Goal: Task Accomplishment & Management: Complete application form

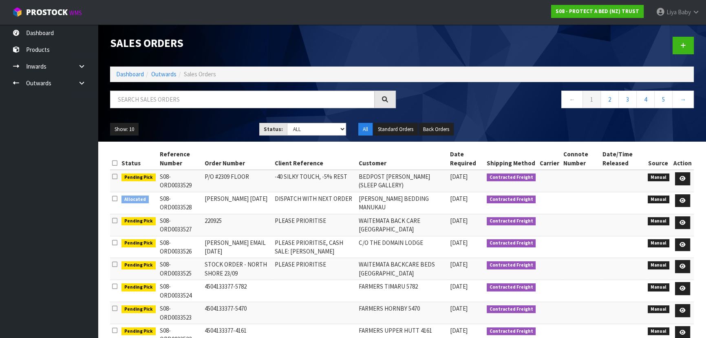
click at [174, 95] on input "text" at bounding box center [242, 99] width 265 height 18
click at [179, 99] on input "text" at bounding box center [242, 99] width 265 height 18
type input "JOB-0412785"
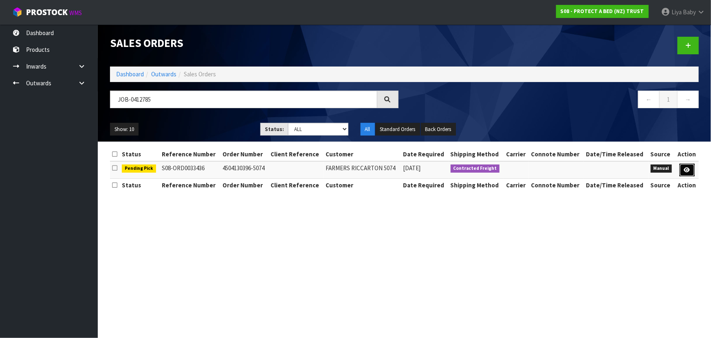
click at [686, 166] on link at bounding box center [687, 169] width 15 height 13
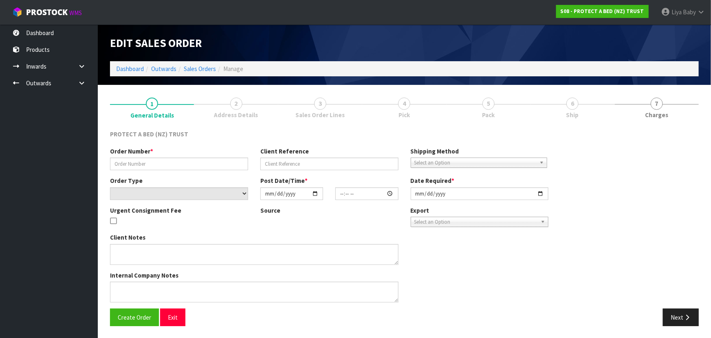
type input "4504130396-5074"
select select "number:0"
type input "[DATE]"
type input "09:30:00.000"
type input "[DATE]"
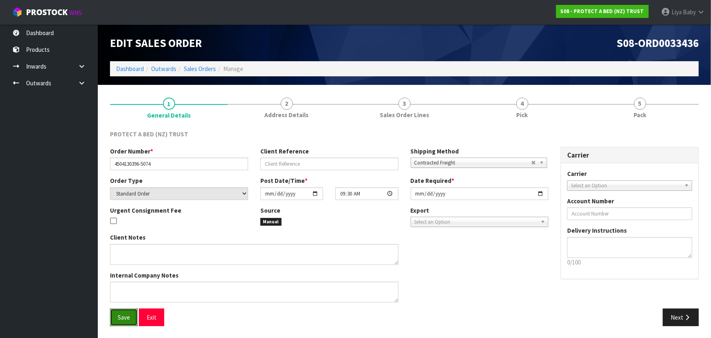
click at [122, 315] on span "Save" at bounding box center [124, 317] width 12 height 8
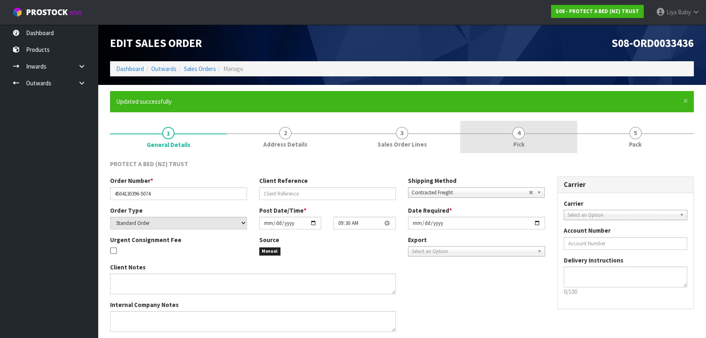
click at [519, 133] on span "4" at bounding box center [518, 133] width 12 height 12
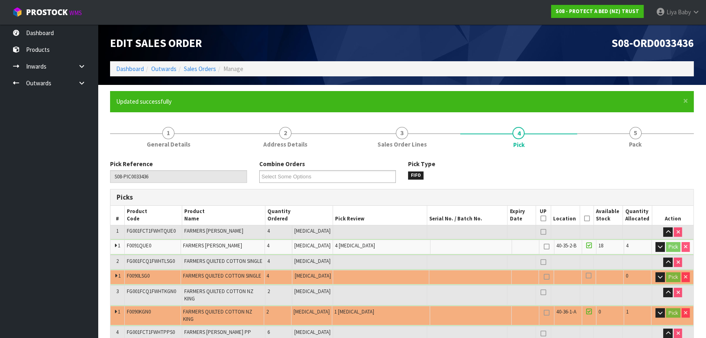
click at [584, 218] on icon at bounding box center [587, 218] width 6 height 0
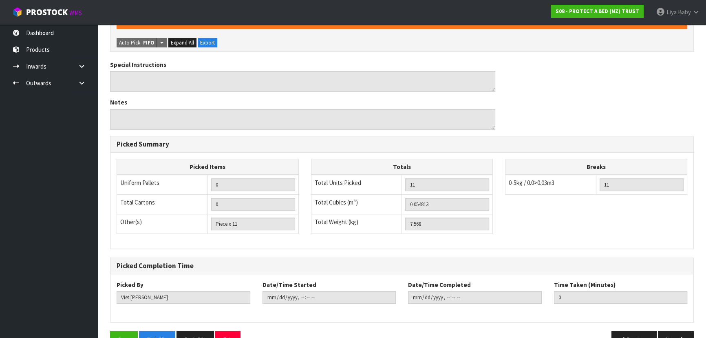
scroll to position [361, 0]
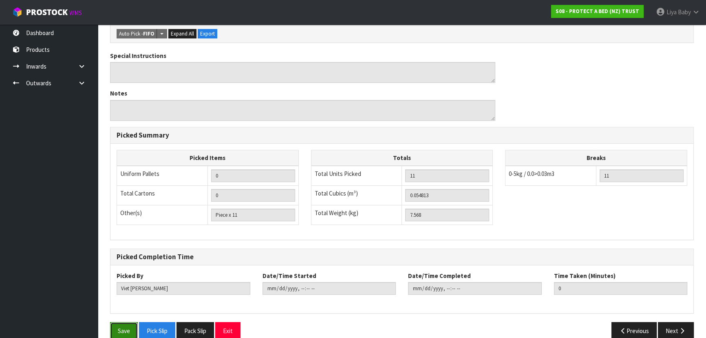
click at [126, 322] on button "Save" at bounding box center [124, 331] width 28 height 18
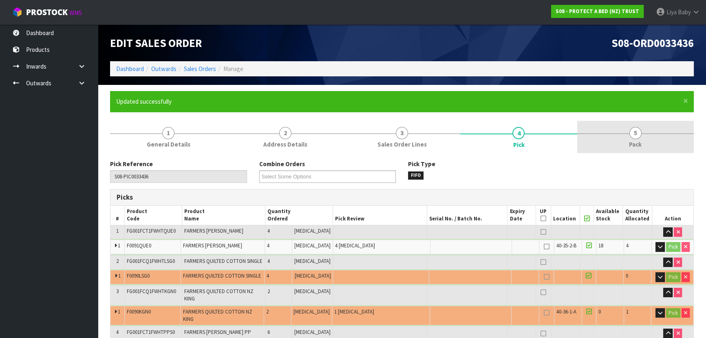
click at [637, 147] on span "Pack" at bounding box center [635, 144] width 13 height 9
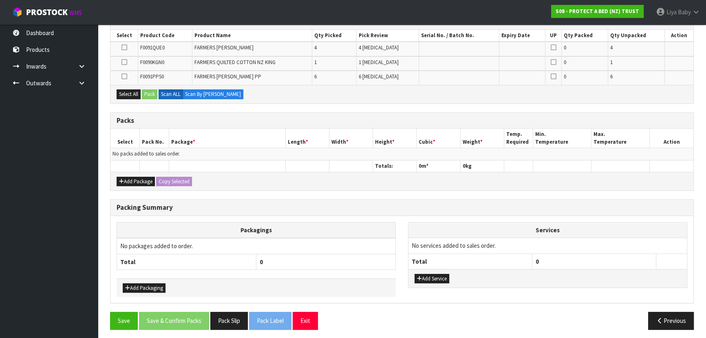
scroll to position [177, 0]
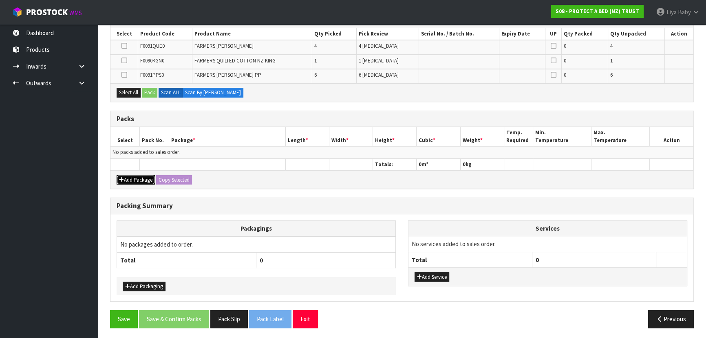
click at [135, 180] on button "Add Package" at bounding box center [136, 180] width 38 height 10
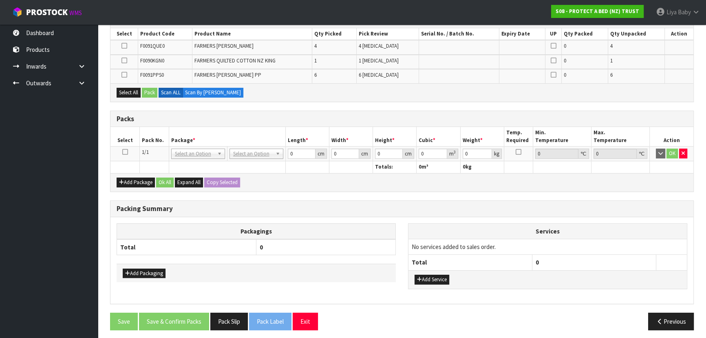
click at [128, 152] on td at bounding box center [124, 153] width 29 height 15
click at [126, 152] on icon at bounding box center [125, 152] width 6 height 0
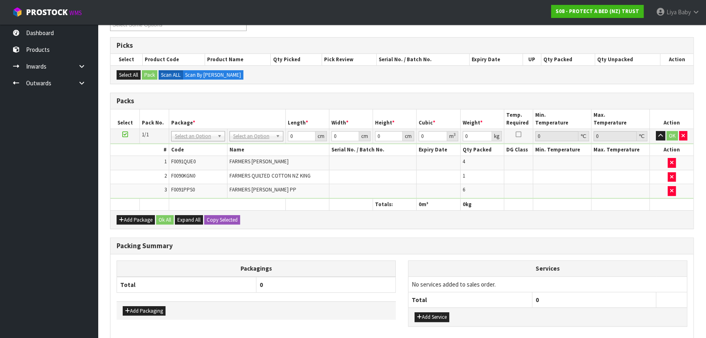
scroll to position [103, 0]
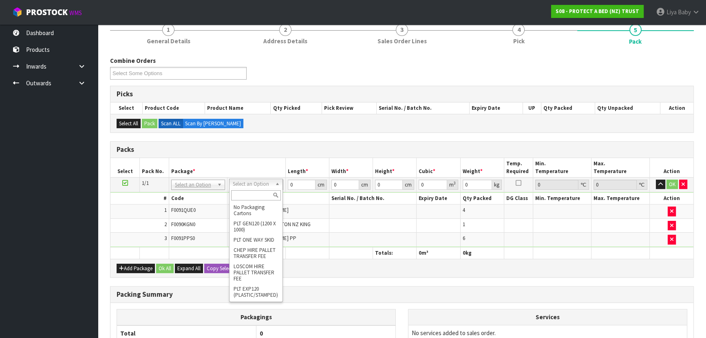
click at [254, 192] on input "text" at bounding box center [256, 195] width 50 height 10
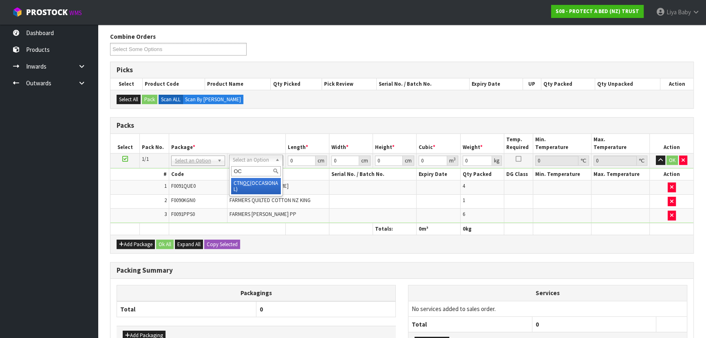
scroll to position [140, 0]
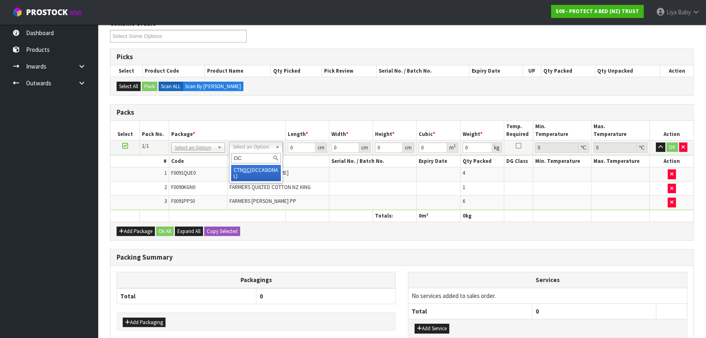
type input "OC"
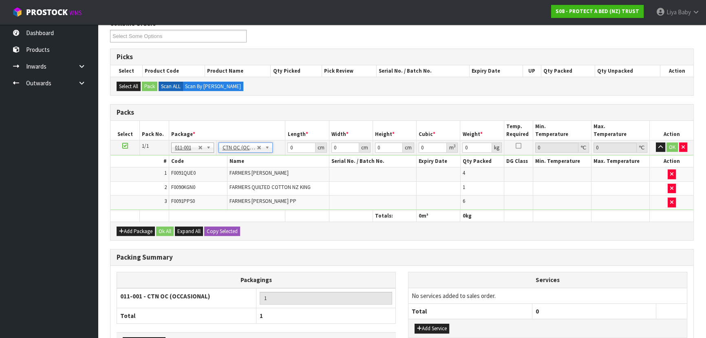
type input "7.568"
click at [298, 148] on input "0" at bounding box center [301, 147] width 28 height 10
type input "58"
type input "40"
type input "3"
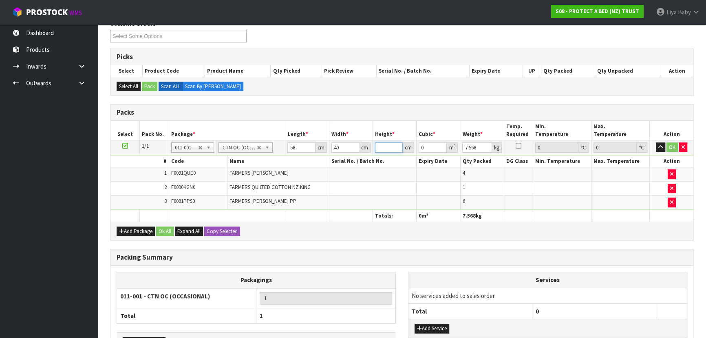
type input "0.00696"
type input "32"
type input "0.07424"
type input "32"
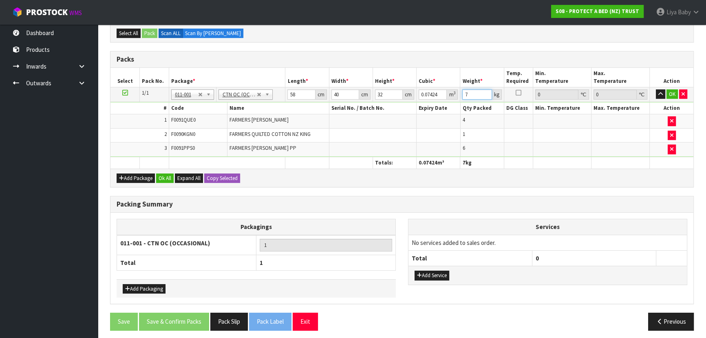
scroll to position [196, 0]
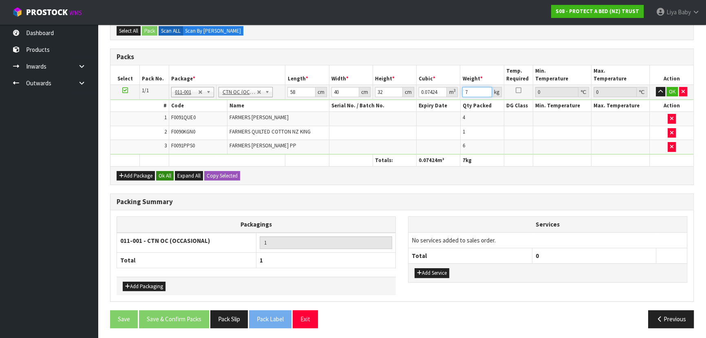
type input "7"
click at [157, 172] on button "Ok All" at bounding box center [165, 176] width 18 height 10
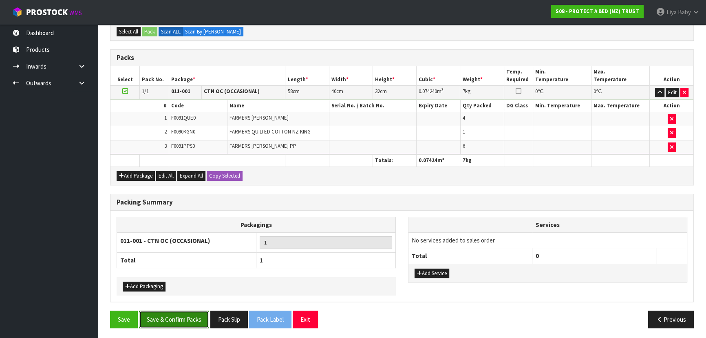
click at [159, 315] on button "Save & Confirm Packs" at bounding box center [174, 319] width 70 height 18
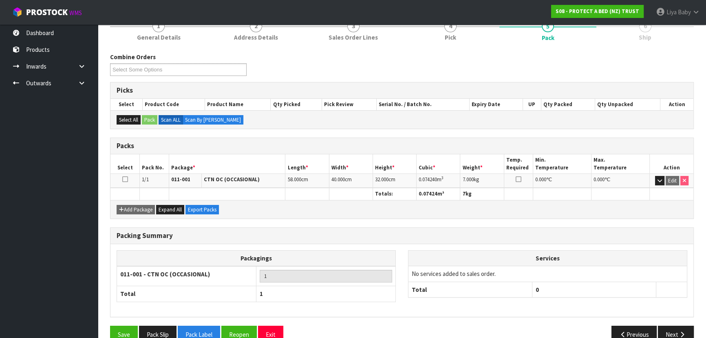
scroll to position [122, 0]
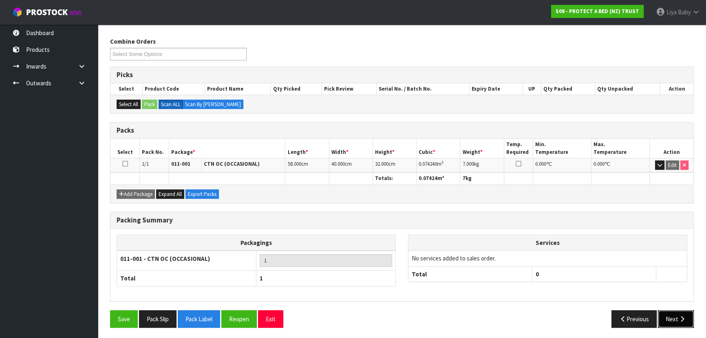
click at [678, 319] on icon "button" at bounding box center [682, 319] width 8 height 6
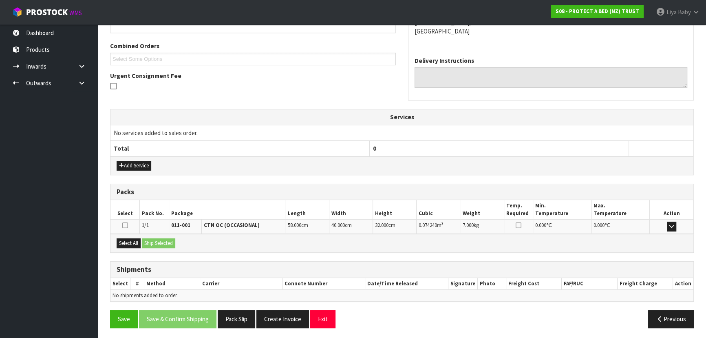
scroll to position [200, 0]
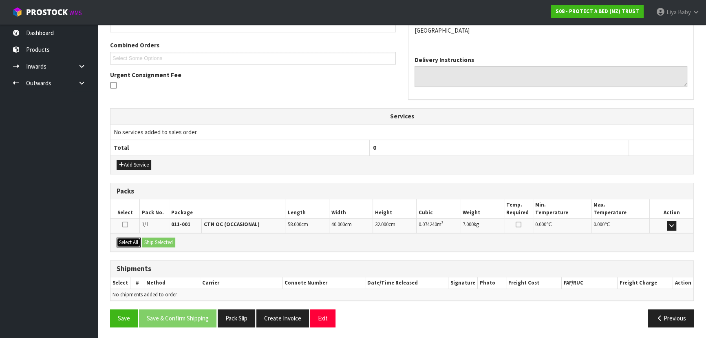
click at [125, 241] on button "Select All" at bounding box center [129, 242] width 24 height 10
click at [143, 241] on button "Ship Selected" at bounding box center [158, 242] width 33 height 10
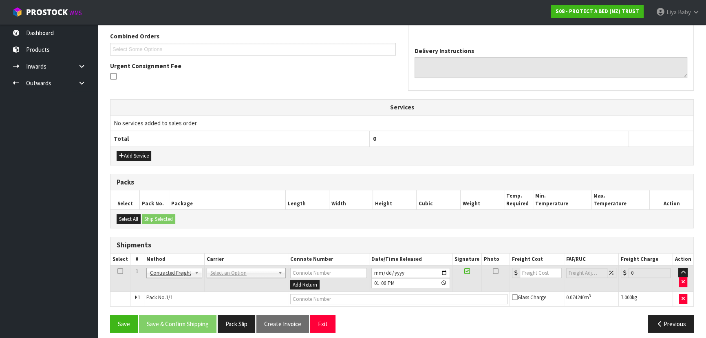
scroll to position [214, 0]
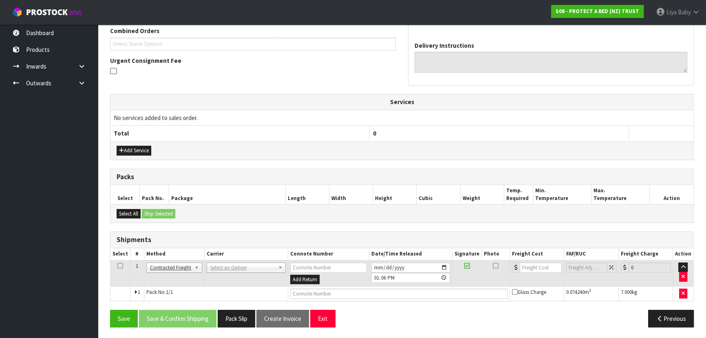
click at [117, 265] on icon at bounding box center [120, 265] width 6 height 0
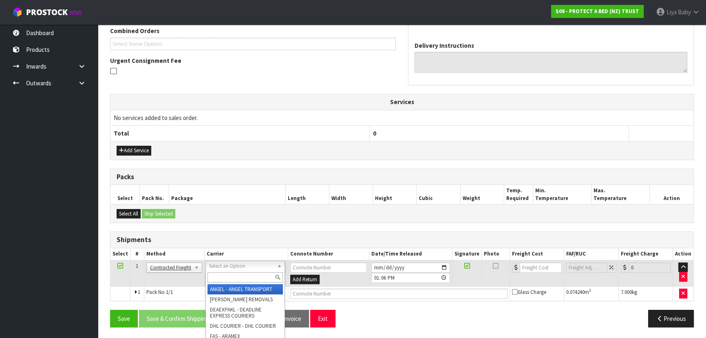
click at [264, 274] on input "text" at bounding box center [244, 277] width 75 height 10
type input "NZP"
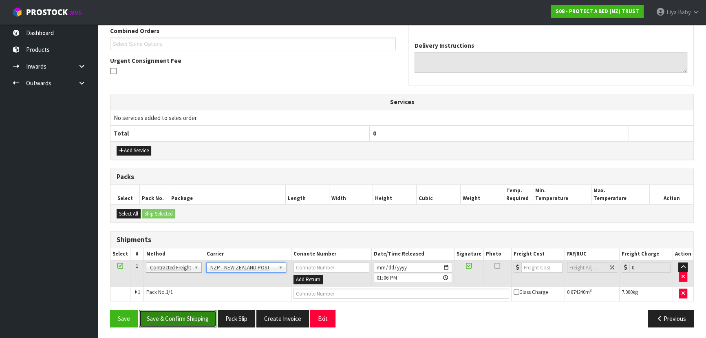
click at [187, 316] on button "Save & Confirm Shipping" at bounding box center [177, 318] width 77 height 18
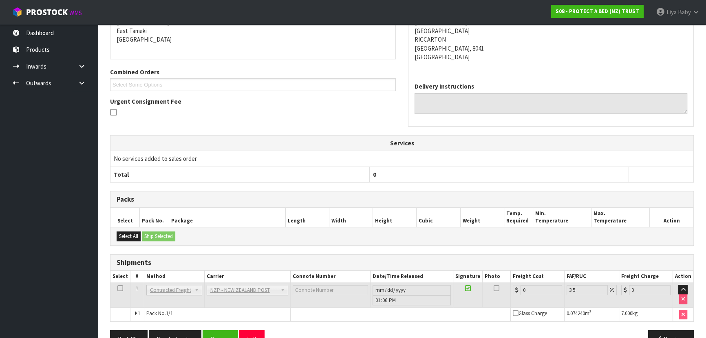
scroll to position [203, 0]
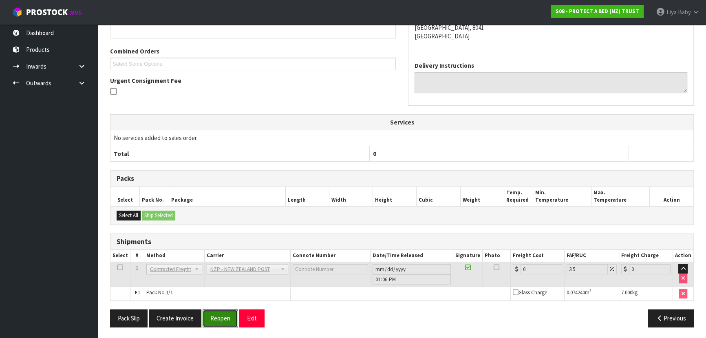
click at [216, 320] on button "Reopen" at bounding box center [220, 318] width 35 height 18
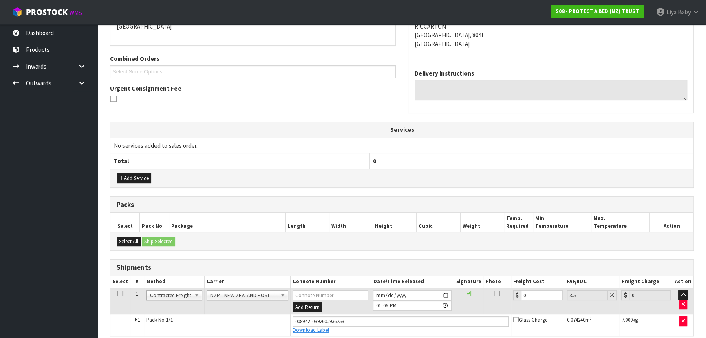
scroll to position [221, 0]
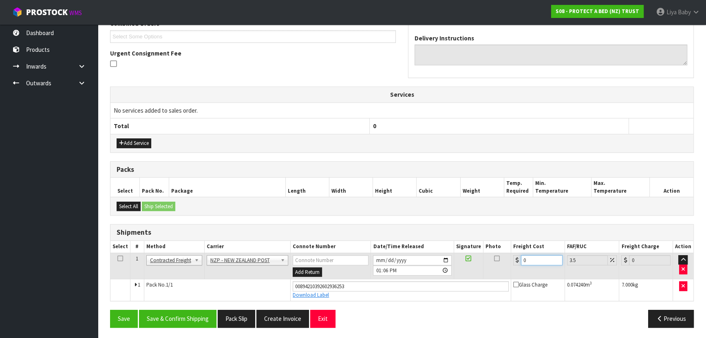
click at [532, 256] on input "0" at bounding box center [542, 260] width 42 height 10
type input "1"
type input "1.03"
type input "19"
type input "19.66"
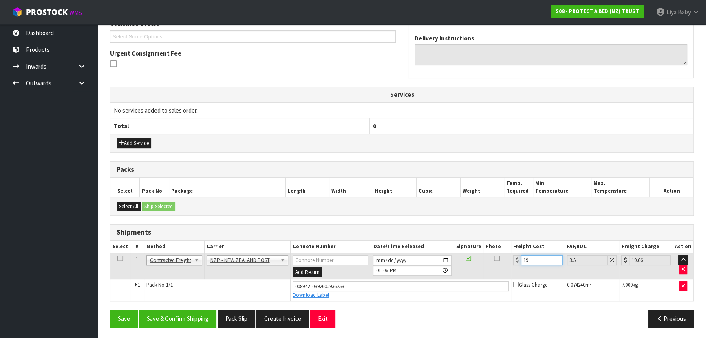
type input "19.9"
type input "20.6"
type input "19.94"
type input "20.64"
type input "19.94"
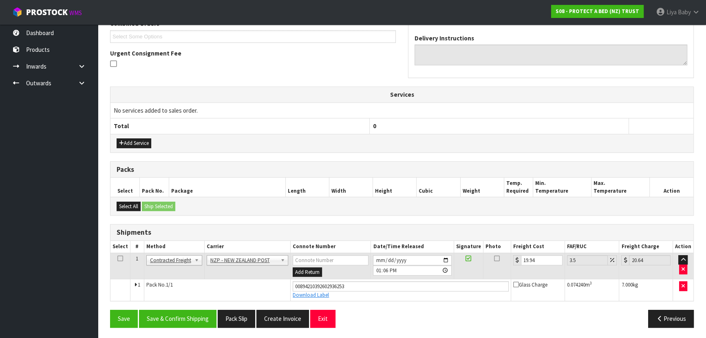
click at [119, 258] on icon at bounding box center [120, 258] width 6 height 0
click at [173, 313] on button "Save & Confirm Shipping" at bounding box center [177, 318] width 77 height 18
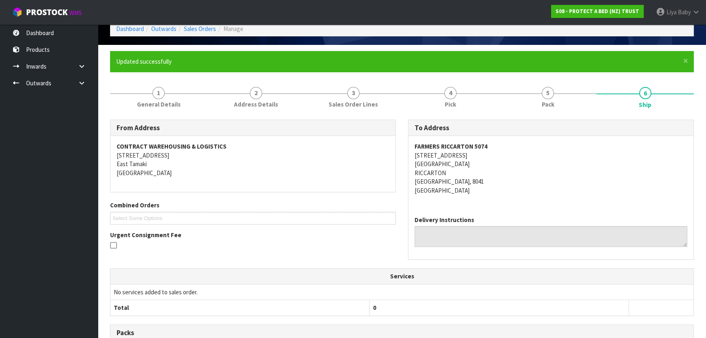
scroll to position [0, 0]
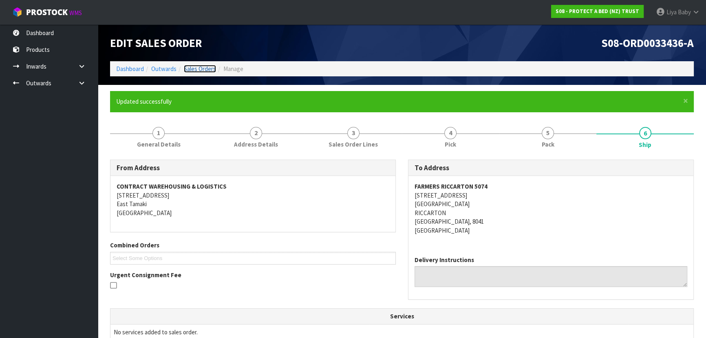
click at [201, 67] on link "Sales Orders" at bounding box center [200, 69] width 32 height 8
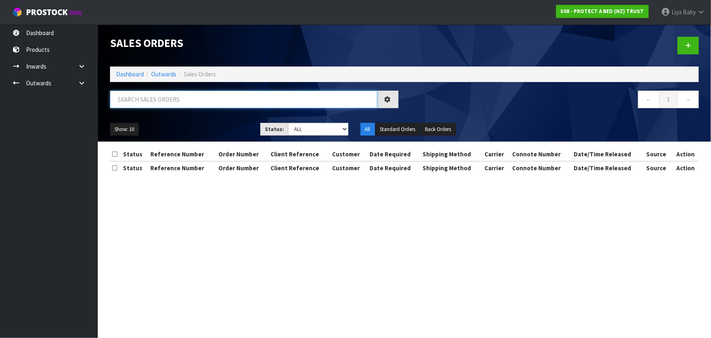
click at [174, 102] on input "text" at bounding box center [243, 99] width 267 height 18
type input "JOB-0413616"
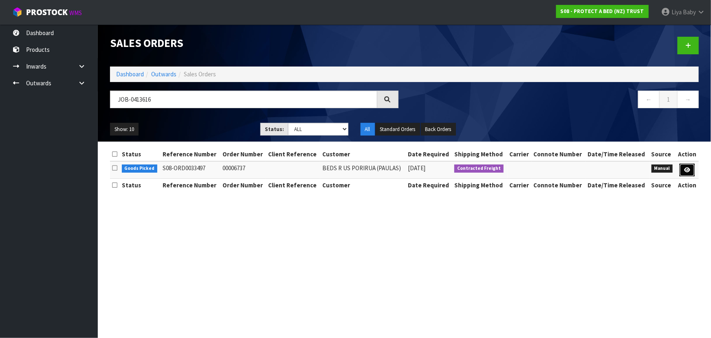
click at [690, 171] on icon at bounding box center [687, 169] width 6 height 5
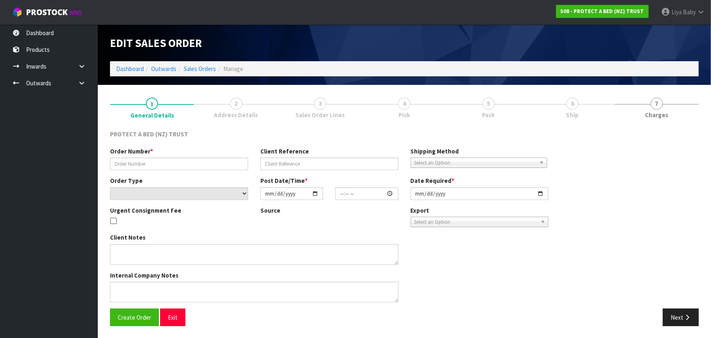
type input "00006737"
select select "number:0"
type input "[DATE]"
type input "09:08:00.000"
type input "[DATE]"
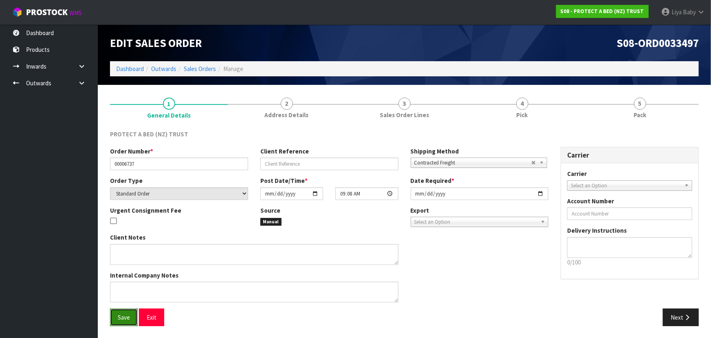
click at [118, 320] on span "Save" at bounding box center [124, 317] width 12 height 8
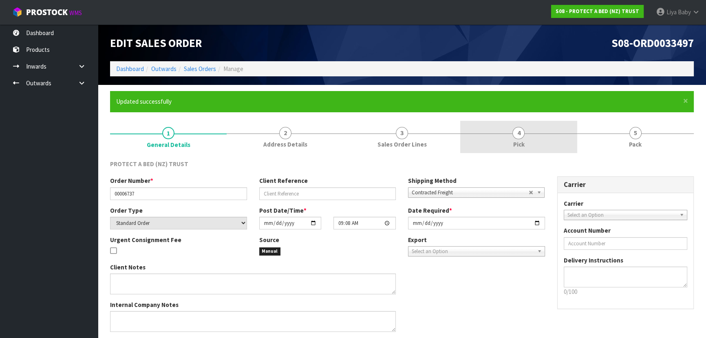
click at [527, 137] on link "4 Pick" at bounding box center [518, 137] width 117 height 32
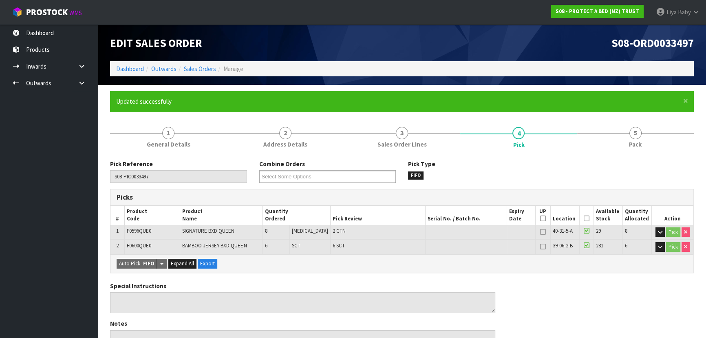
click at [587, 217] on th "Picked" at bounding box center [586, 214] width 14 height 19
click at [586, 218] on icon at bounding box center [587, 218] width 6 height 0
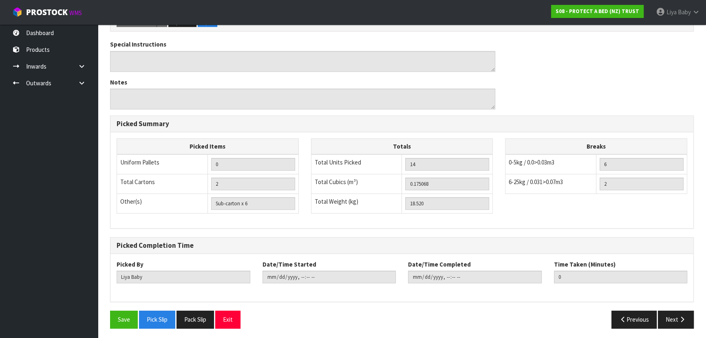
scroll to position [271, 0]
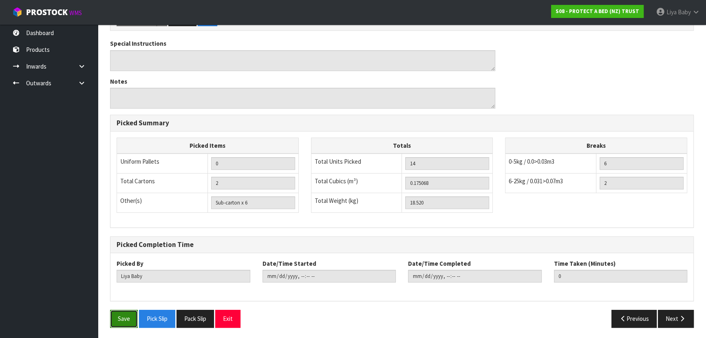
click at [128, 318] on button "Save" at bounding box center [124, 318] width 28 height 18
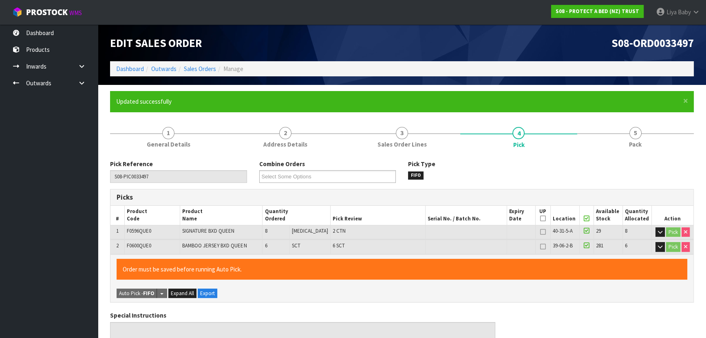
type input "[DATE]T13:09:38"
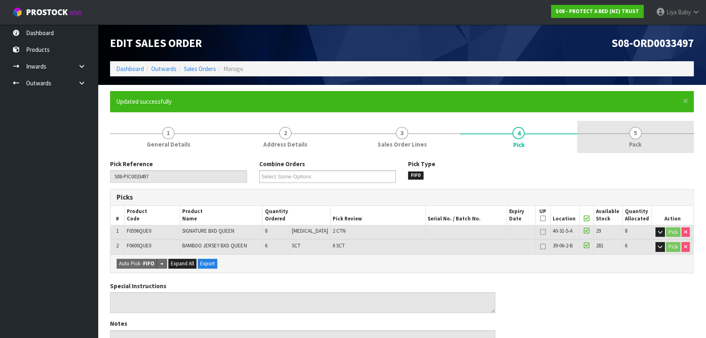
click at [633, 143] on span "Pack" at bounding box center [635, 144] width 13 height 9
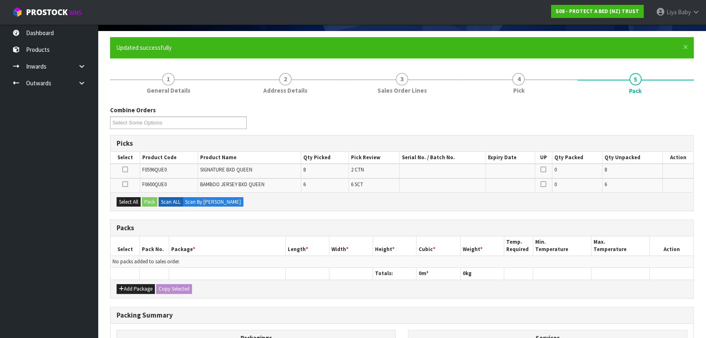
scroll to position [148, 0]
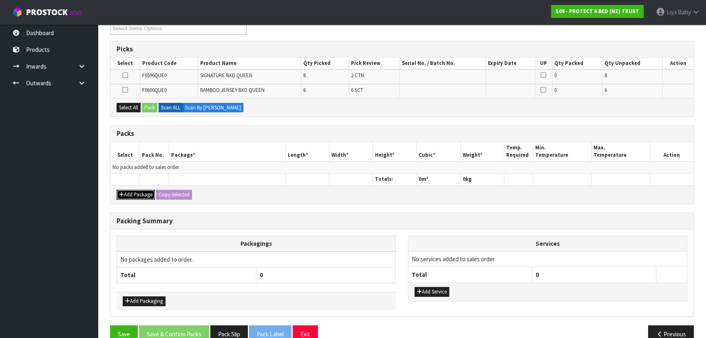
click at [139, 191] on button "Add Package" at bounding box center [136, 195] width 38 height 10
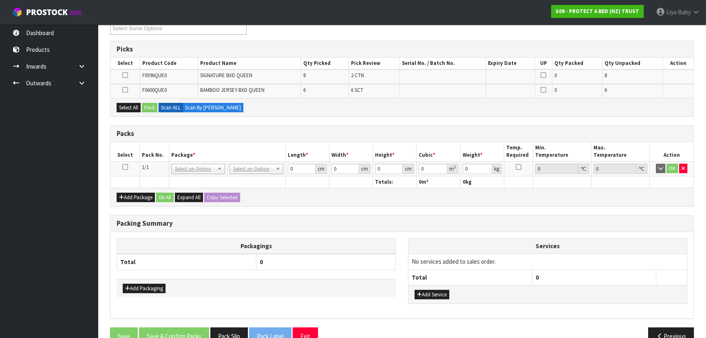
click at [125, 167] on icon at bounding box center [125, 167] width 6 height 0
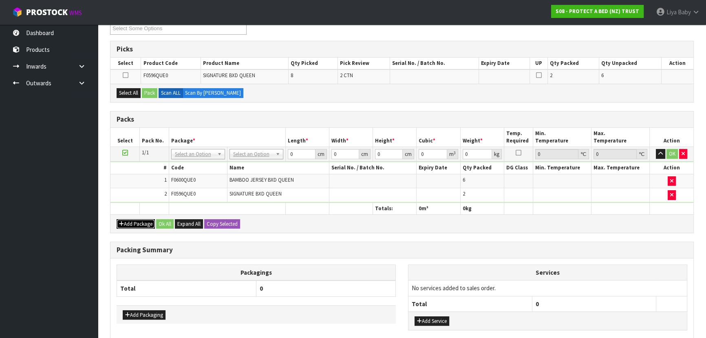
click at [142, 223] on button "Add Package" at bounding box center [136, 224] width 38 height 10
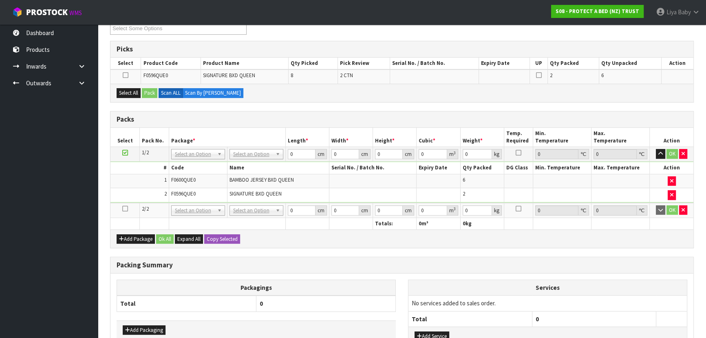
click at [124, 208] on icon at bounding box center [125, 208] width 6 height 0
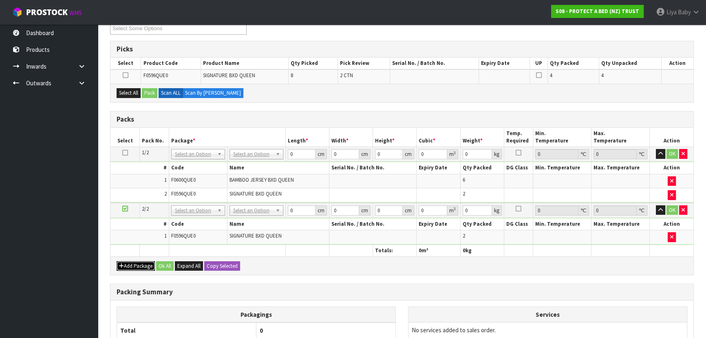
click at [134, 261] on button "Add Package" at bounding box center [136, 266] width 38 height 10
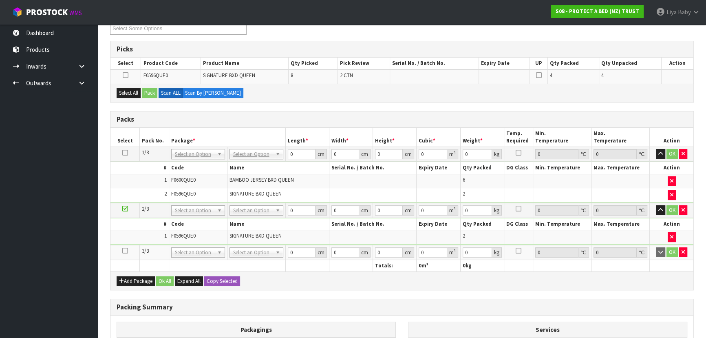
click at [123, 250] on icon at bounding box center [125, 250] width 6 height 0
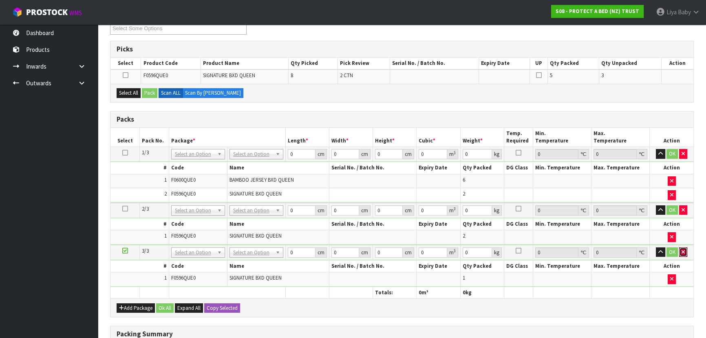
click at [684, 249] on icon "button" at bounding box center [683, 251] width 3 height 5
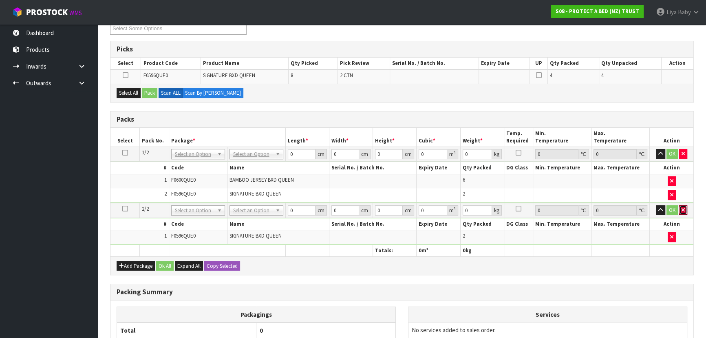
drag, startPoint x: 683, startPoint y: 209, endPoint x: 683, endPoint y: 203, distance: 5.3
click at [683, 207] on icon "button" at bounding box center [683, 209] width 3 height 5
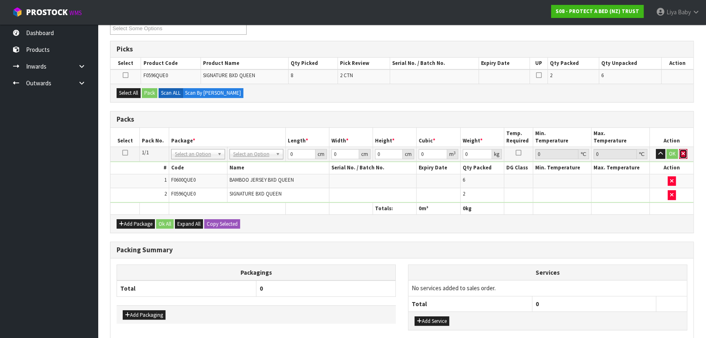
click at [686, 154] on button "button" at bounding box center [683, 154] width 8 height 10
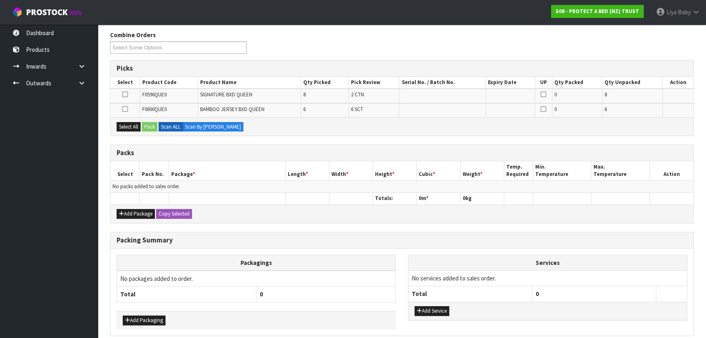
scroll to position [111, 0]
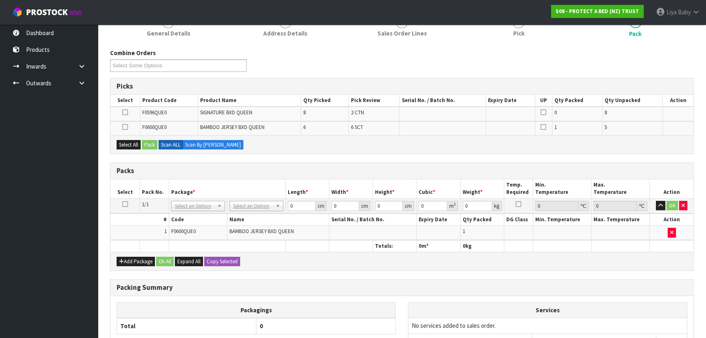
click at [123, 204] on icon at bounding box center [125, 204] width 6 height 0
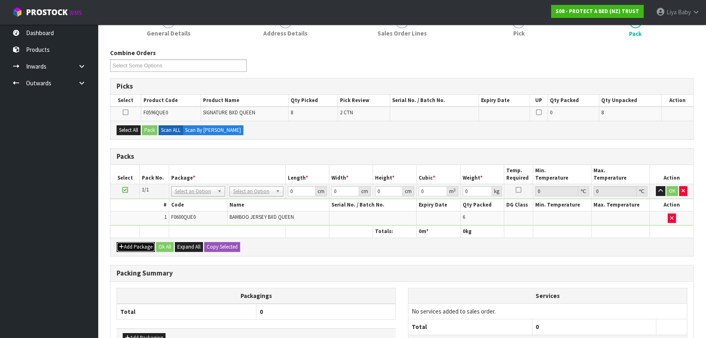
click at [137, 246] on button "Add Package" at bounding box center [136, 247] width 38 height 10
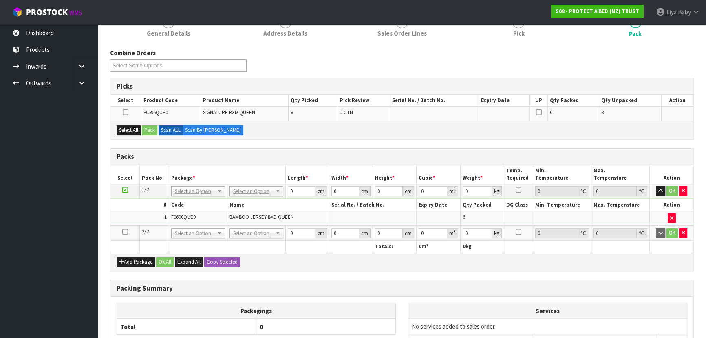
click at [126, 232] on icon at bounding box center [125, 232] width 6 height 0
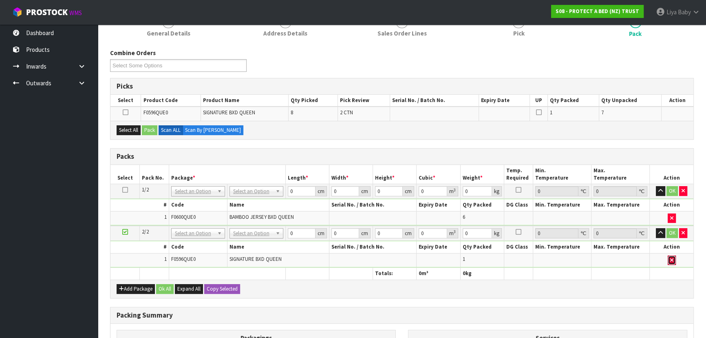
click at [669, 258] on button "button" at bounding box center [672, 260] width 8 height 10
click at [136, 287] on button "Add Package" at bounding box center [136, 289] width 38 height 10
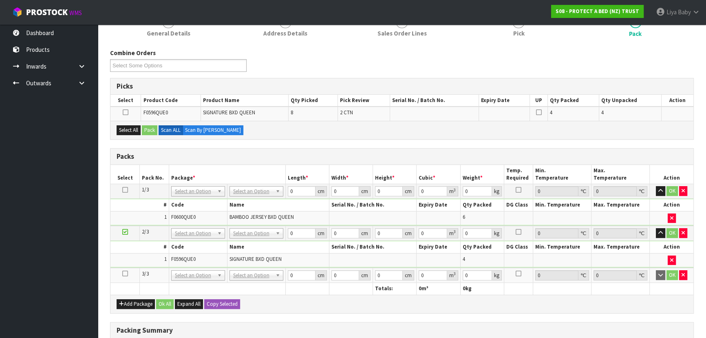
click at [128, 271] on td at bounding box center [124, 274] width 29 height 15
click at [126, 274] on icon at bounding box center [125, 273] width 6 height 0
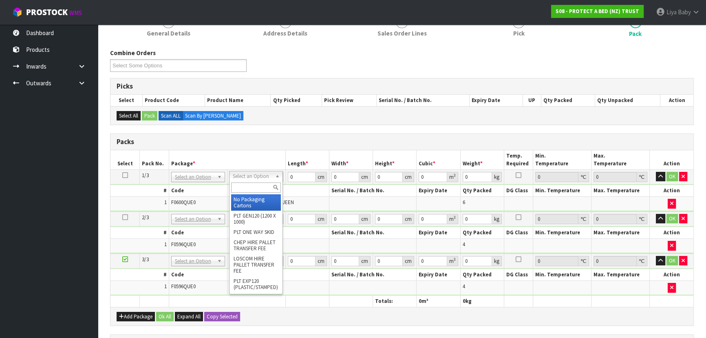
drag, startPoint x: 250, startPoint y: 204, endPoint x: 249, endPoint y: 200, distance: 4.6
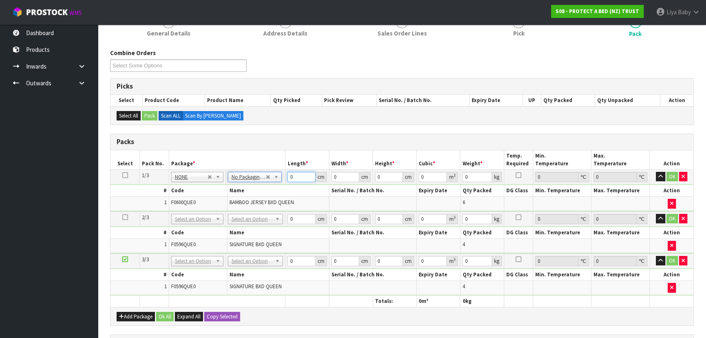
drag, startPoint x: 295, startPoint y: 175, endPoint x: 287, endPoint y: 172, distance: 8.0
click at [295, 175] on input "0" at bounding box center [301, 177] width 28 height 10
type input "59"
type input "89"
type input "3"
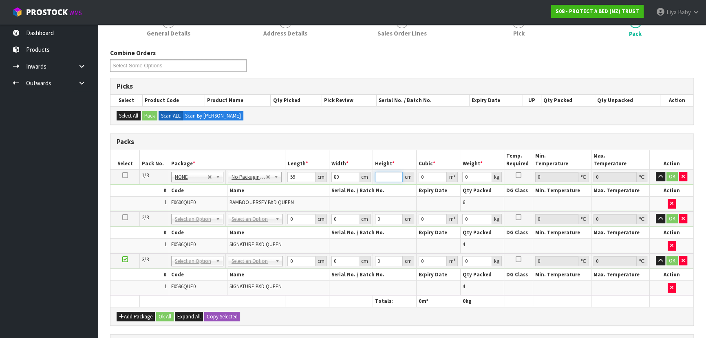
type input "0.015753"
type input "32"
type input "0.168032"
type input "32"
type input "7"
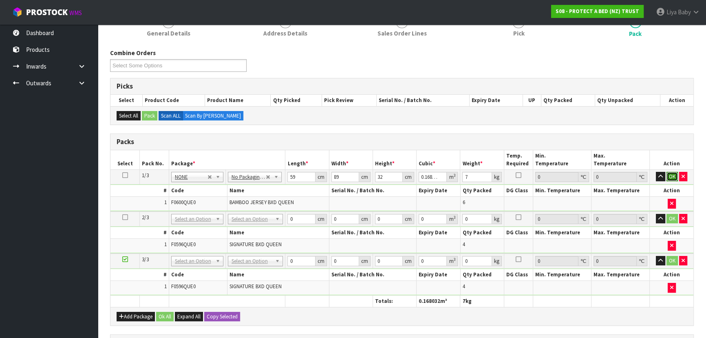
click at [672, 173] on button "OK" at bounding box center [672, 177] width 11 height 10
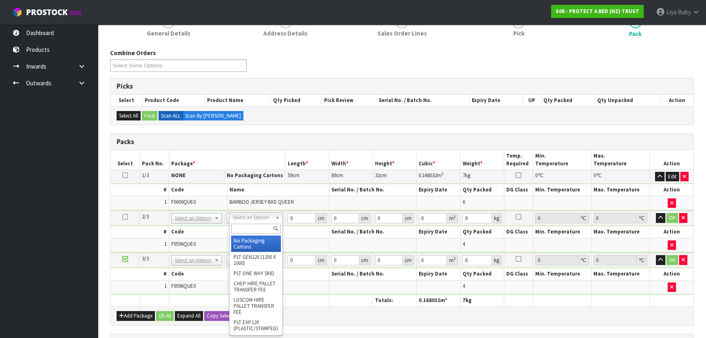
type input "2"
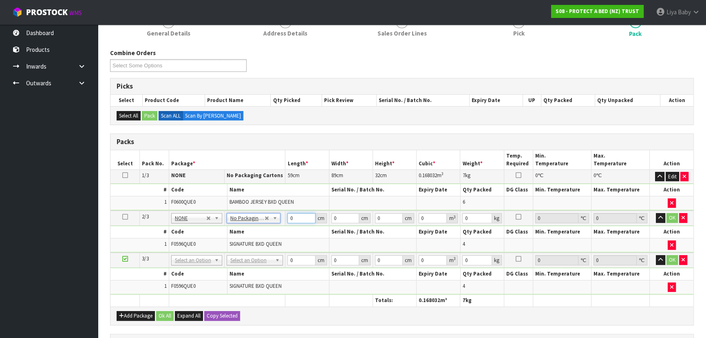
click at [300, 214] on input "0" at bounding box center [301, 218] width 28 height 10
type input "62"
type input "40"
type input "3"
type input "0.00744"
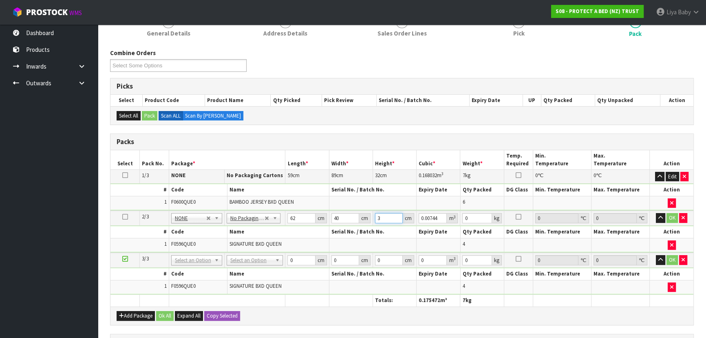
type input "34"
type input "0.08432"
type input "34"
type input "8"
click at [673, 216] on button "OK" at bounding box center [672, 218] width 11 height 10
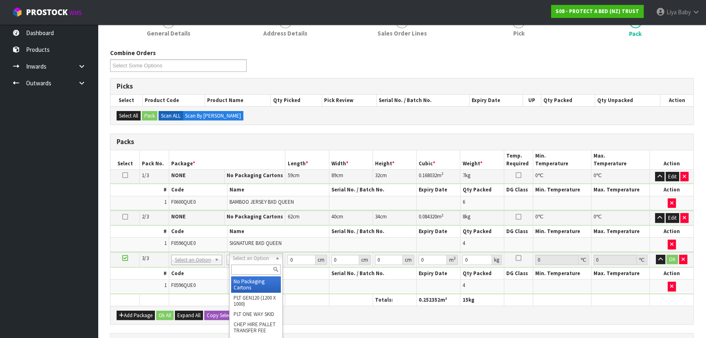
type input "3"
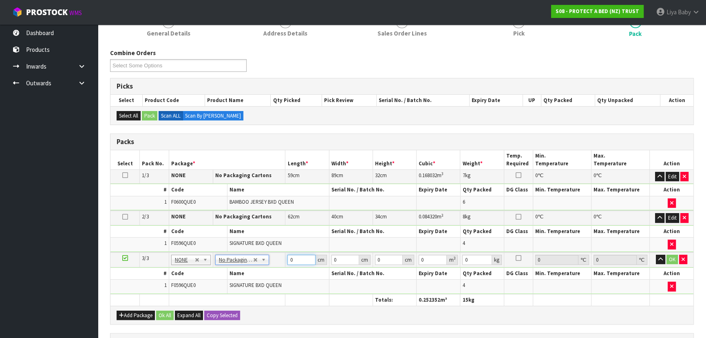
click at [300, 257] on input "0" at bounding box center [301, 259] width 28 height 10
type input "3"
type input "62"
type input "40"
type input "3"
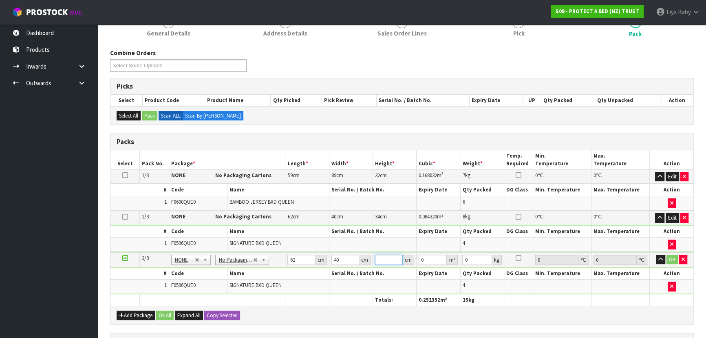
type input "0.00744"
type input "34"
type input "0.08432"
type input "34"
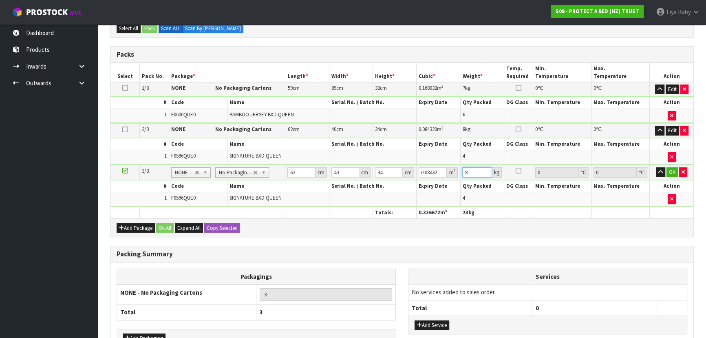
scroll to position [185, 0]
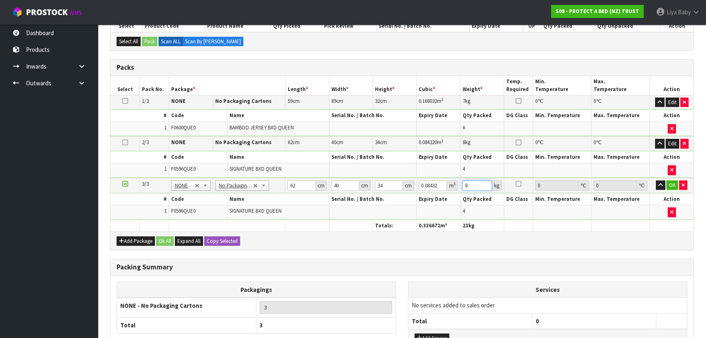
type input "8"
click at [224, 84] on th "Package *" at bounding box center [227, 85] width 117 height 19
click at [669, 141] on button "Edit" at bounding box center [672, 144] width 13 height 10
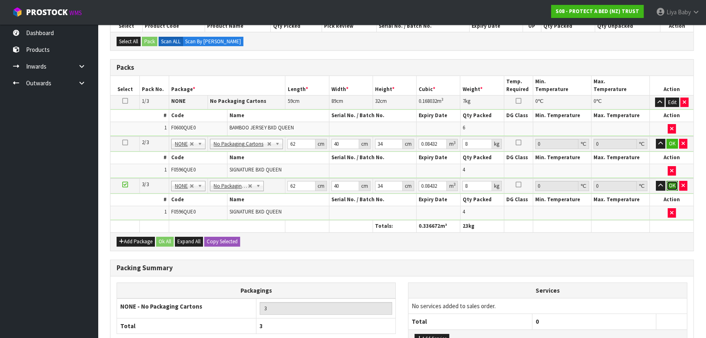
click at [670, 184] on button "OK" at bounding box center [672, 186] width 11 height 10
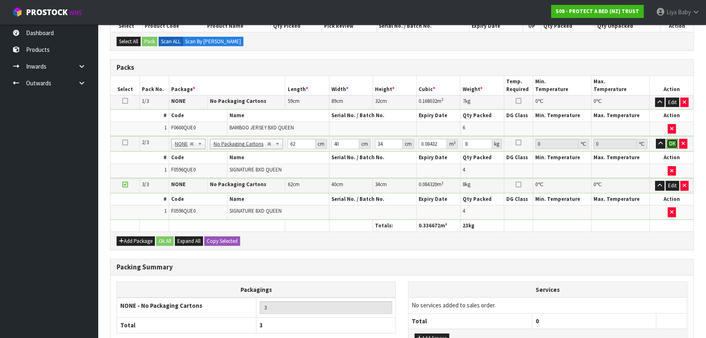
click at [673, 142] on button "OK" at bounding box center [672, 144] width 11 height 10
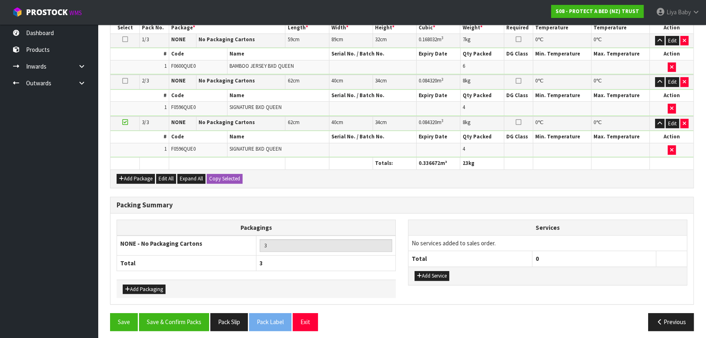
scroll to position [249, 0]
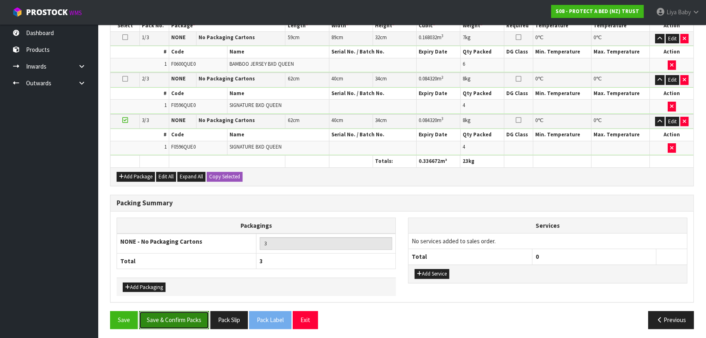
click at [196, 316] on button "Save & Confirm Packs" at bounding box center [174, 320] width 70 height 18
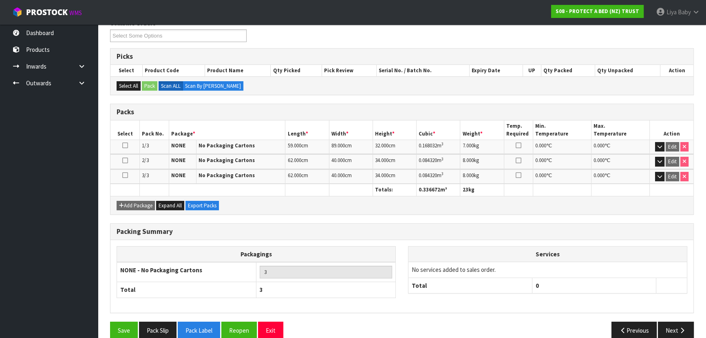
scroll to position [152, 0]
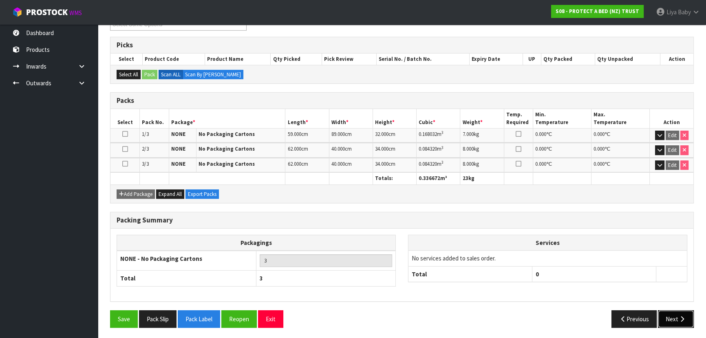
click at [682, 321] on button "Next" at bounding box center [676, 319] width 36 height 18
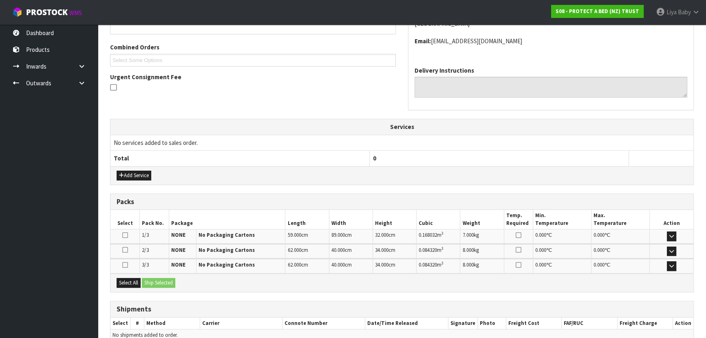
scroll to position [238, 0]
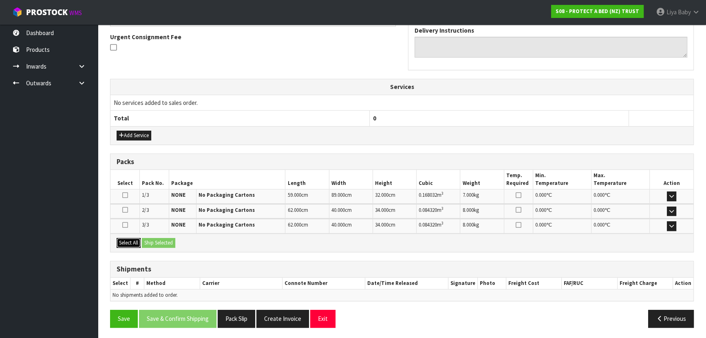
click at [135, 238] on button "Select All" at bounding box center [129, 243] width 24 height 10
click at [153, 239] on button "Ship Selected" at bounding box center [158, 243] width 33 height 10
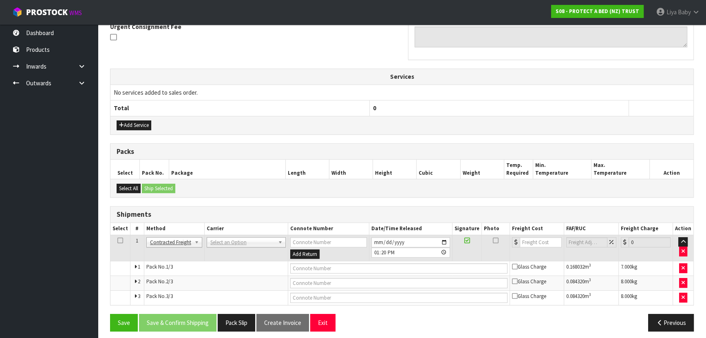
scroll to position [252, 0]
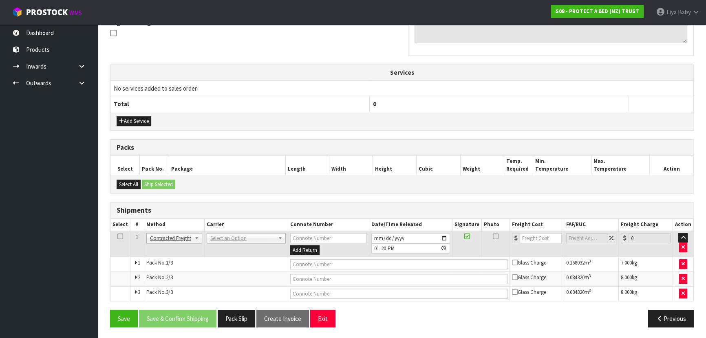
click at [117, 236] on icon at bounding box center [120, 236] width 6 height 0
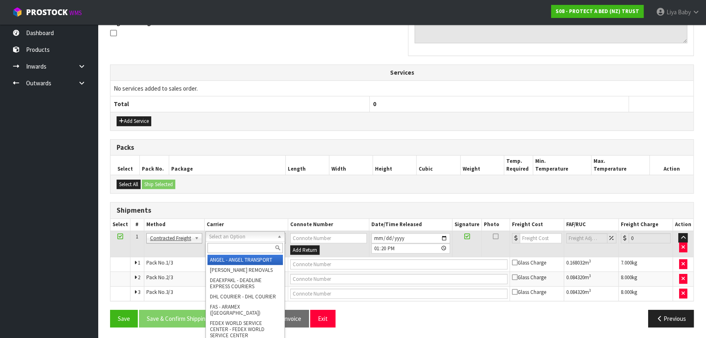
click at [249, 247] on input "text" at bounding box center [244, 248] width 75 height 10
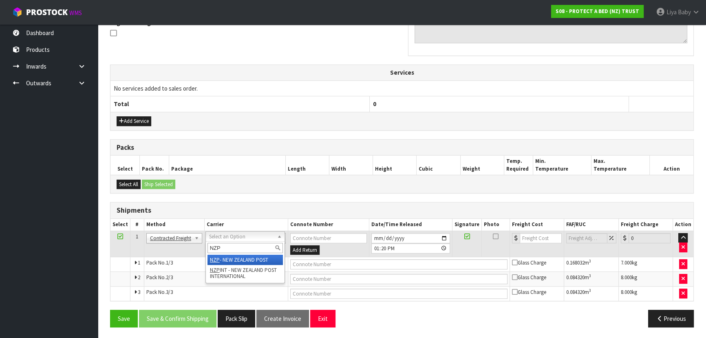
type input "NZP"
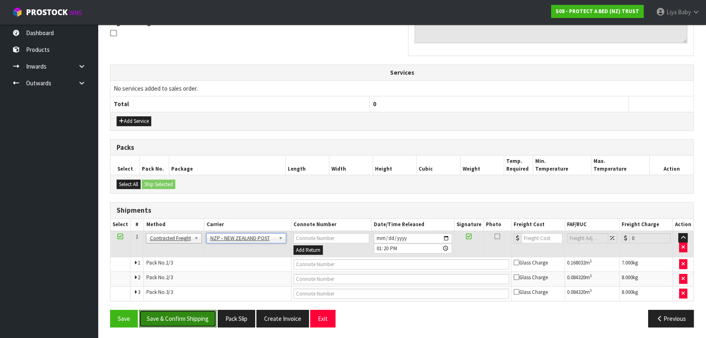
click at [188, 315] on button "Save & Confirm Shipping" at bounding box center [177, 318] width 77 height 18
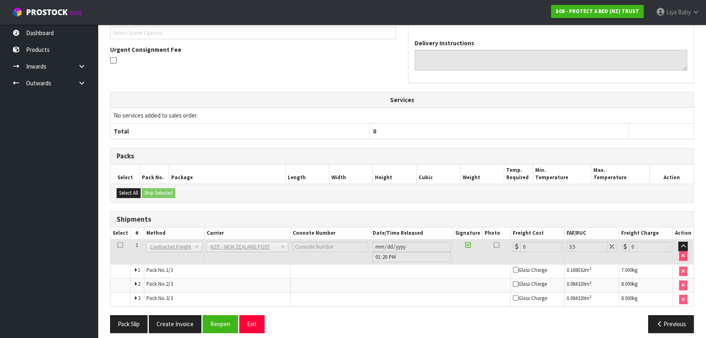
scroll to position [239, 0]
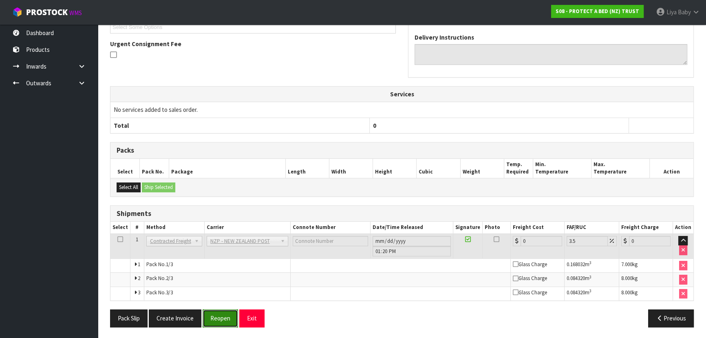
click at [228, 313] on button "Reopen" at bounding box center [220, 318] width 35 height 18
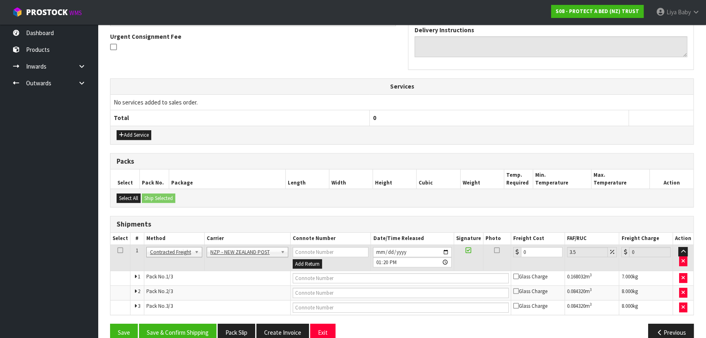
scroll to position [252, 0]
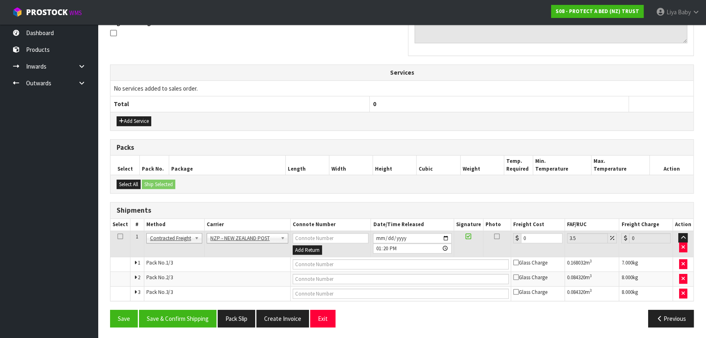
drag, startPoint x: 536, startPoint y: 241, endPoint x: 538, endPoint y: 238, distance: 4.4
click at [536, 241] on td "0" at bounding box center [538, 243] width 54 height 26
click at [538, 237] on input "0" at bounding box center [542, 238] width 42 height 10
type input "5"
type input "5.17"
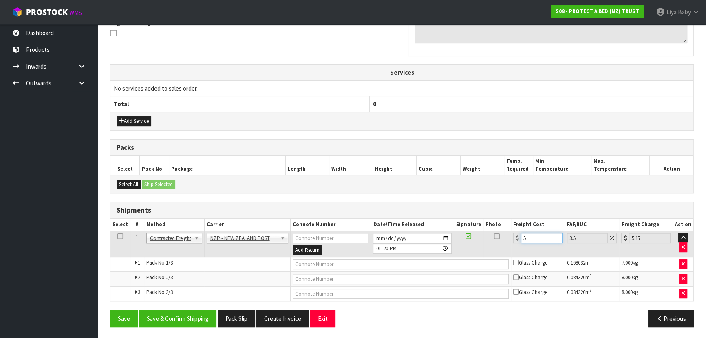
type input "56"
type input "57.96"
type input "56.2"
type input "58.17"
type input "56.24"
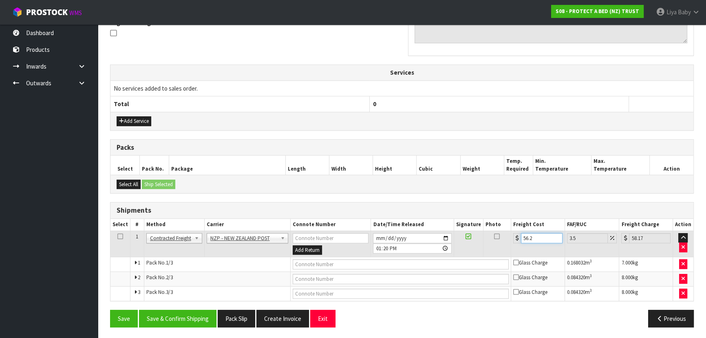
type input "58.21"
type input "56.24"
click at [117, 236] on icon at bounding box center [120, 236] width 6 height 0
click at [185, 314] on button "Save & Confirm Shipping" at bounding box center [177, 318] width 77 height 18
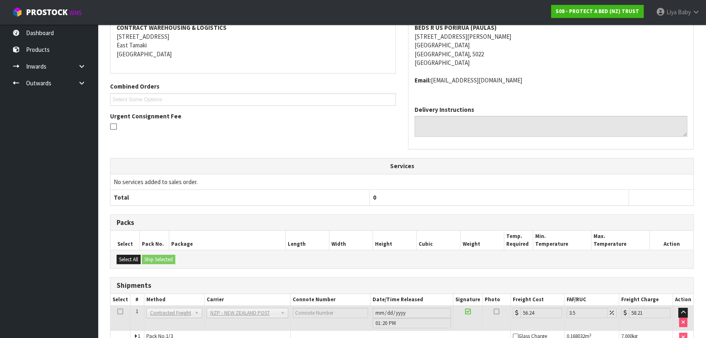
scroll to position [230, 0]
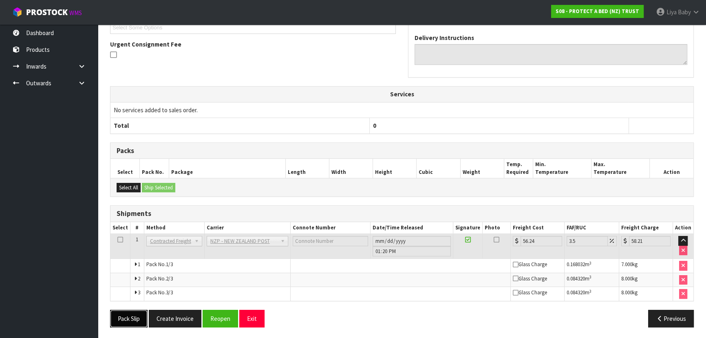
click at [118, 314] on button "Pack Slip" at bounding box center [129, 318] width 38 height 18
click at [656, 317] on icon "button" at bounding box center [660, 318] width 8 height 6
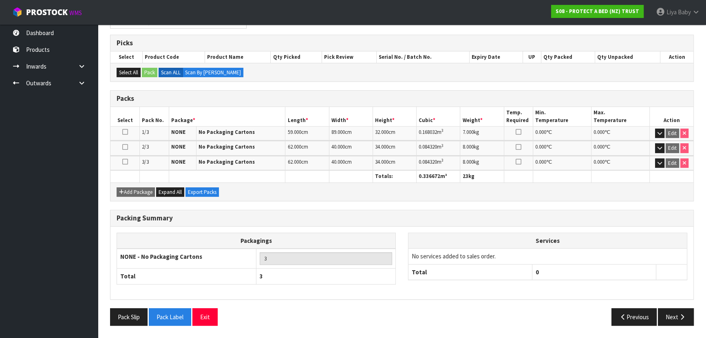
scroll to position [152, 0]
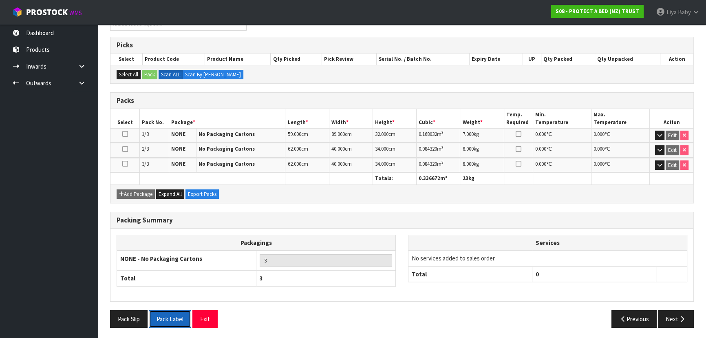
click at [170, 320] on button "Pack Label" at bounding box center [170, 319] width 42 height 18
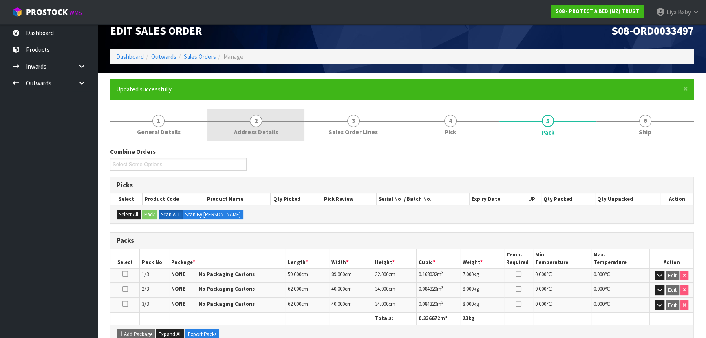
scroll to position [0, 0]
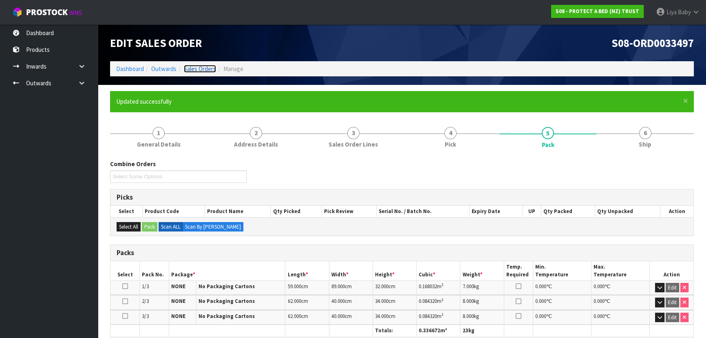
click at [206, 66] on link "Sales Orders" at bounding box center [200, 69] width 32 height 8
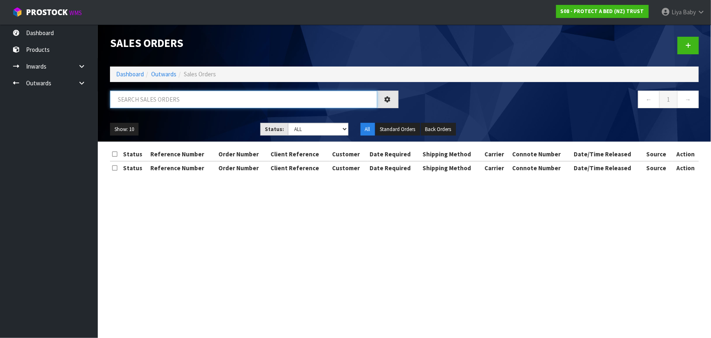
click at [181, 96] on input "text" at bounding box center [243, 99] width 267 height 18
type input "JOB-0413959"
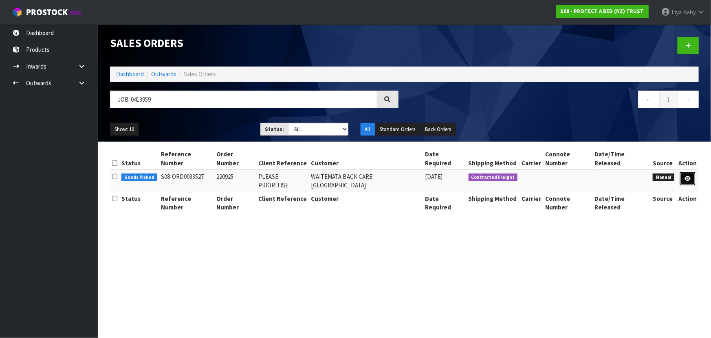
click at [689, 176] on icon at bounding box center [688, 178] width 6 height 5
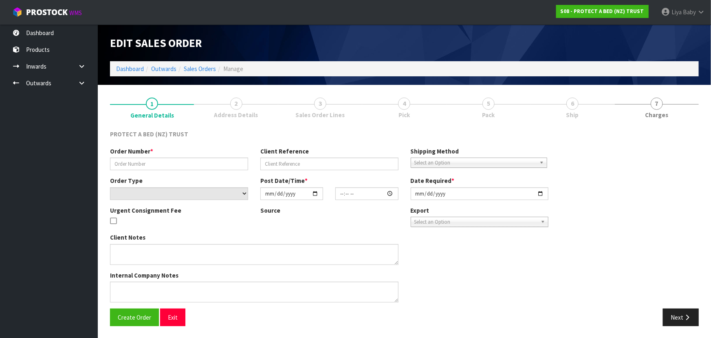
type input "220925"
type input "PLEASE PRIORITISE"
select select "number:0"
type input "[DATE]"
type input "11:07:00.000"
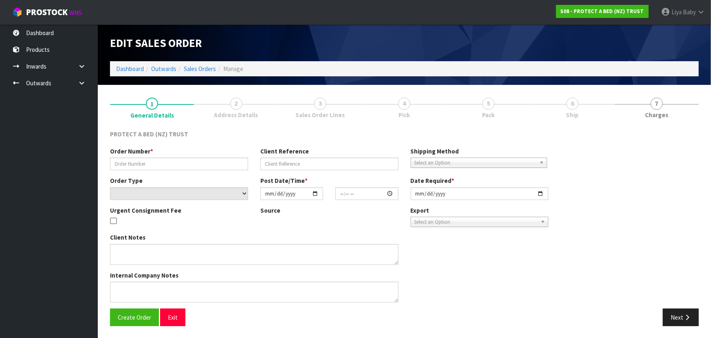
type input "[DATE]"
type textarea "TO BE DELIVERED TO WBCB SLV ASAP TO BE BILLED TO WBCB SLV"
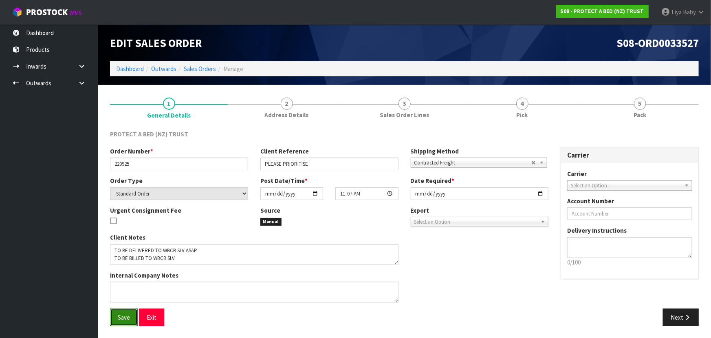
click at [126, 315] on span "Save" at bounding box center [124, 317] width 12 height 8
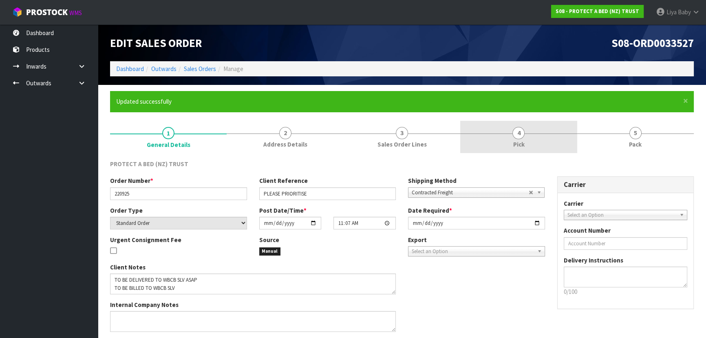
click at [513, 145] on span "Pick" at bounding box center [518, 144] width 11 height 9
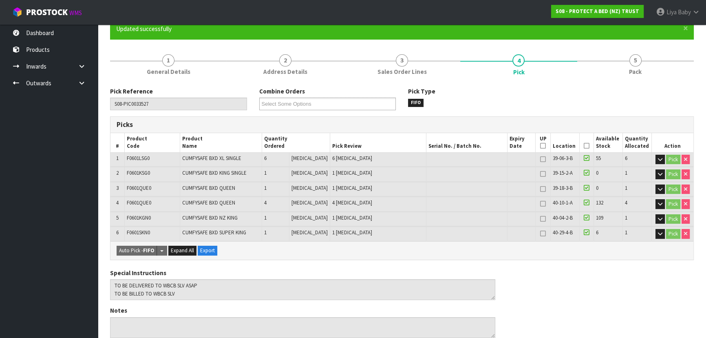
scroll to position [74, 0]
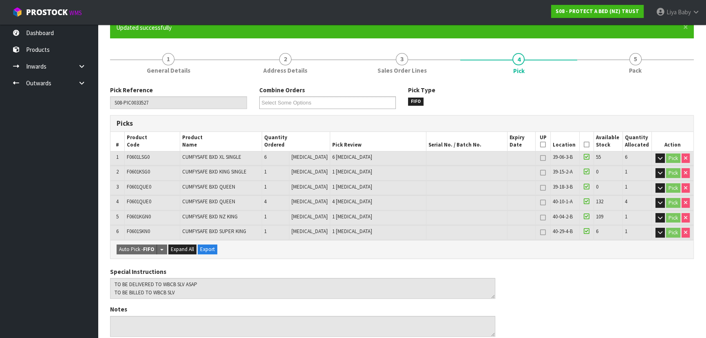
click at [585, 145] on icon at bounding box center [587, 144] width 6 height 0
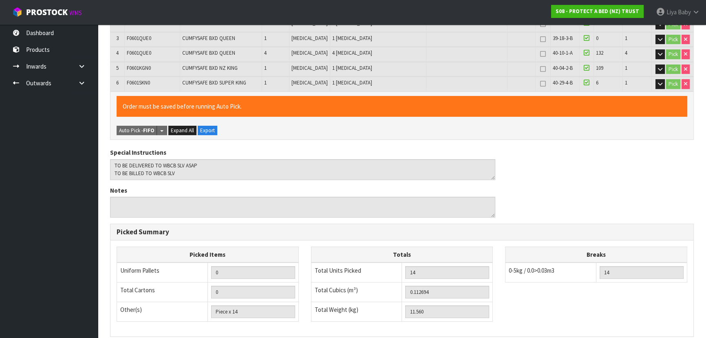
scroll to position [330, 0]
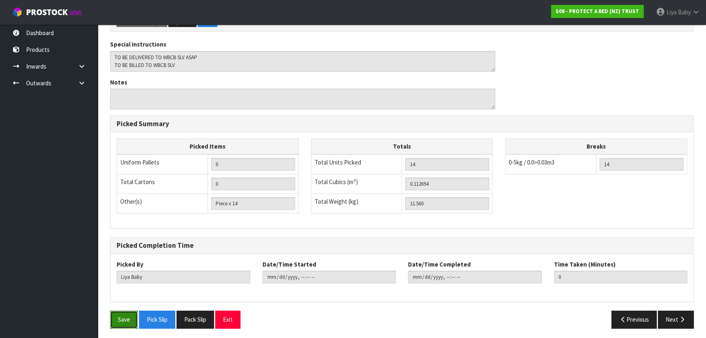
click at [130, 315] on button "Save" at bounding box center [124, 319] width 28 height 18
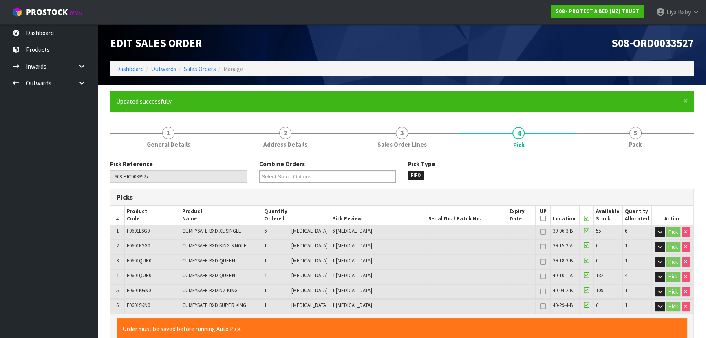
type input "[DATE]T13:27:57"
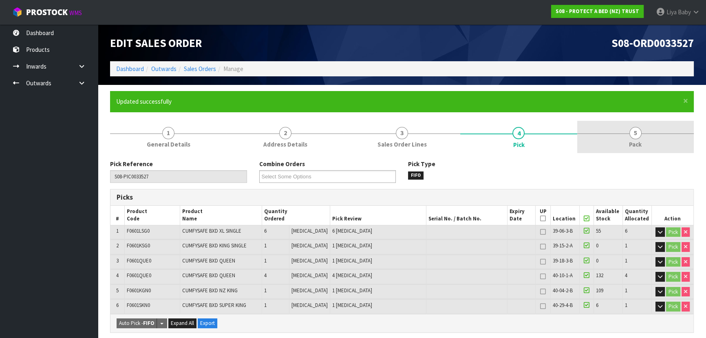
click at [638, 141] on span "Pack" at bounding box center [635, 144] width 13 height 9
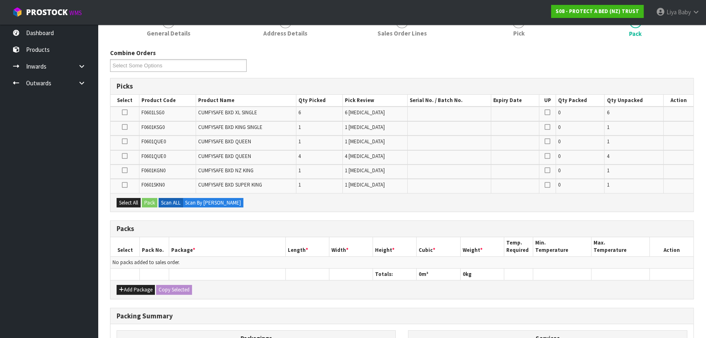
scroll to position [220, 0]
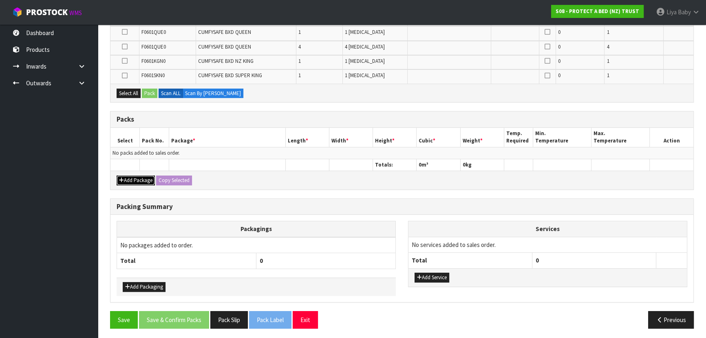
click at [140, 175] on button "Add Package" at bounding box center [136, 180] width 38 height 10
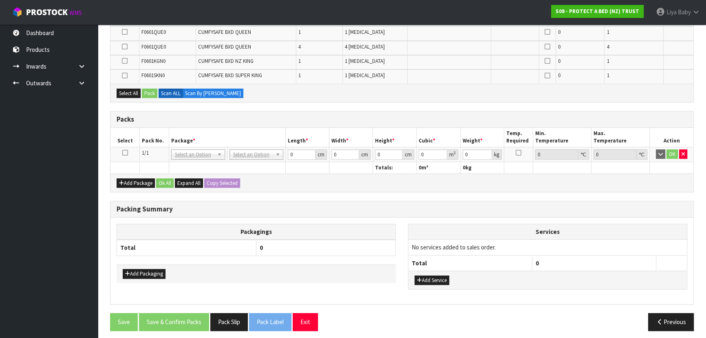
drag, startPoint x: 123, startPoint y: 151, endPoint x: 127, endPoint y: 149, distance: 4.2
click at [124, 152] on icon at bounding box center [125, 152] width 6 height 0
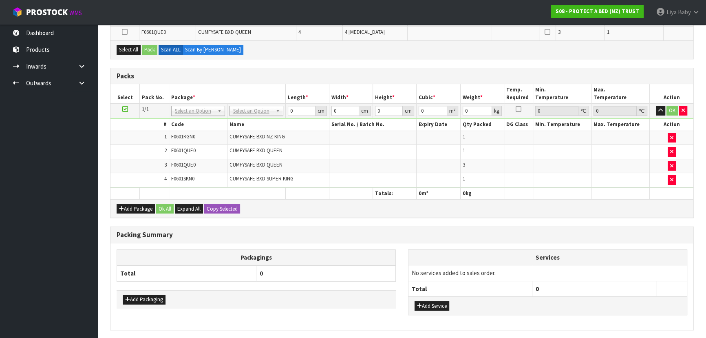
click at [333, 81] on div "Packs Select Pack No. Package * Length * Width * Height * Cubic * Weight * Temp…" at bounding box center [402, 143] width 584 height 150
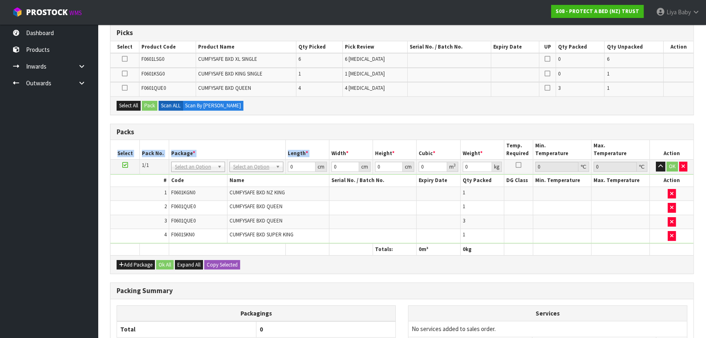
scroll to position [146, 0]
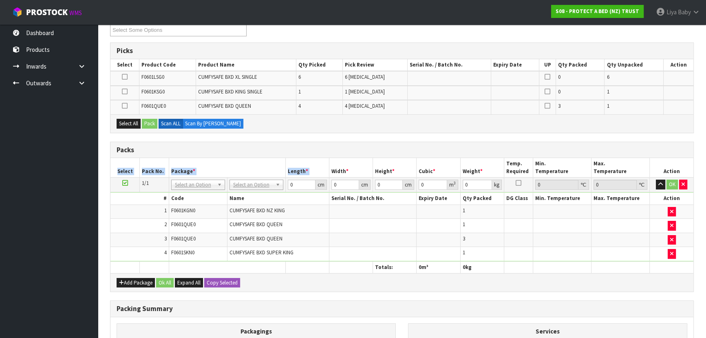
click at [236, 139] on div "Combine Orders S08-ORD0031944 S08-ORD0032699 S08-ORD0032700 S08-ORD0032701 S08-…" at bounding box center [402, 224] width 584 height 423
drag, startPoint x: 133, startPoint y: 282, endPoint x: 139, endPoint y: 278, distance: 7.6
click at [133, 283] on button "Add Package" at bounding box center [136, 283] width 38 height 10
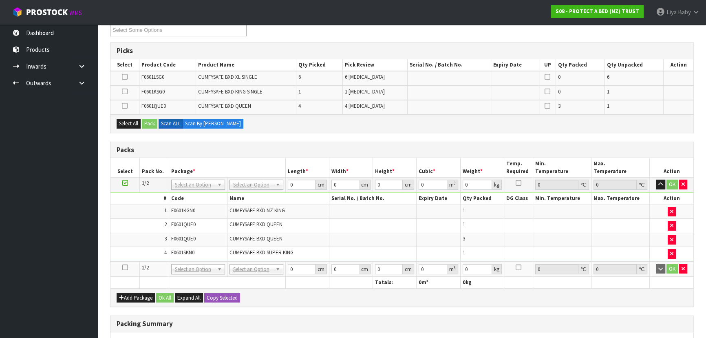
click at [123, 267] on icon at bounding box center [125, 267] width 6 height 0
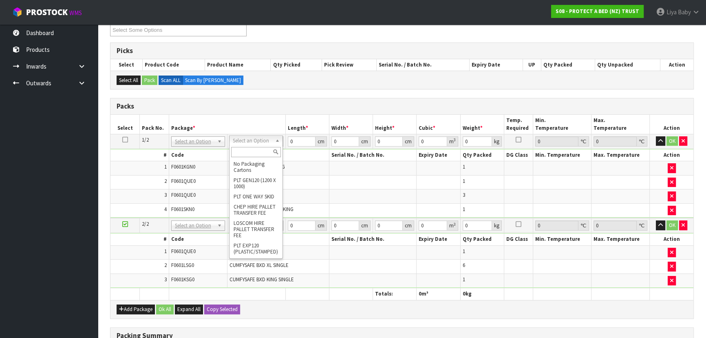
click at [248, 153] on input "text" at bounding box center [256, 152] width 50 height 10
click at [250, 118] on th "Package *" at bounding box center [227, 124] width 117 height 19
click at [296, 140] on input "0" at bounding box center [301, 141] width 28 height 10
type input "59"
type input "40"
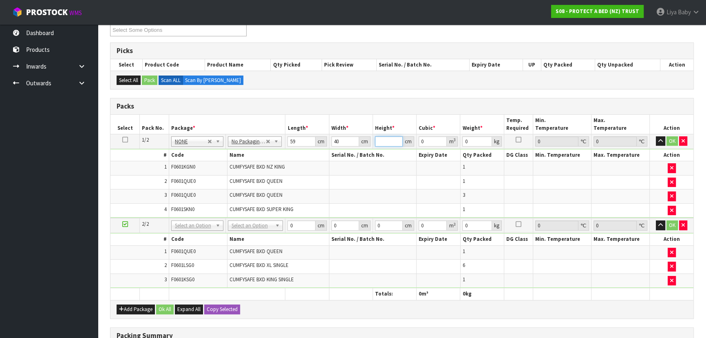
type input "3"
type input "0.00708"
type input "32"
type input "0.07552"
type input "32"
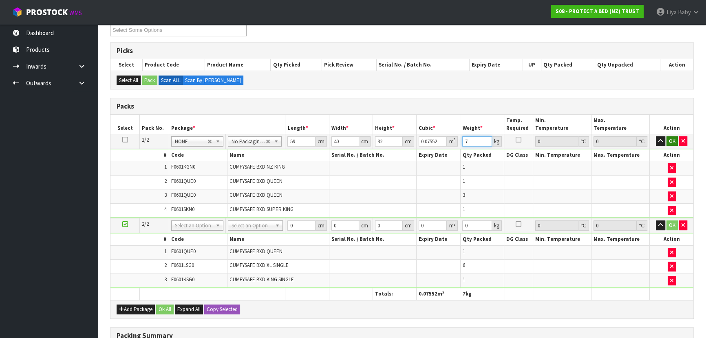
type input "7"
click at [674, 136] on button "OK" at bounding box center [672, 141] width 11 height 10
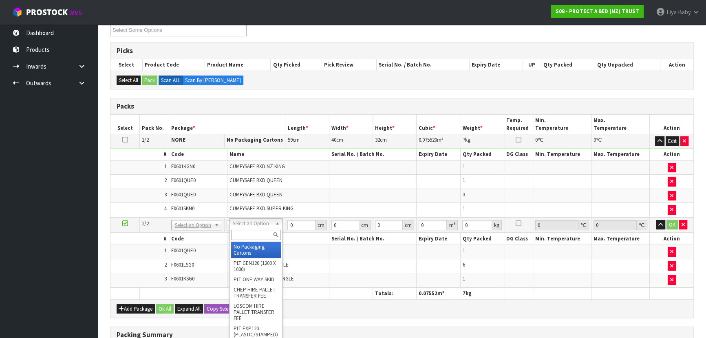
type input "2"
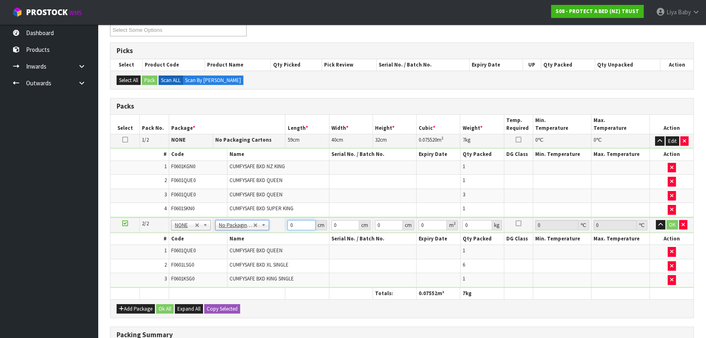
click at [306, 224] on input "0" at bounding box center [301, 225] width 28 height 10
type input "58"
type input "40"
type input "3"
type input "0.00696"
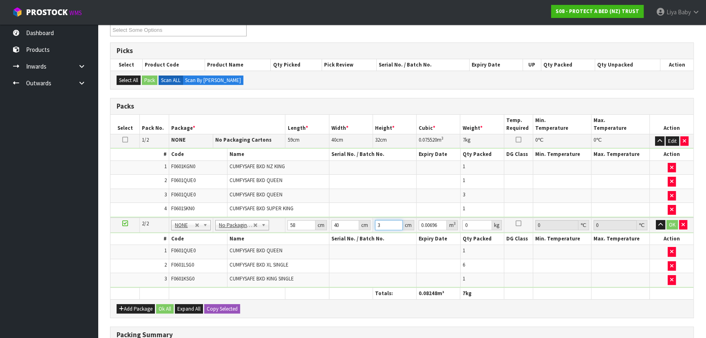
type input "32"
type input "0.07424"
type input "32"
type input "7"
click at [672, 223] on button "OK" at bounding box center [672, 225] width 11 height 10
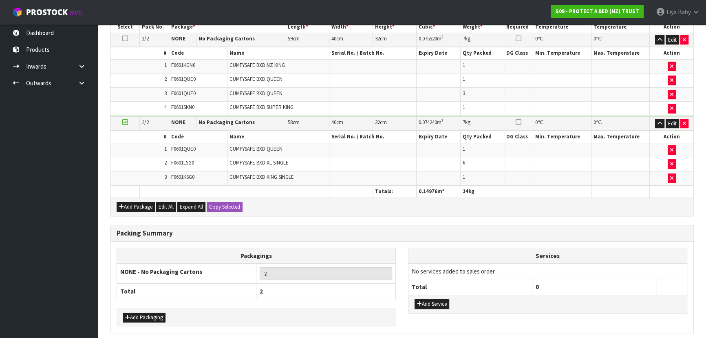
scroll to position [278, 0]
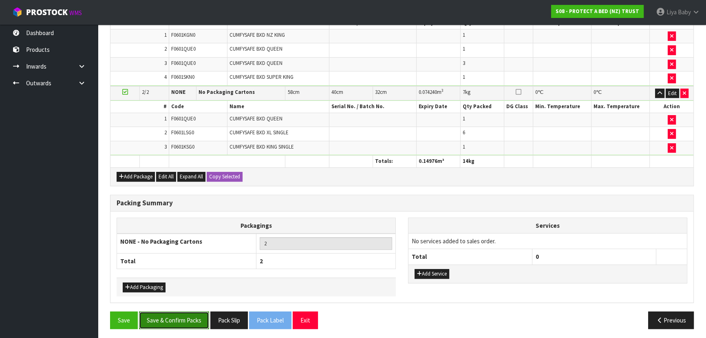
click at [162, 314] on button "Save & Confirm Packs" at bounding box center [174, 320] width 70 height 18
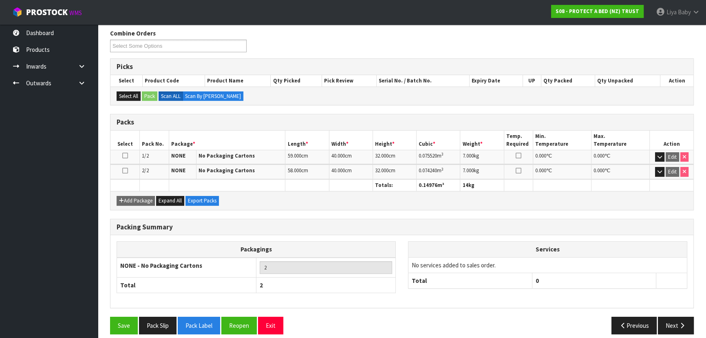
scroll to position [137, 0]
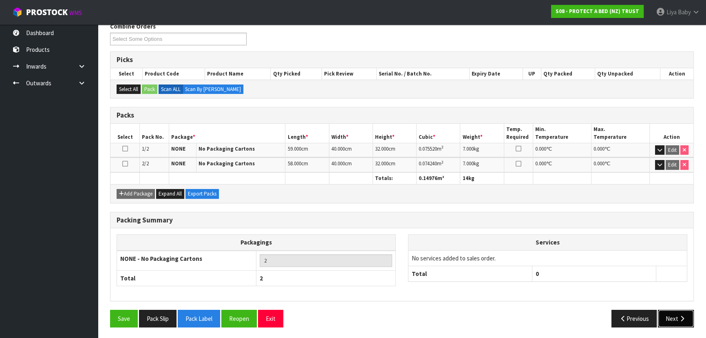
click at [675, 309] on button "Next" at bounding box center [676, 318] width 36 height 18
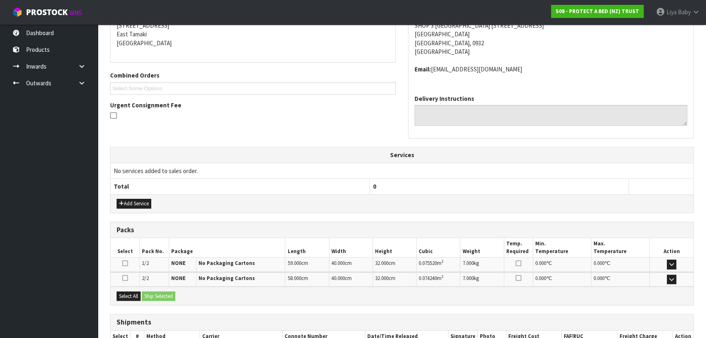
scroll to position [223, 0]
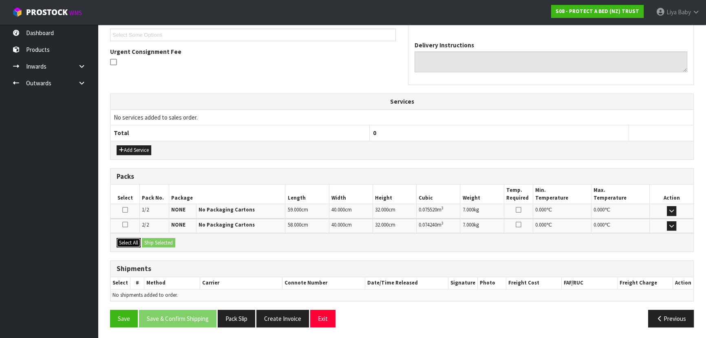
drag, startPoint x: 124, startPoint y: 237, endPoint x: 149, endPoint y: 239, distance: 25.0
click at [124, 238] on button "Select All" at bounding box center [129, 243] width 24 height 10
drag, startPoint x: 163, startPoint y: 237, endPoint x: 159, endPoint y: 253, distance: 16.4
click at [163, 238] on button "Ship Selected" at bounding box center [158, 243] width 33 height 10
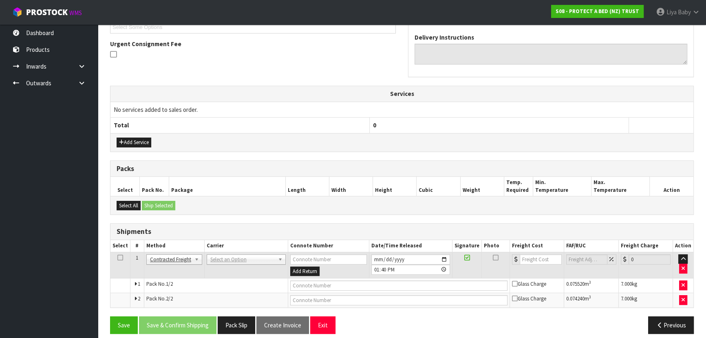
scroll to position [237, 0]
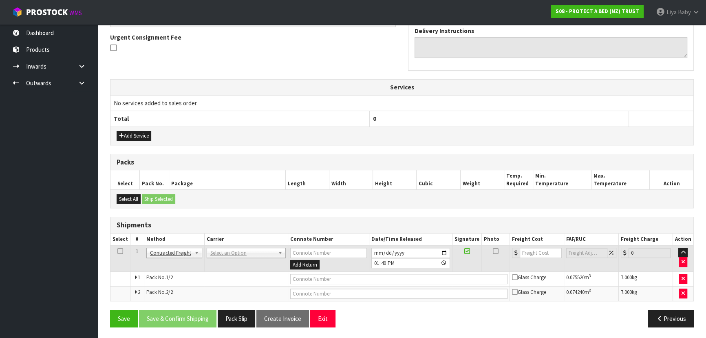
click at [119, 251] on icon at bounding box center [120, 251] width 6 height 0
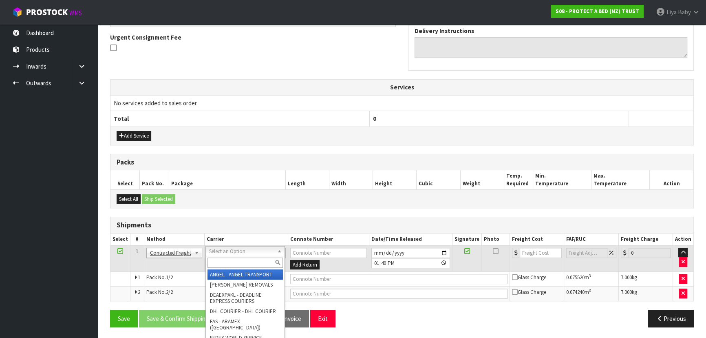
click at [236, 266] on input "text" at bounding box center [244, 262] width 75 height 10
type input "NZP"
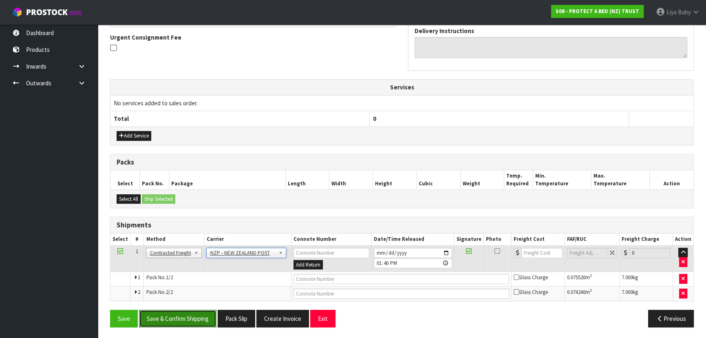
click at [159, 311] on button "Save & Confirm Shipping" at bounding box center [177, 318] width 77 height 18
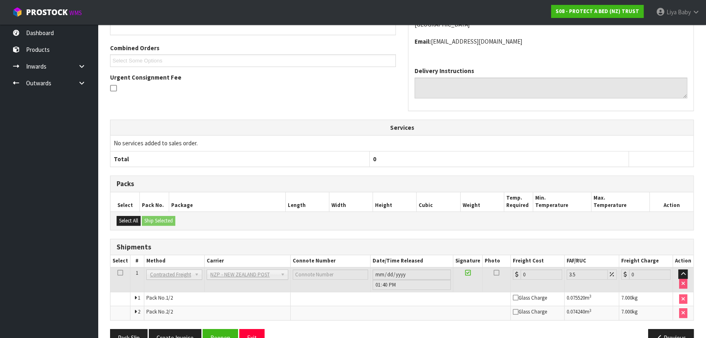
scroll to position [225, 0]
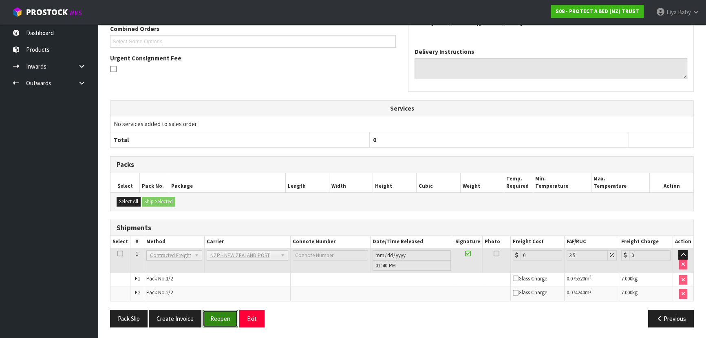
click at [208, 316] on button "Reopen" at bounding box center [220, 318] width 35 height 18
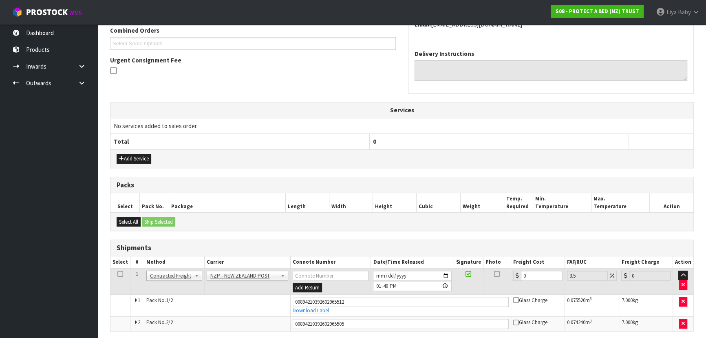
scroll to position [245, 0]
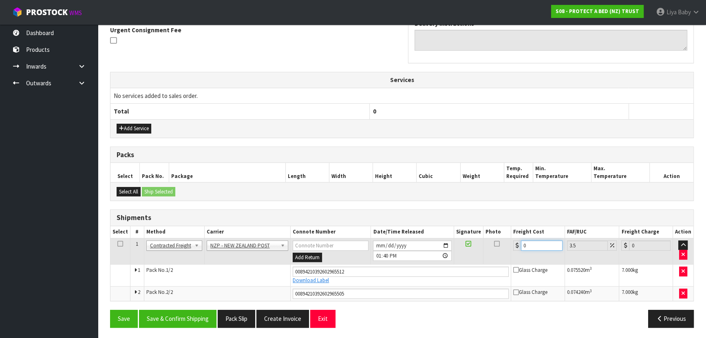
click at [527, 240] on input "0" at bounding box center [542, 245] width 42 height 10
type input "8"
type input "8.28"
type input "8.6"
type input "8.9"
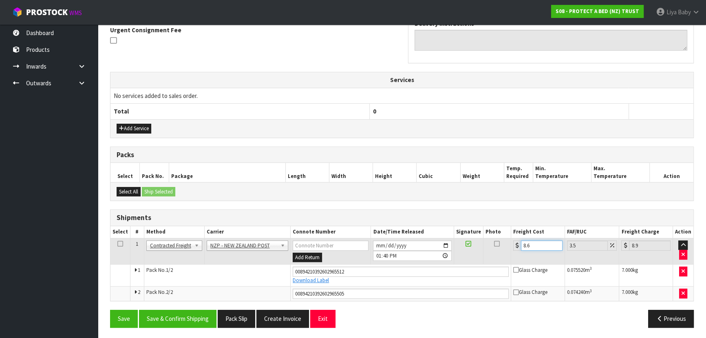
type input "8.66"
type input "8.96"
type input "8.66"
click at [116, 245] on td at bounding box center [120, 251] width 20 height 26
drag, startPoint x: 120, startPoint y: 242, endPoint x: 124, endPoint y: 245, distance: 4.4
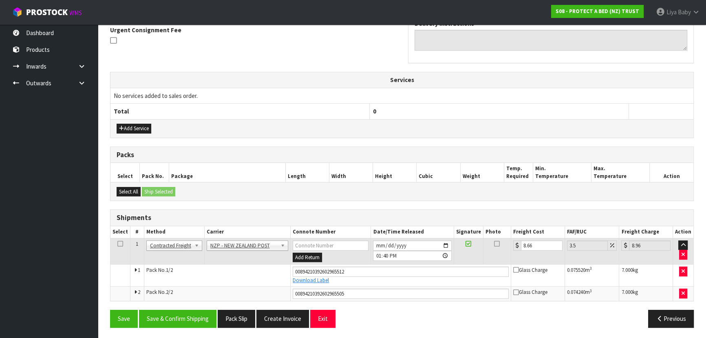
click at [121, 243] on icon at bounding box center [120, 243] width 6 height 0
click at [179, 314] on button "Save & Confirm Shipping" at bounding box center [177, 318] width 77 height 18
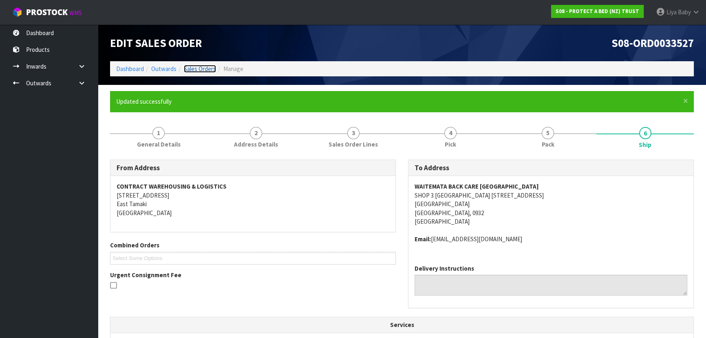
click at [207, 67] on link "Sales Orders" at bounding box center [200, 69] width 32 height 8
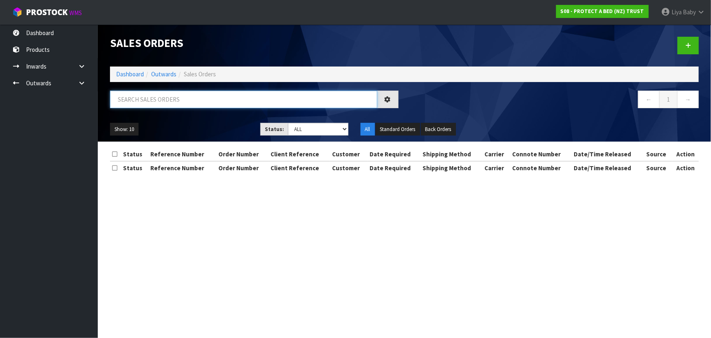
click at [187, 102] on input "text" at bounding box center [243, 99] width 267 height 18
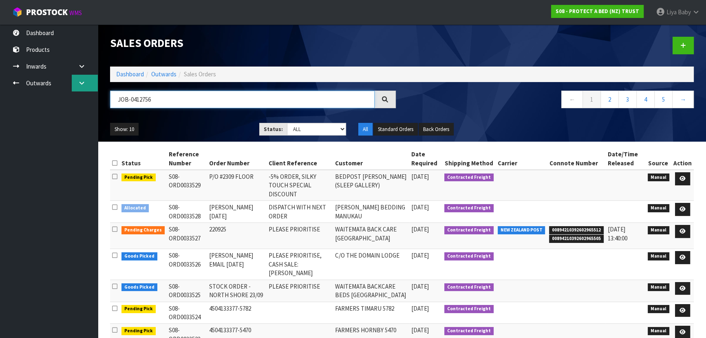
type input "JOB-0412756"
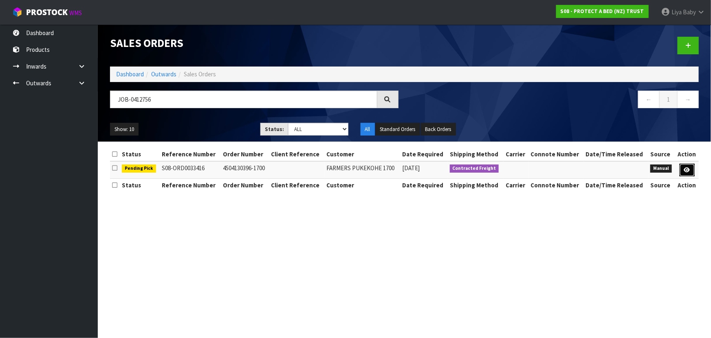
click at [686, 168] on icon at bounding box center [687, 169] width 6 height 5
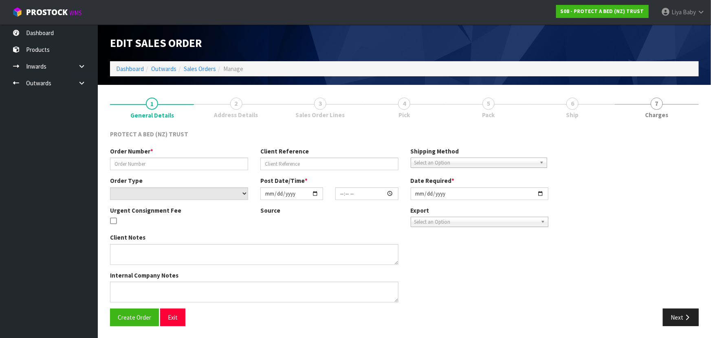
type input "4504130396-1700"
select select "number:0"
type input "[DATE]"
type input "09:05:00.000"
type input "[DATE]"
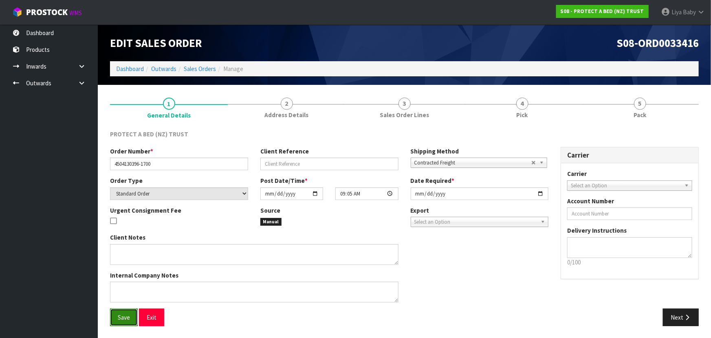
click at [118, 314] on span "Save" at bounding box center [124, 317] width 12 height 8
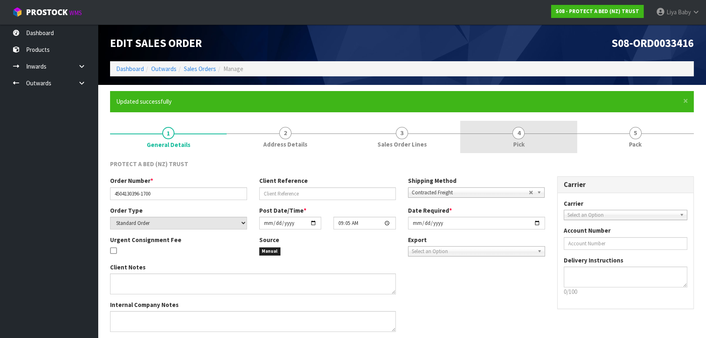
click at [530, 133] on link "4 Pick" at bounding box center [518, 137] width 117 height 32
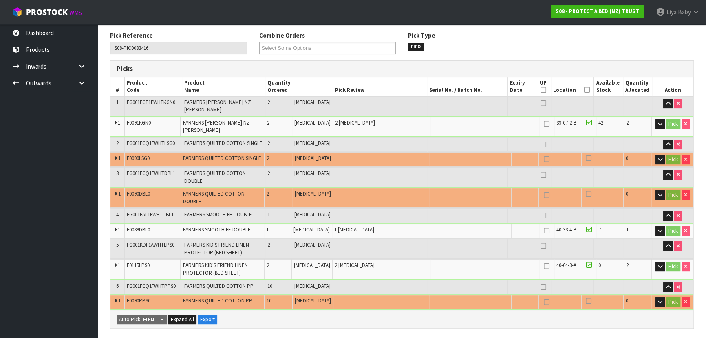
scroll to position [111, 0]
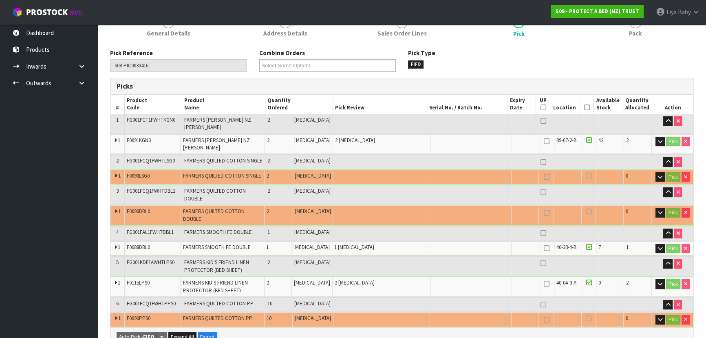
click at [584, 107] on icon at bounding box center [587, 107] width 6 height 0
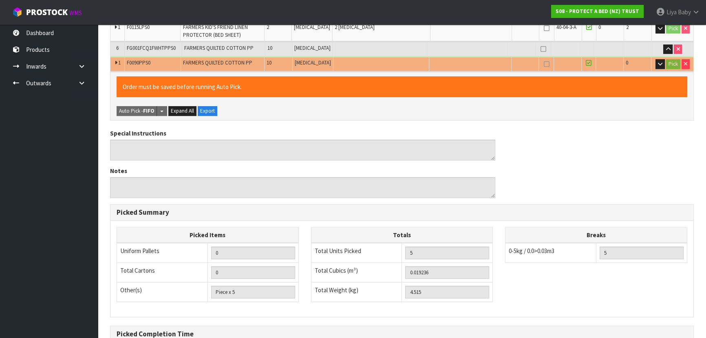
scroll to position [432, 0]
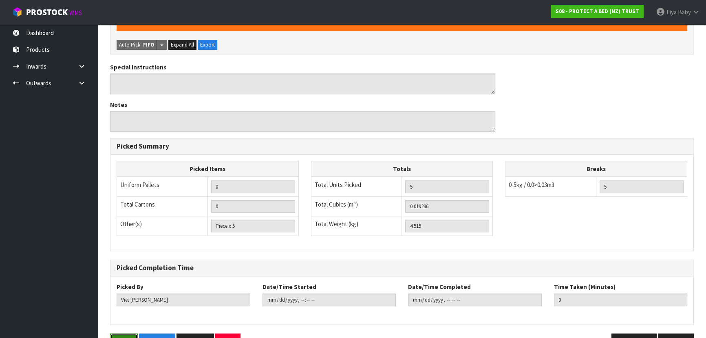
drag, startPoint x: 118, startPoint y: 314, endPoint x: 118, endPoint y: 310, distance: 4.1
click at [118, 333] on button "Save" at bounding box center [124, 342] width 28 height 18
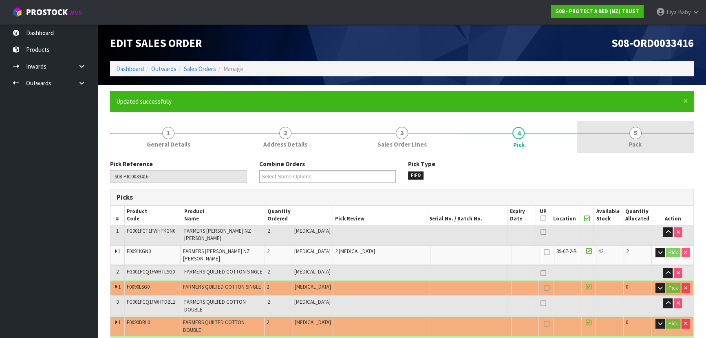
click at [604, 141] on link "5 Pack" at bounding box center [635, 137] width 117 height 32
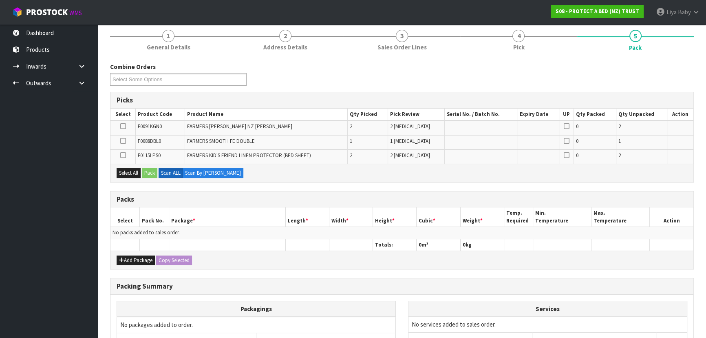
scroll to position [111, 0]
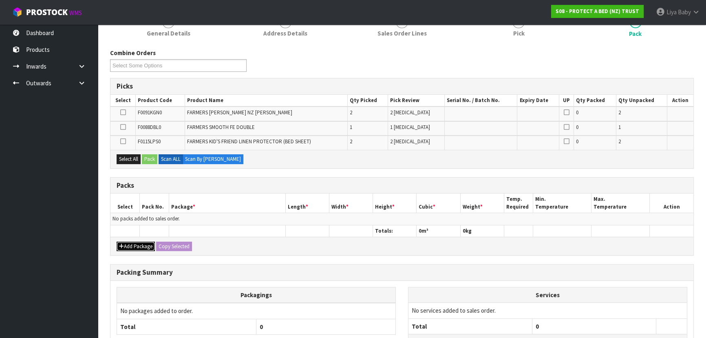
click at [143, 243] on button "Add Package" at bounding box center [136, 246] width 38 height 10
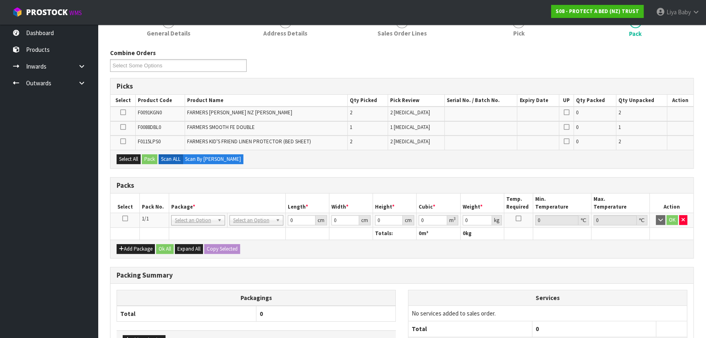
click at [126, 218] on icon at bounding box center [125, 218] width 6 height 0
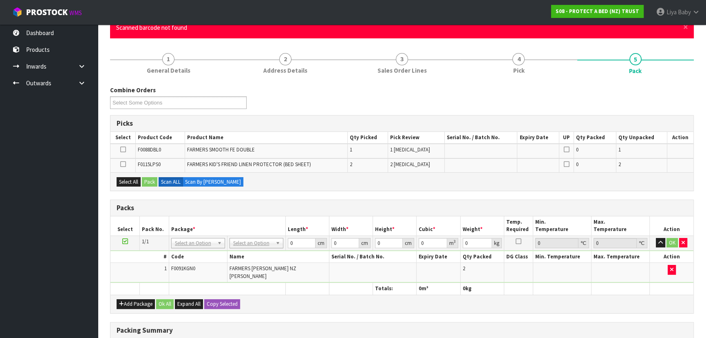
scroll to position [37, 0]
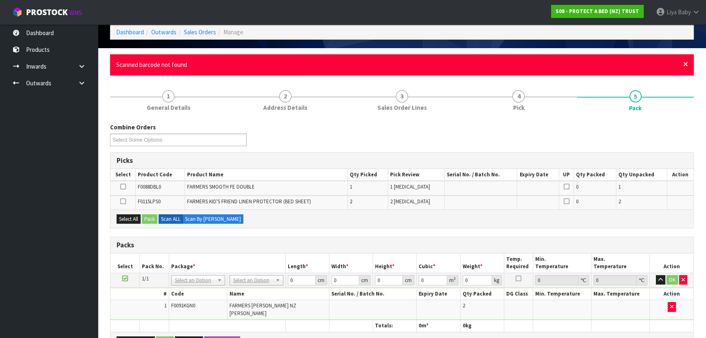
click at [685, 65] on span "×" at bounding box center [685, 63] width 5 height 11
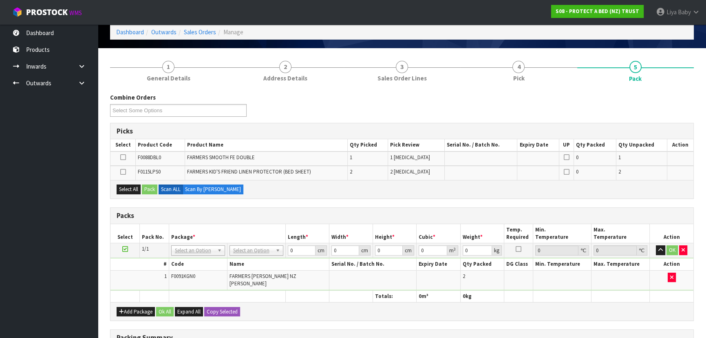
scroll to position [74, 0]
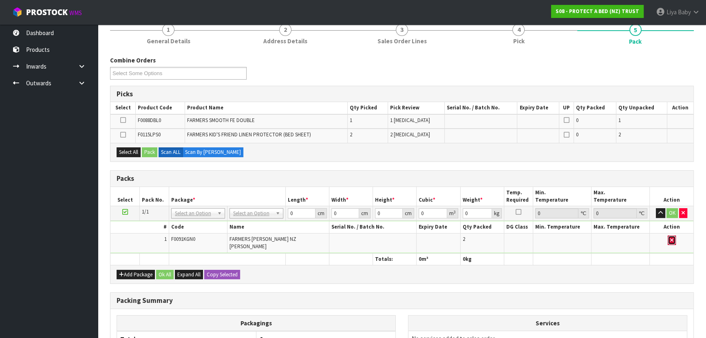
click at [670, 237] on icon "button" at bounding box center [671, 239] width 3 height 5
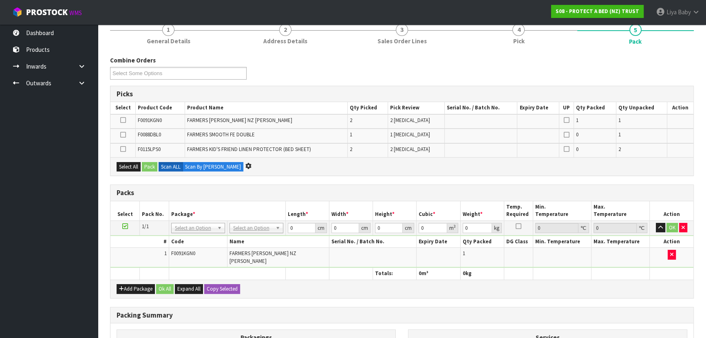
scroll to position [0, 0]
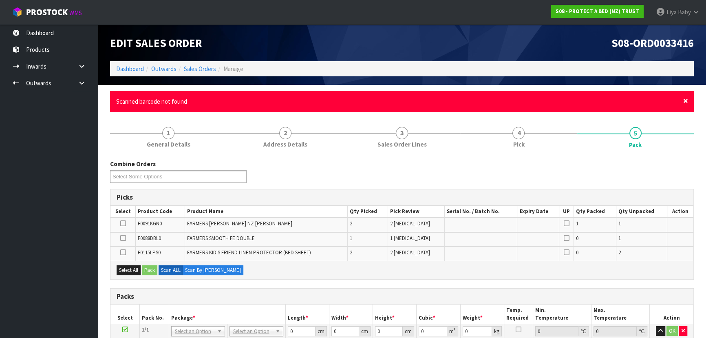
drag, startPoint x: 686, startPoint y: 100, endPoint x: 680, endPoint y: 100, distance: 6.1
click at [685, 100] on span "×" at bounding box center [685, 100] width 5 height 11
click at [686, 101] on span "×" at bounding box center [685, 100] width 5 height 11
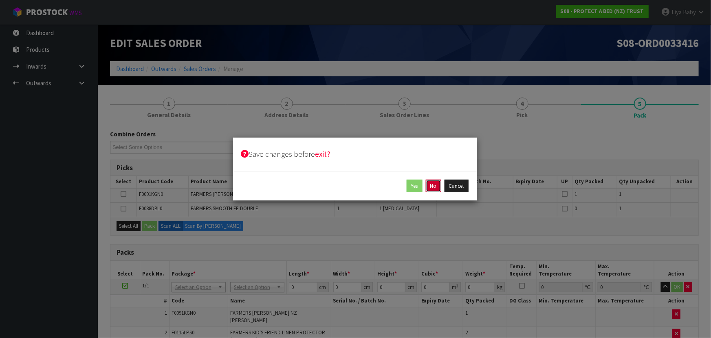
click at [435, 187] on button "No" at bounding box center [433, 185] width 15 height 13
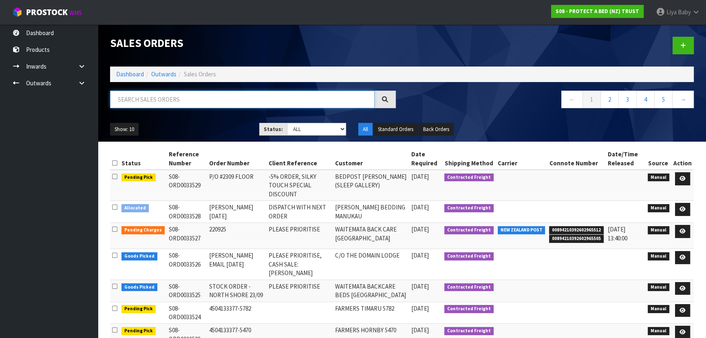
click at [127, 97] on input "text" at bounding box center [242, 99] width 265 height 18
type input "JOB-0413950"
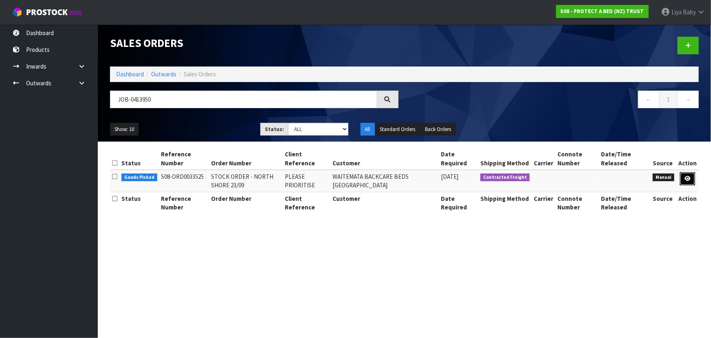
click at [686, 176] on icon at bounding box center [688, 178] width 6 height 5
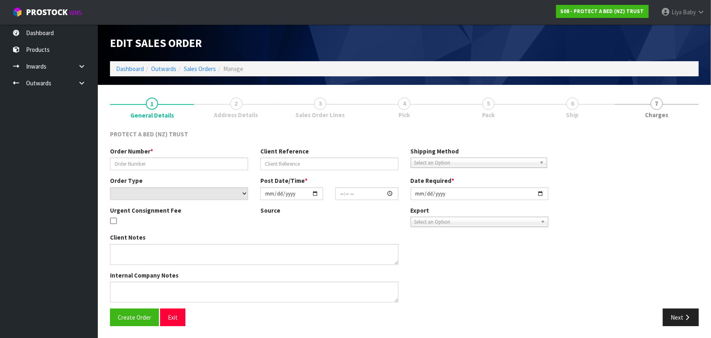
type input "STOCK ORDER - NORTH SHORE 23/09"
type input "PLEASE PRIORITISE"
select select "number:0"
type input "[DATE]"
type input "10:35:00.000"
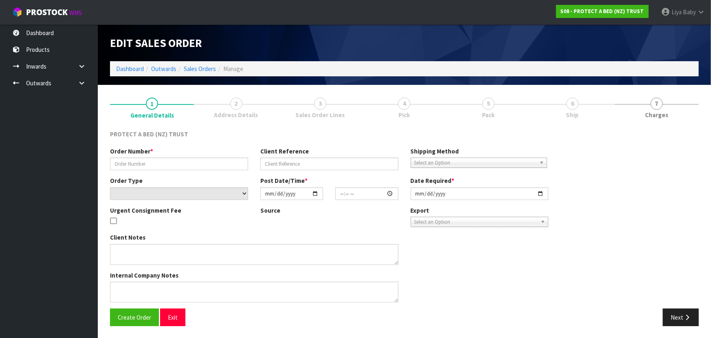
type input "[DATE]"
type textarea "ASAP PLEASE"
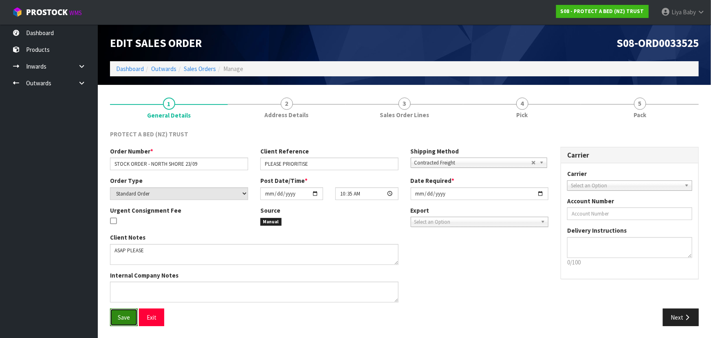
click at [126, 313] on span "Save" at bounding box center [124, 317] width 12 height 8
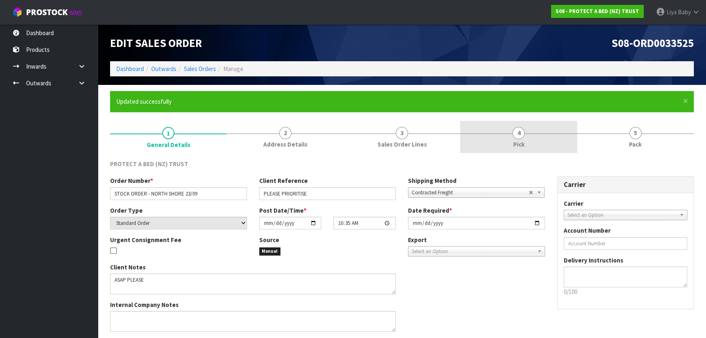
click at [495, 138] on link "4 Pick" at bounding box center [518, 137] width 117 height 32
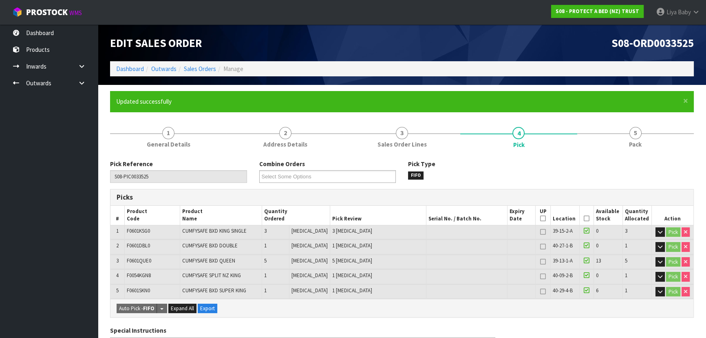
click at [586, 218] on icon at bounding box center [587, 218] width 6 height 0
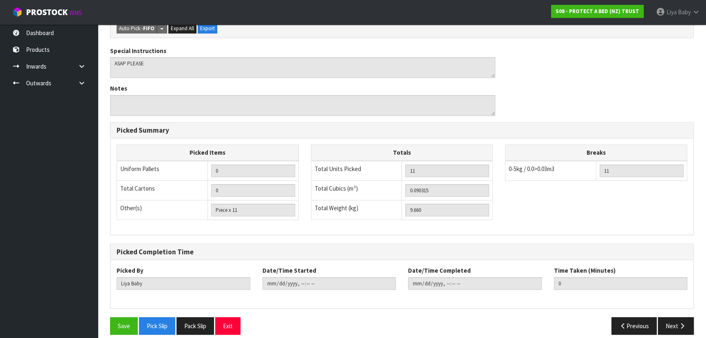
scroll to position [316, 0]
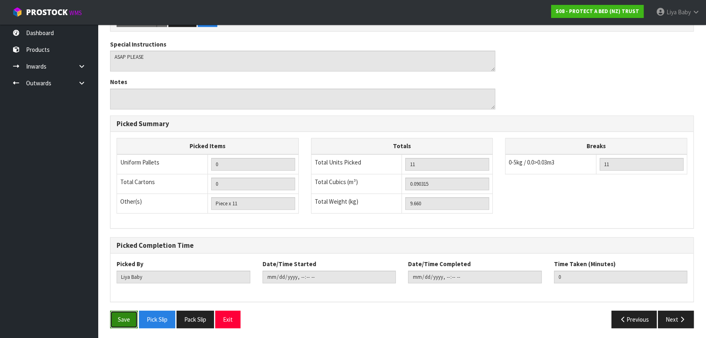
click at [117, 317] on button "Save" at bounding box center [124, 319] width 28 height 18
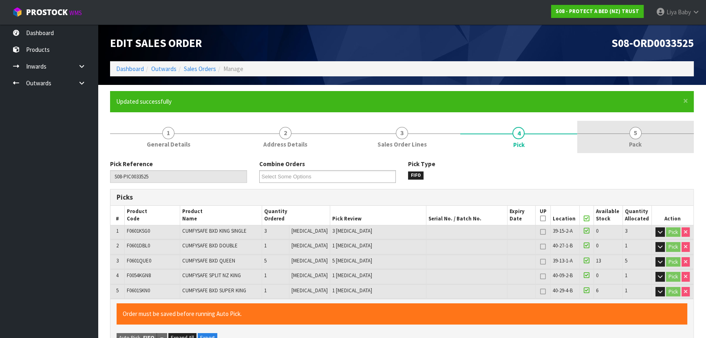
type input "[DATE]T13:49:12"
click at [614, 140] on link "5 Pack" at bounding box center [635, 137] width 117 height 32
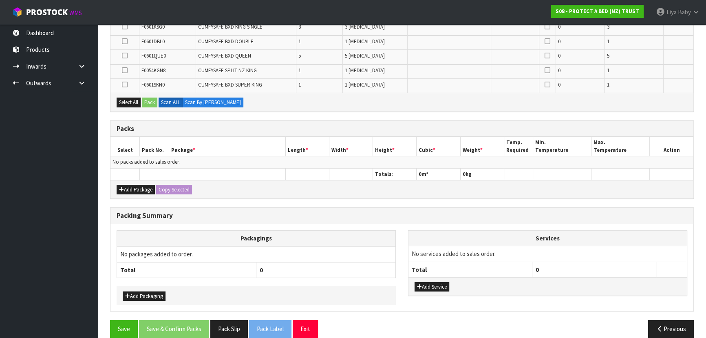
scroll to position [206, 0]
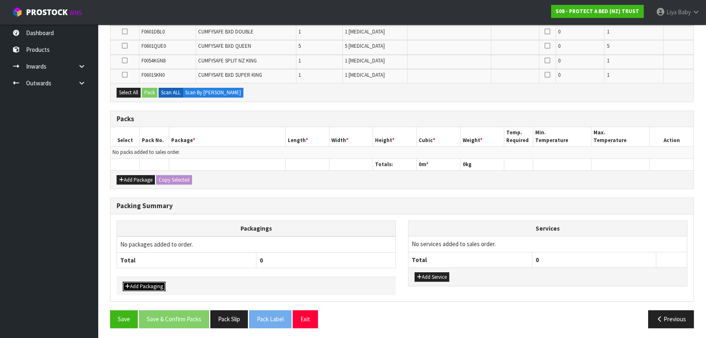
click at [141, 281] on button "Add Packaging" at bounding box center [144, 286] width 43 height 10
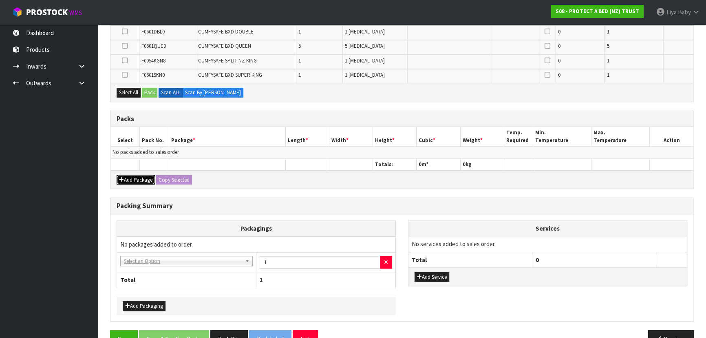
click at [129, 175] on button "Add Package" at bounding box center [136, 180] width 38 height 10
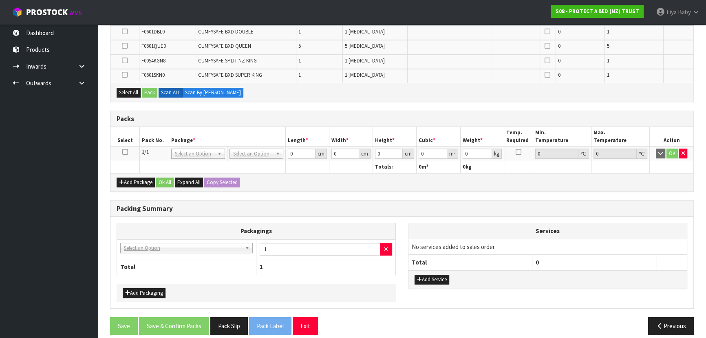
click at [123, 152] on icon at bounding box center [125, 152] width 6 height 0
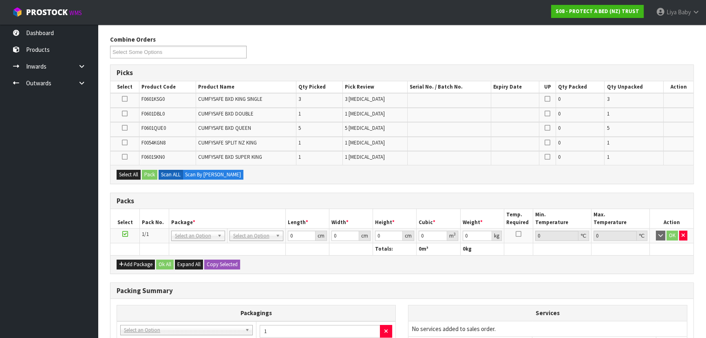
scroll to position [95, 0]
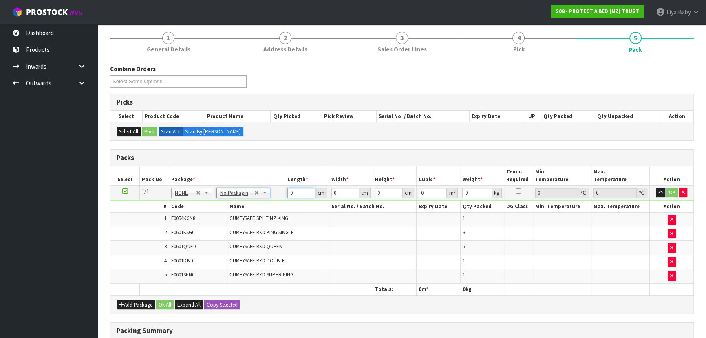
click at [294, 195] on input "0" at bounding box center [301, 193] width 28 height 10
type input "58"
type input "32"
type input "5"
type input "0.00928"
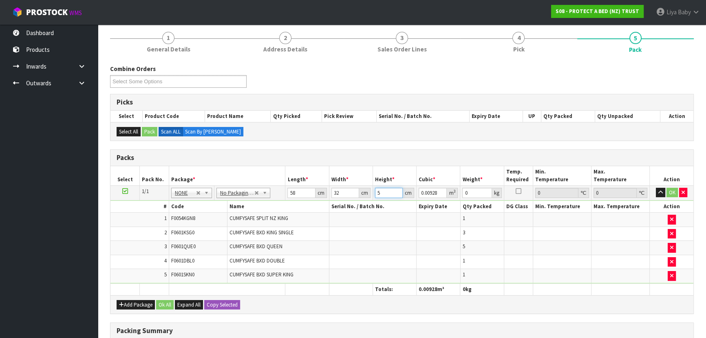
type input "57"
type input "0.105792"
type input "57"
type input "11"
click at [165, 304] on button "Ok All" at bounding box center [165, 305] width 18 height 10
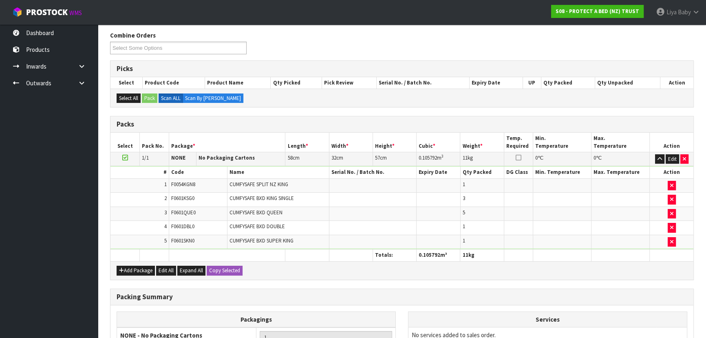
scroll to position [242, 0]
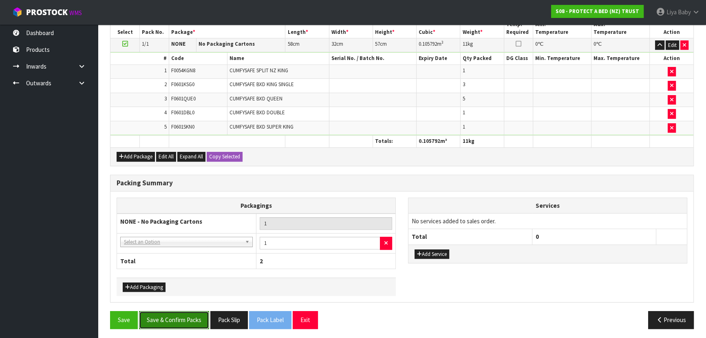
click at [187, 320] on button "Save & Confirm Packs" at bounding box center [174, 320] width 70 height 18
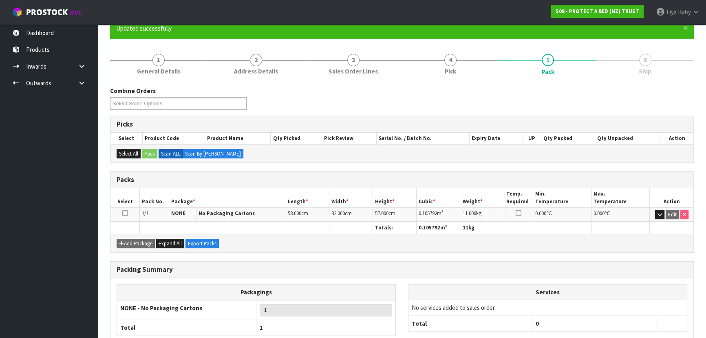
scroll to position [122, 0]
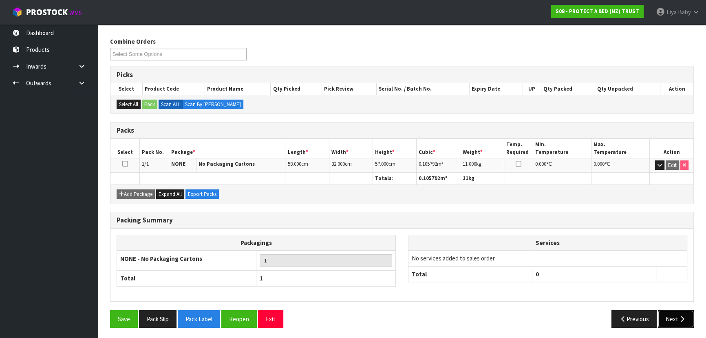
click at [671, 311] on button "Next" at bounding box center [676, 319] width 36 height 18
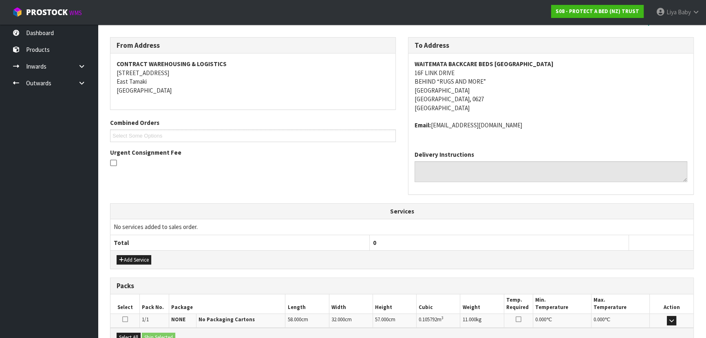
scroll to position [217, 0]
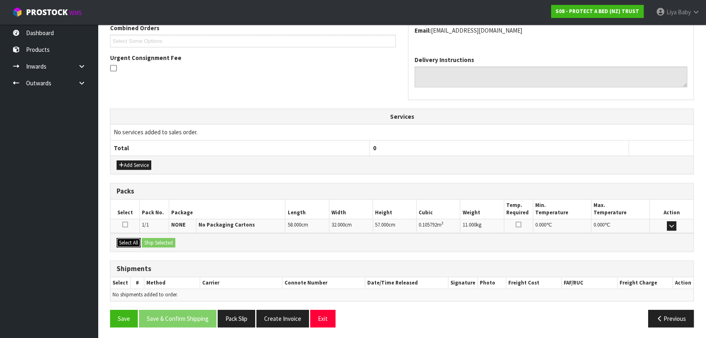
drag, startPoint x: 128, startPoint y: 241, endPoint x: 140, endPoint y: 238, distance: 12.3
click at [128, 241] on button "Select All" at bounding box center [129, 243] width 24 height 10
click at [152, 241] on button "Ship Selected" at bounding box center [158, 243] width 33 height 10
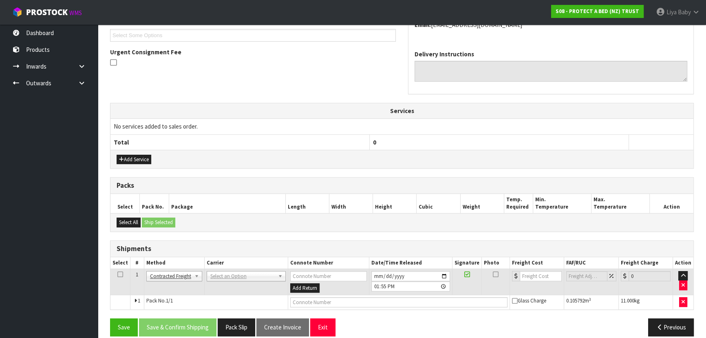
scroll to position [232, 0]
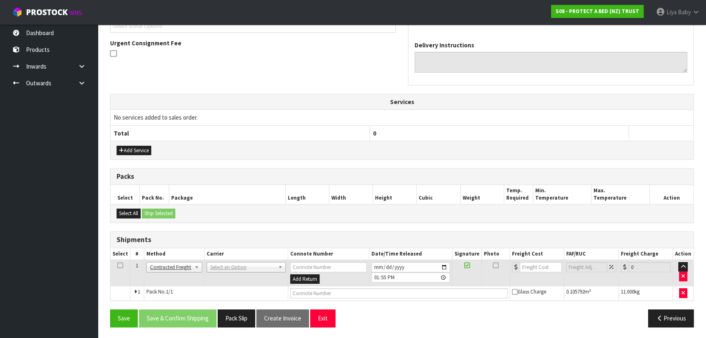
drag, startPoint x: 120, startPoint y: 264, endPoint x: 141, endPoint y: 265, distance: 21.2
click at [123, 265] on td at bounding box center [120, 272] width 20 height 26
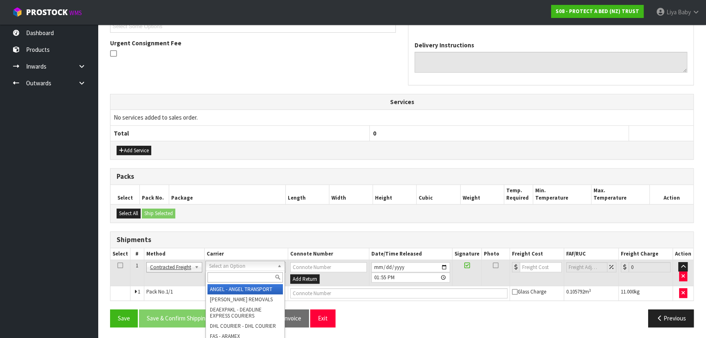
click at [236, 279] on input "text" at bounding box center [244, 277] width 75 height 10
type input "NZP"
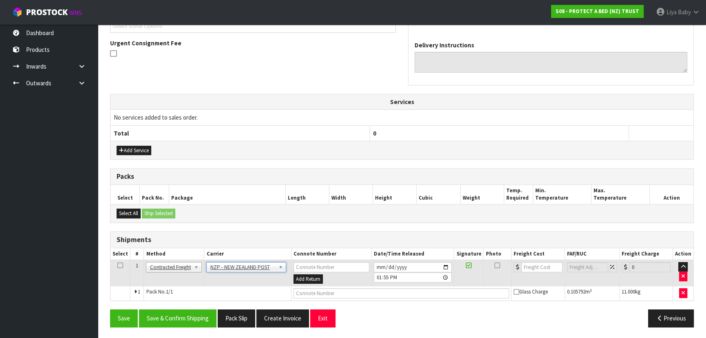
click at [119, 265] on icon at bounding box center [120, 265] width 6 height 0
click at [175, 321] on button "Save & Confirm Shipping" at bounding box center [177, 318] width 77 height 18
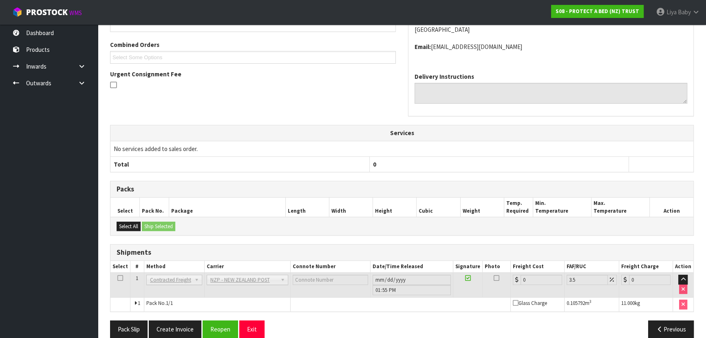
scroll to position [220, 0]
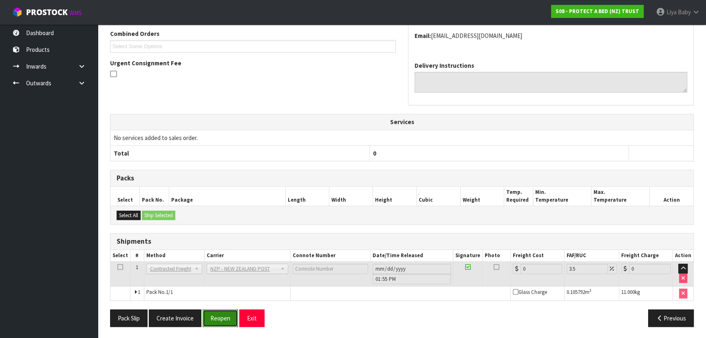
click at [229, 322] on button "Reopen" at bounding box center [220, 318] width 35 height 18
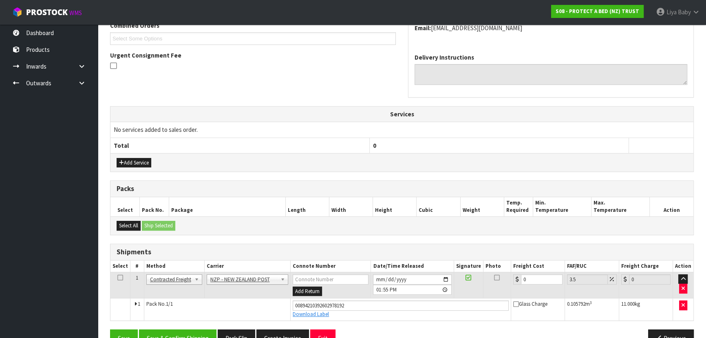
scroll to position [239, 0]
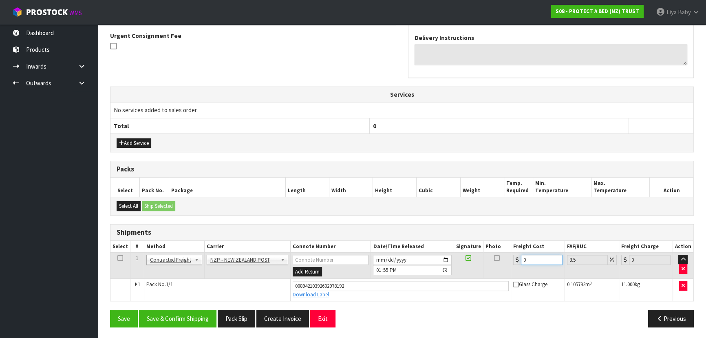
click at [537, 258] on input "0" at bounding box center [542, 259] width 42 height 10
type input "4"
type input "4.14"
type input "4.3"
type input "4.45"
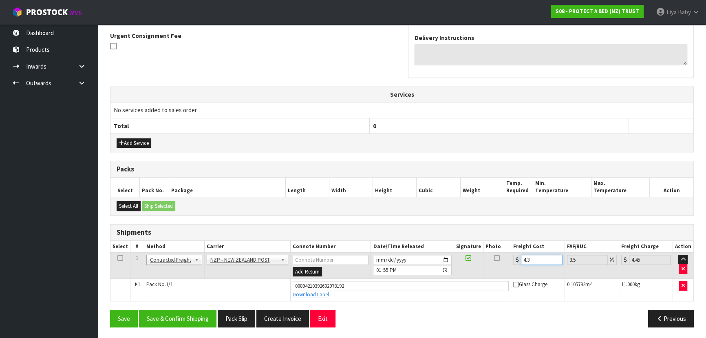
type input "4.33"
type input "4.48"
type input "4.33"
click at [117, 258] on icon at bounding box center [120, 258] width 6 height 0
click at [176, 318] on button "Save & Confirm Shipping" at bounding box center [177, 318] width 77 height 18
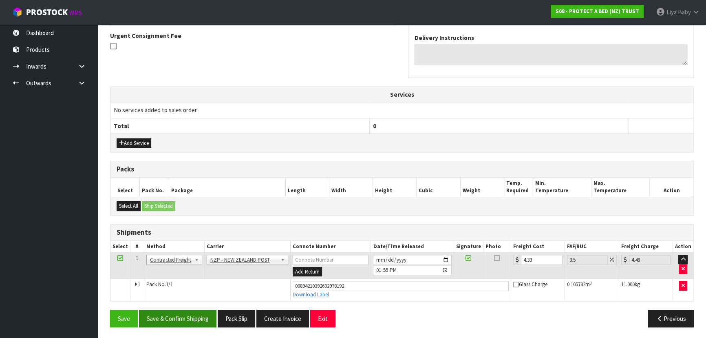
scroll to position [0, 0]
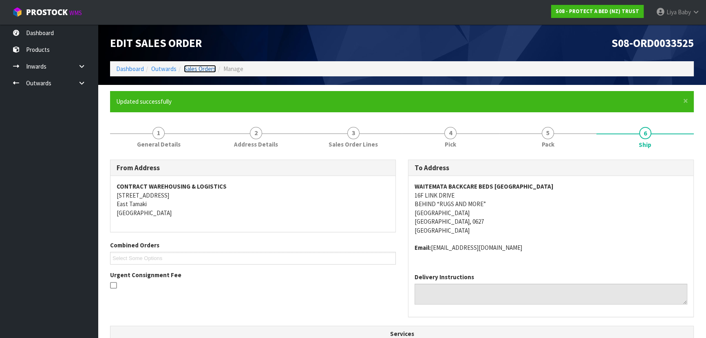
click at [199, 65] on link "Sales Orders" at bounding box center [200, 69] width 32 height 8
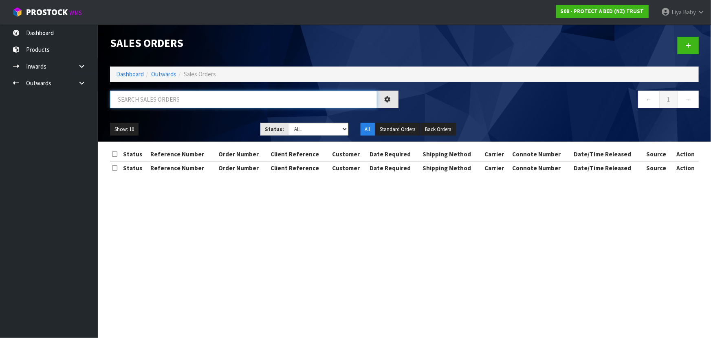
click at [167, 102] on input "text" at bounding box center [243, 99] width 267 height 18
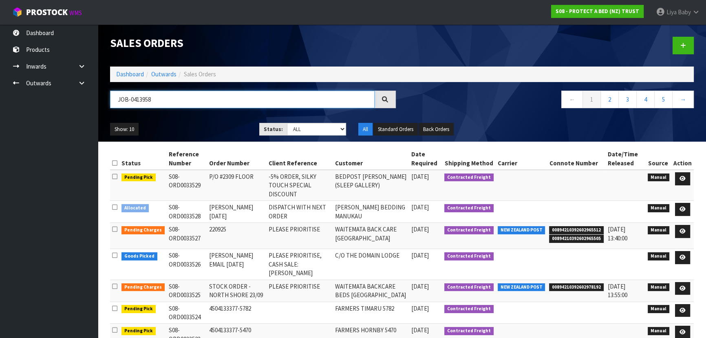
type input "JOB-0413958"
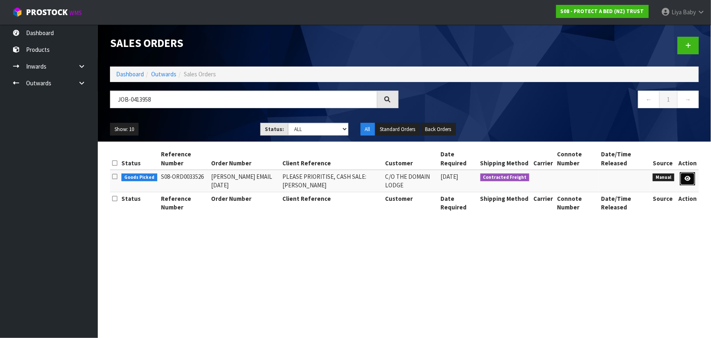
click at [684, 179] on link at bounding box center [687, 178] width 15 height 13
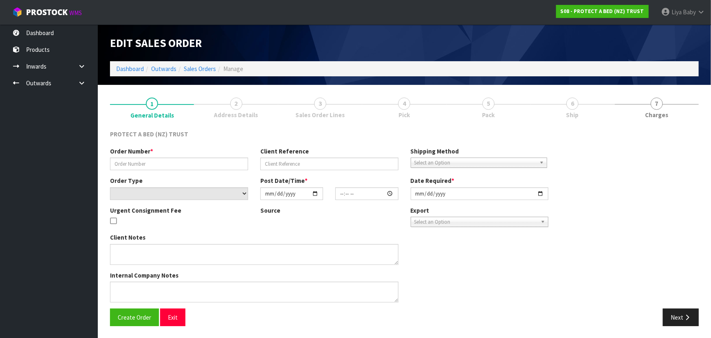
type input "[PERSON_NAME] EMAIL [DATE]"
type input "PLEASE PRIORITISE, CASH SALE: [PERSON_NAME]"
select select "number:0"
type input "[DATE]"
type input "10:59:00.000"
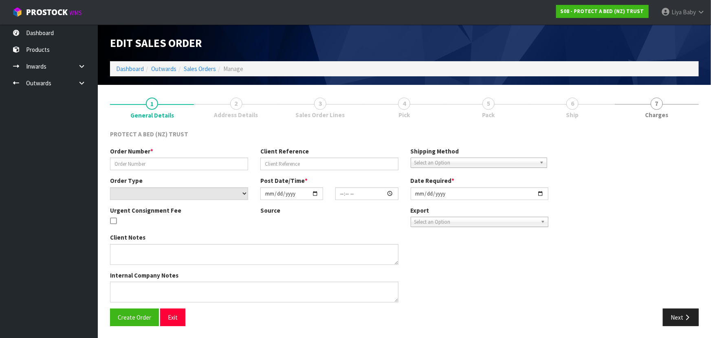
type input "[DATE]"
type textarea "PRICE: $17.55 PLUS GST (10% DISCOUNT) PLEASE CHARGE $20 PLUS GST FOR DELIVERY."
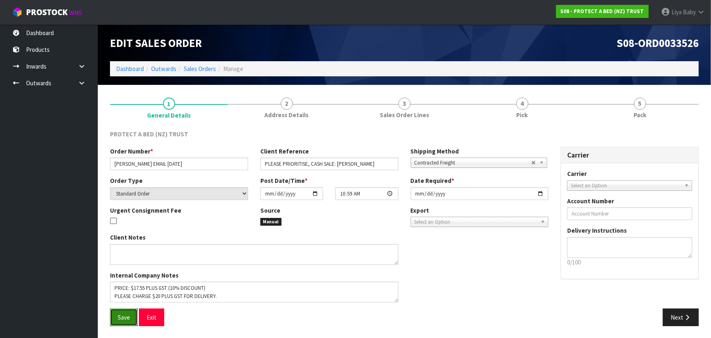
click at [117, 311] on button "Save" at bounding box center [124, 317] width 28 height 18
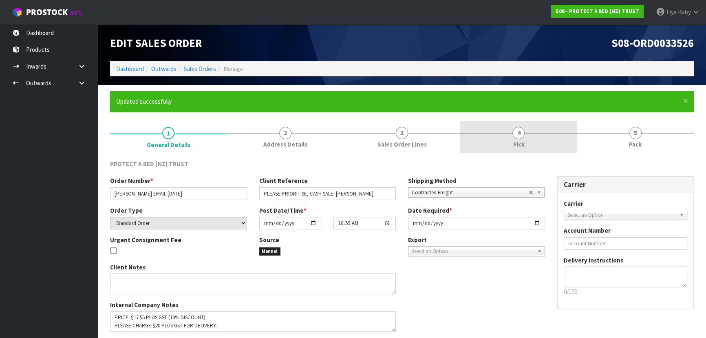
click at [542, 136] on link "4 Pick" at bounding box center [518, 137] width 117 height 32
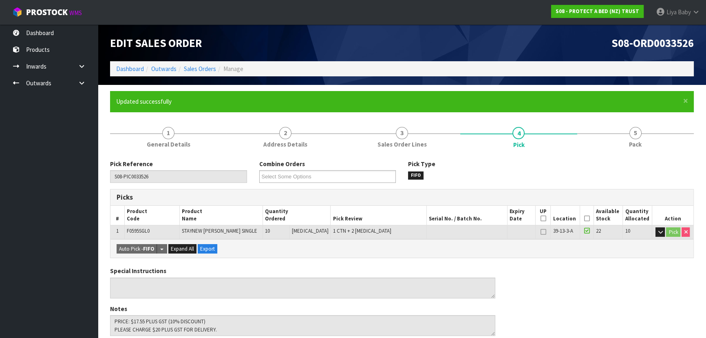
click at [584, 218] on icon at bounding box center [587, 218] width 6 height 0
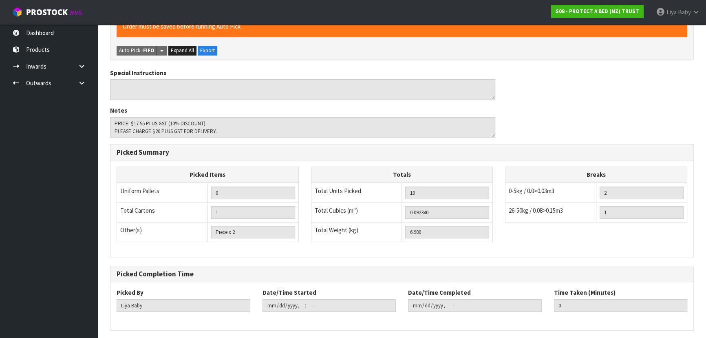
scroll to position [257, 0]
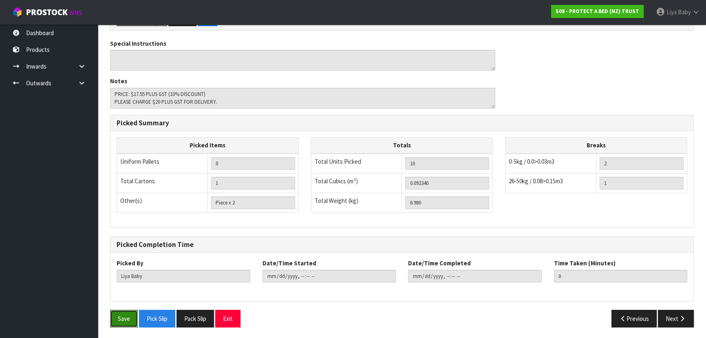
drag, startPoint x: 117, startPoint y: 311, endPoint x: 109, endPoint y: 298, distance: 15.5
click at [115, 311] on button "Save" at bounding box center [124, 318] width 28 height 18
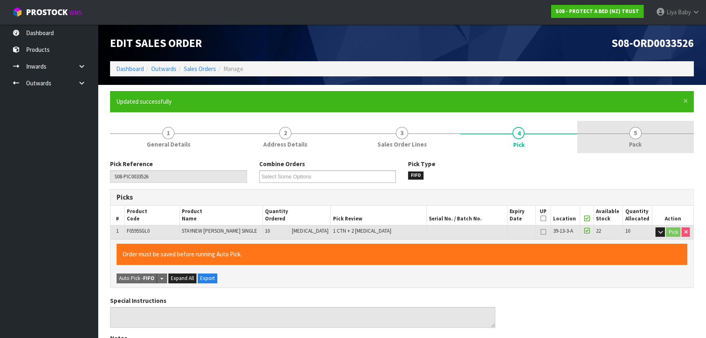
type input "[DATE]T13:59:08"
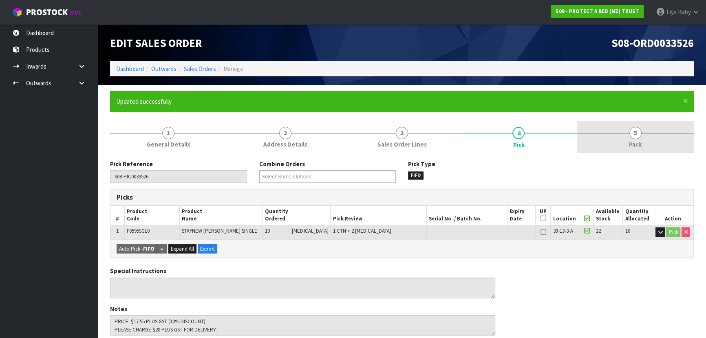
click at [614, 137] on link "5 Pack" at bounding box center [635, 137] width 117 height 32
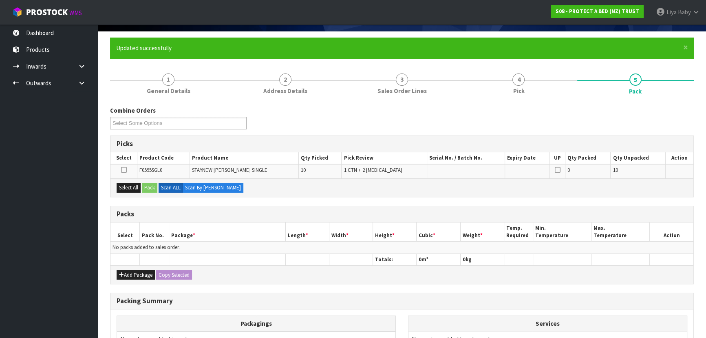
scroll to position [149, 0]
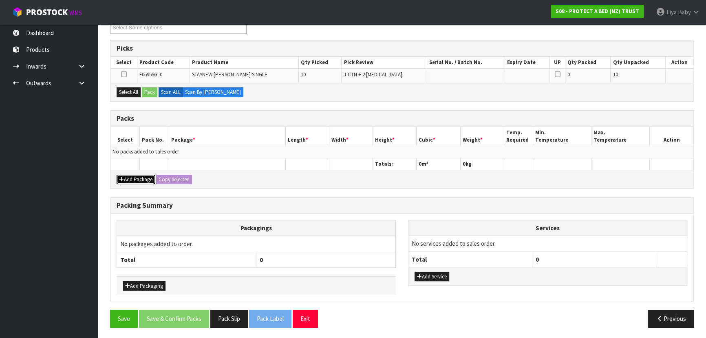
click at [127, 178] on button "Add Package" at bounding box center [136, 179] width 38 height 10
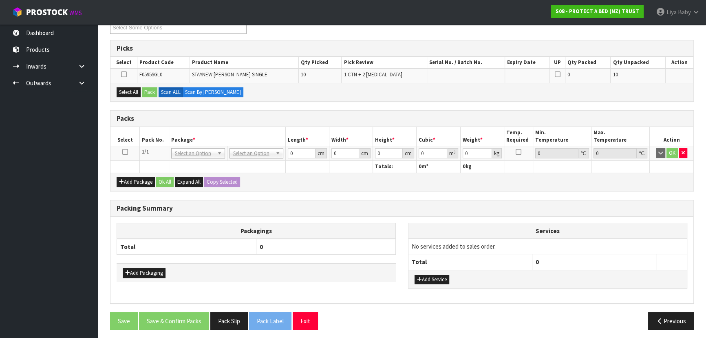
click at [128, 147] on td at bounding box center [124, 153] width 29 height 15
click at [125, 152] on icon at bounding box center [125, 152] width 6 height 0
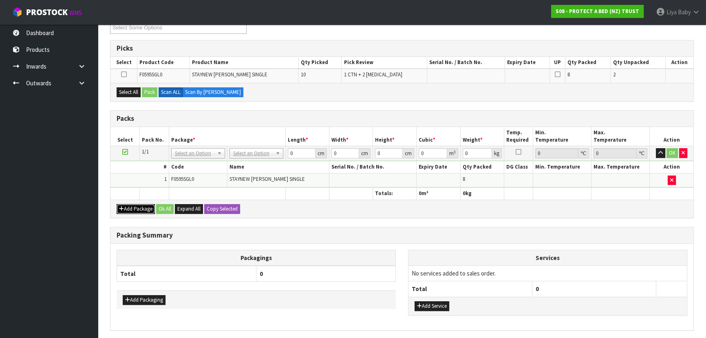
click at [139, 206] on button "Add Package" at bounding box center [136, 209] width 38 height 10
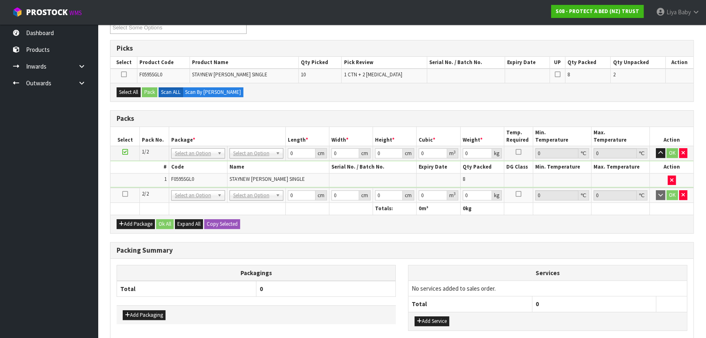
drag, startPoint x: 122, startPoint y: 192, endPoint x: 125, endPoint y: 195, distance: 4.4
click at [124, 194] on icon at bounding box center [125, 194] width 6 height 0
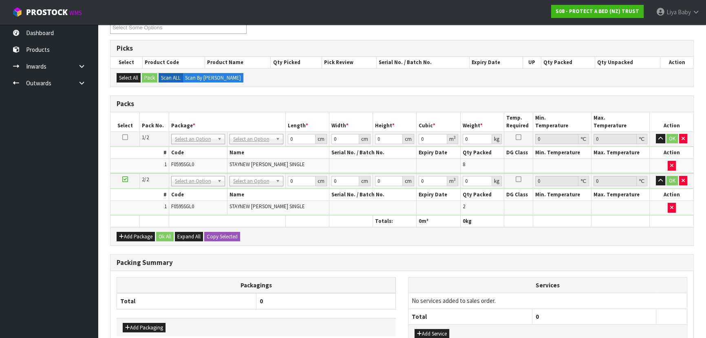
drag, startPoint x: 349, startPoint y: 281, endPoint x: 340, endPoint y: 276, distance: 10.4
click at [349, 281] on th "Packagings" at bounding box center [256, 285] width 279 height 16
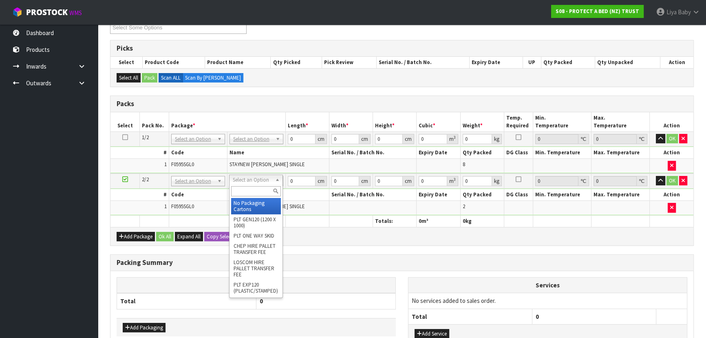
click at [264, 195] on input "text" at bounding box center [256, 191] width 50 height 10
type input "CTNA4"
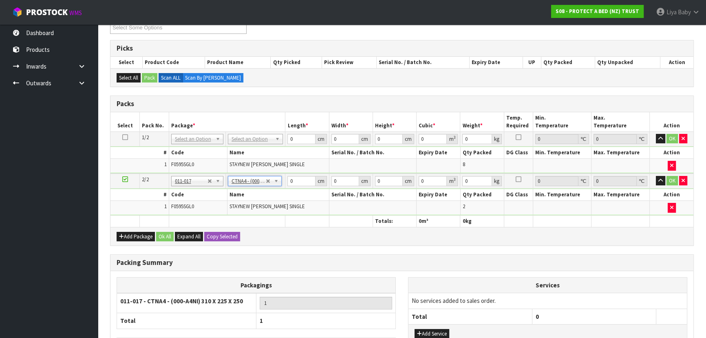
type input "31"
type input "22.5"
type input "25"
type input "0.017438"
type input "1.44"
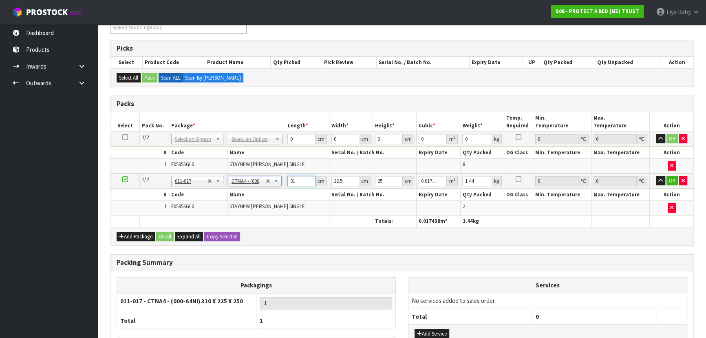
click at [300, 177] on input "31" at bounding box center [301, 181] width 28 height 10
type input "3"
type input "0.001687"
type input "0"
type input "3"
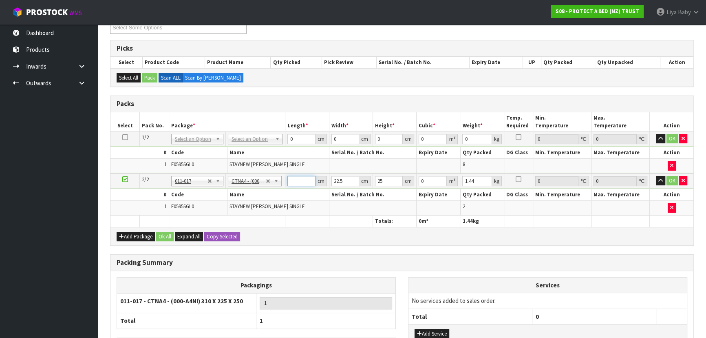
type input "0.001687"
type input "32"
type input "0.018"
type input "32"
type input "0"
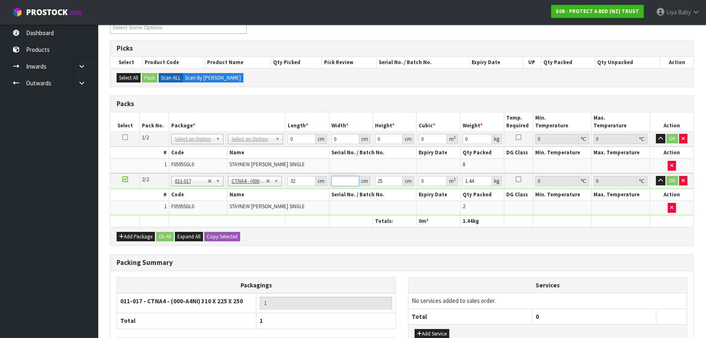
type input "2"
type input "0.0016"
type input "24"
type input "0.0192"
type input "24"
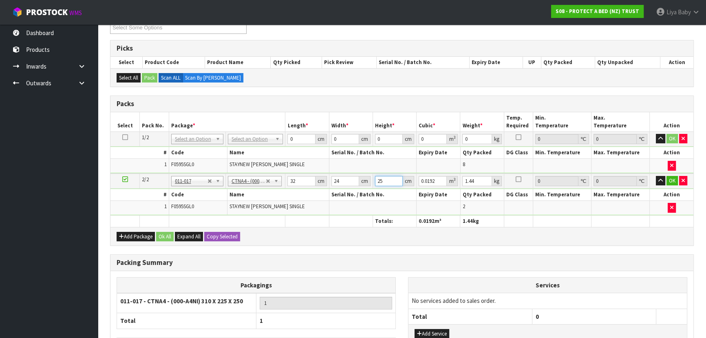
type input "0"
type input "3"
type input "0.002304"
type input "31"
type input "0.023808"
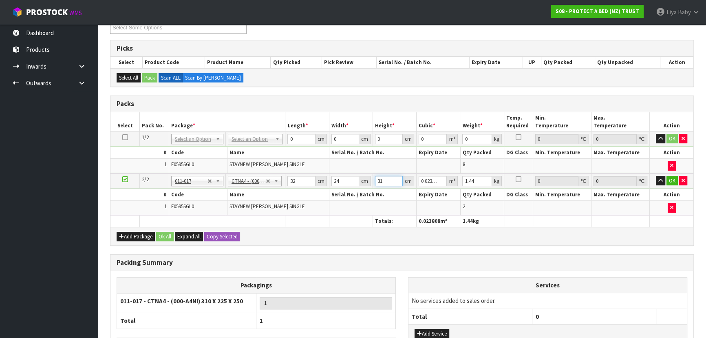
type input "31"
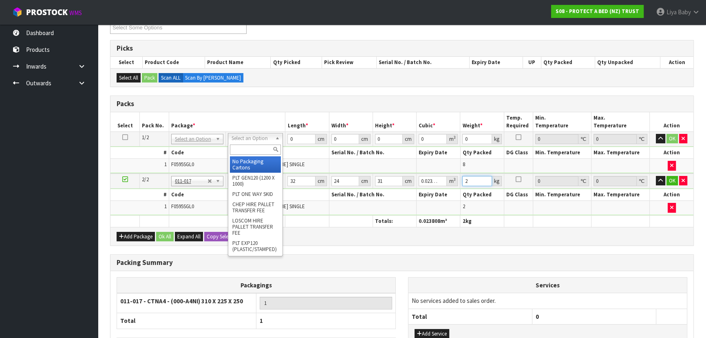
type input "2"
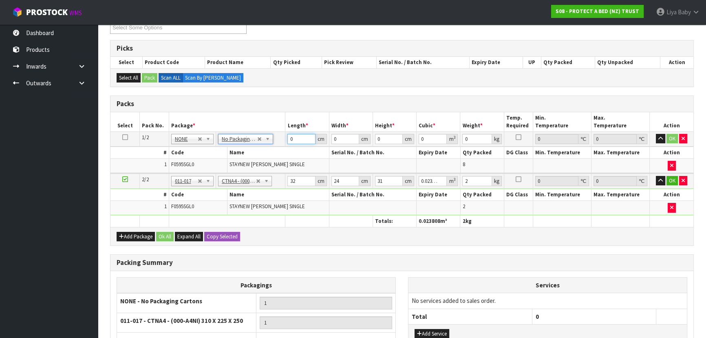
click at [294, 136] on input "0" at bounding box center [301, 139] width 28 height 10
type input "32"
type input "24"
type input "3"
type input "0.002304"
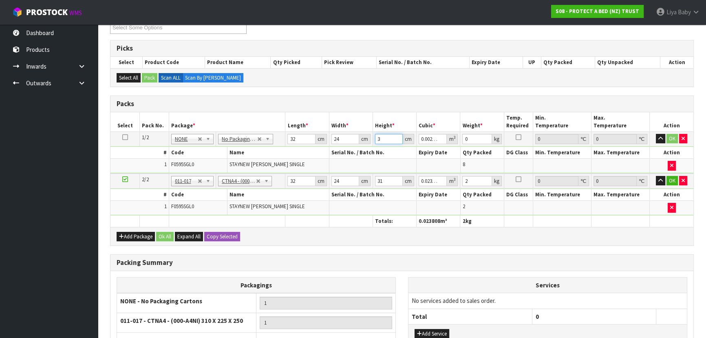
type input "31"
type input "0.023808"
type input "31"
type input "2"
click at [163, 233] on button "Ok All" at bounding box center [165, 237] width 18 height 10
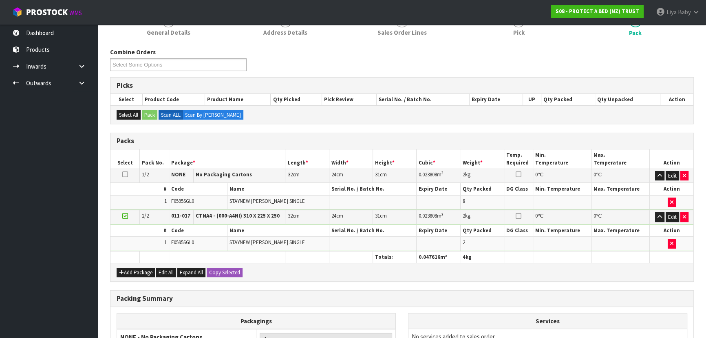
scroll to position [75, 0]
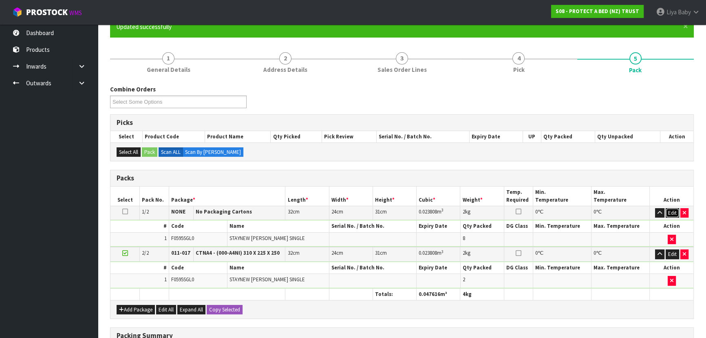
click at [674, 210] on button "Edit" at bounding box center [672, 213] width 13 height 10
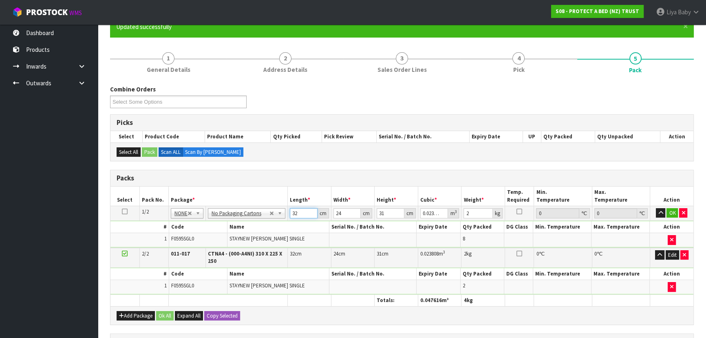
click at [306, 212] on input "32" at bounding box center [304, 213] width 28 height 10
type input "3"
type input "0.002232"
type input "0"
type input "5"
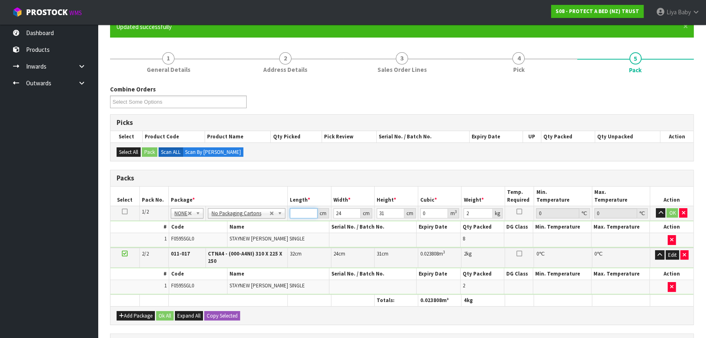
type input "0.00372"
type input "59"
type input "0.043896"
type input "59"
type input "0"
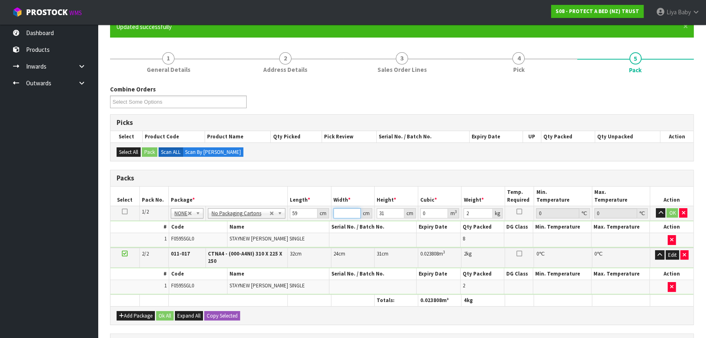
type input "2"
type input "0.003658"
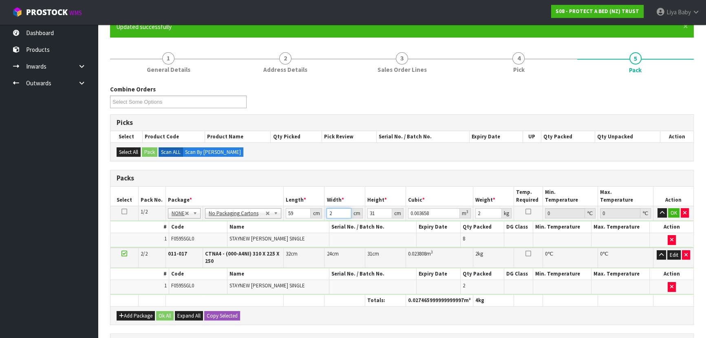
type input "24"
type input "0.043896"
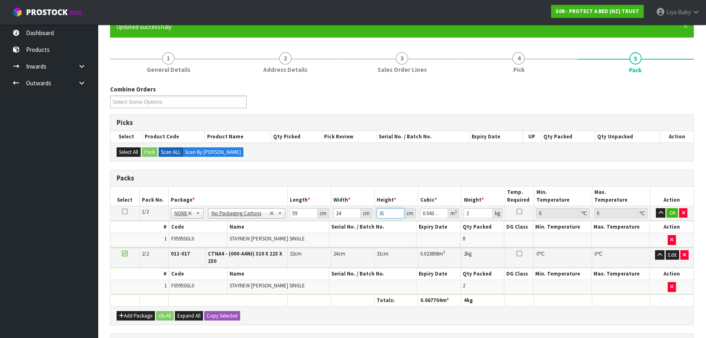
type input "0"
type input "3"
click at [349, 212] on input "24" at bounding box center [346, 213] width 27 height 10
click at [670, 213] on button "OK" at bounding box center [672, 213] width 11 height 10
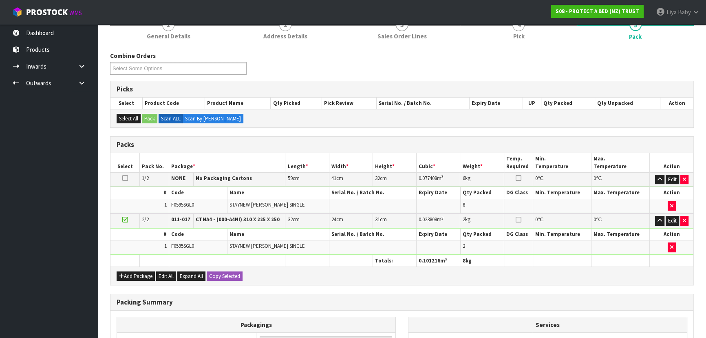
scroll to position [223, 0]
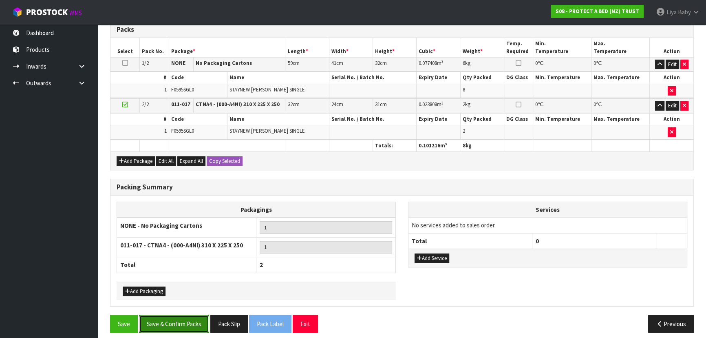
click at [182, 317] on button "Save & Confirm Packs" at bounding box center [174, 324] width 70 height 18
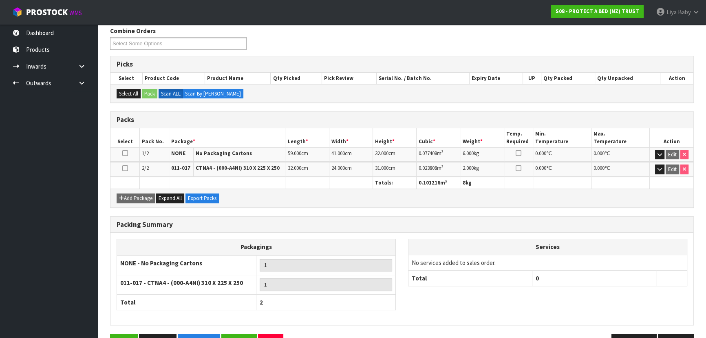
scroll to position [157, 0]
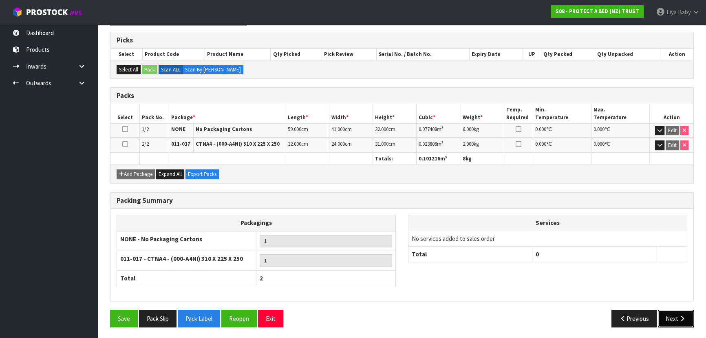
click at [670, 323] on button "Next" at bounding box center [676, 318] width 36 height 18
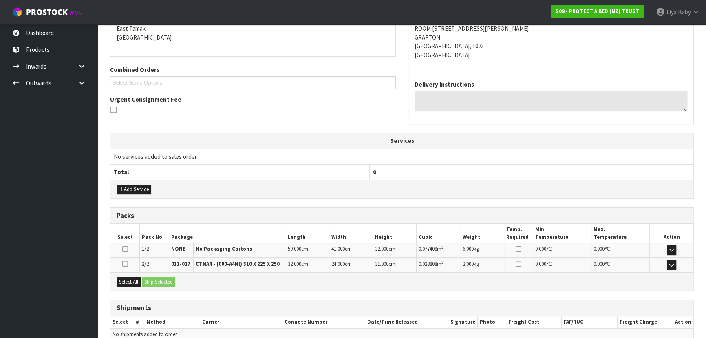
scroll to position [214, 0]
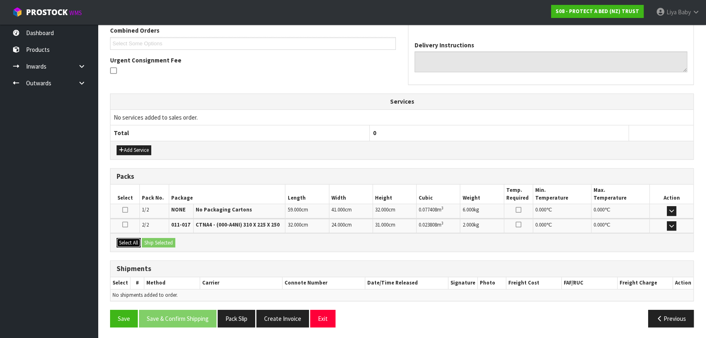
drag, startPoint x: 132, startPoint y: 243, endPoint x: 144, endPoint y: 240, distance: 12.3
click at [134, 243] on button "Select All" at bounding box center [129, 243] width 24 height 10
click at [154, 243] on button "Ship Selected" at bounding box center [158, 243] width 33 height 10
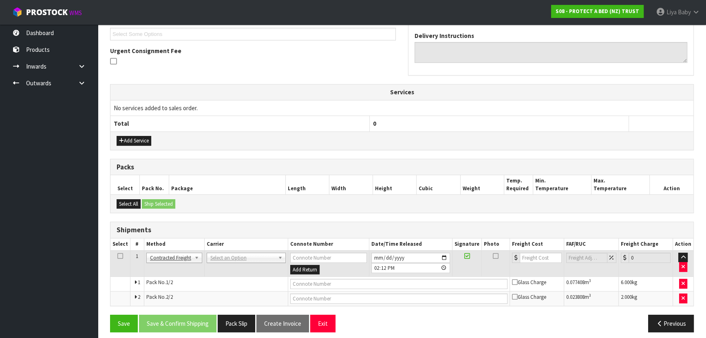
scroll to position [229, 0]
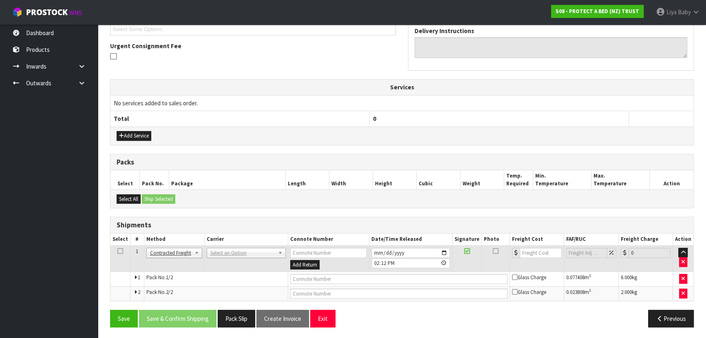
click at [120, 251] on icon at bounding box center [120, 251] width 6 height 0
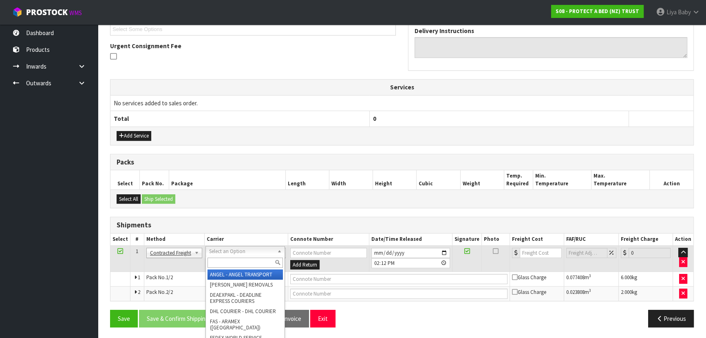
drag, startPoint x: 267, startPoint y: 250, endPoint x: 263, endPoint y: 251, distance: 4.2
click at [254, 258] on input "text" at bounding box center [244, 262] width 75 height 10
drag, startPoint x: 249, startPoint y: 271, endPoint x: 253, endPoint y: 270, distance: 4.3
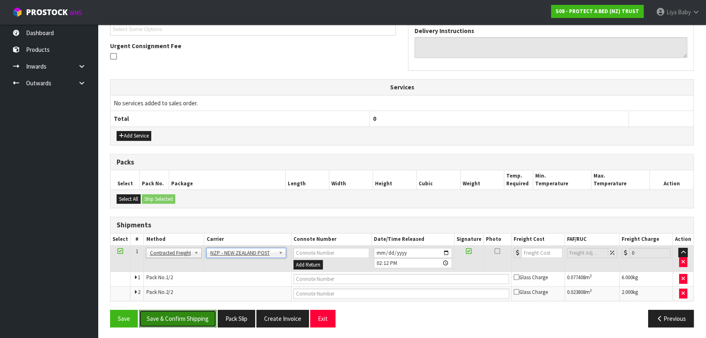
click at [190, 313] on button "Save & Confirm Shipping" at bounding box center [177, 318] width 77 height 18
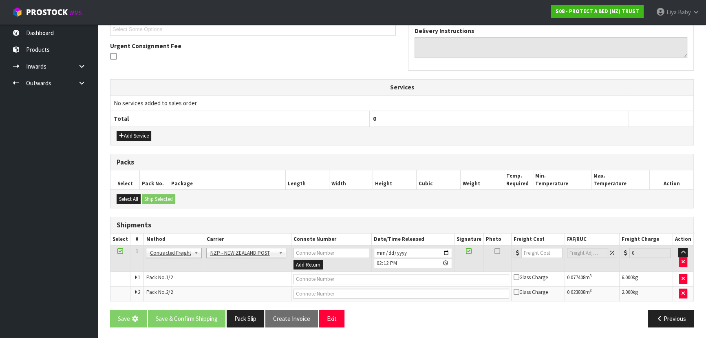
scroll to position [0, 0]
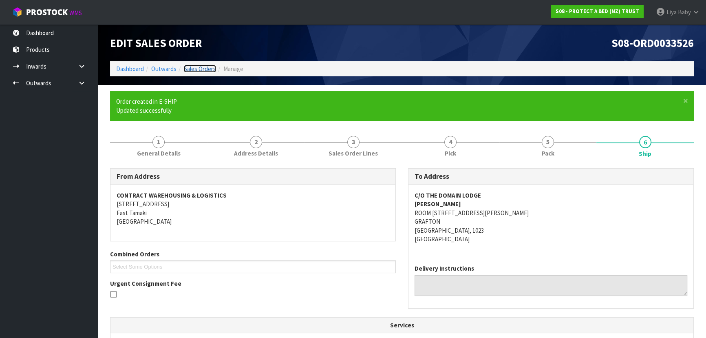
click at [203, 68] on link "Sales Orders" at bounding box center [200, 69] width 32 height 8
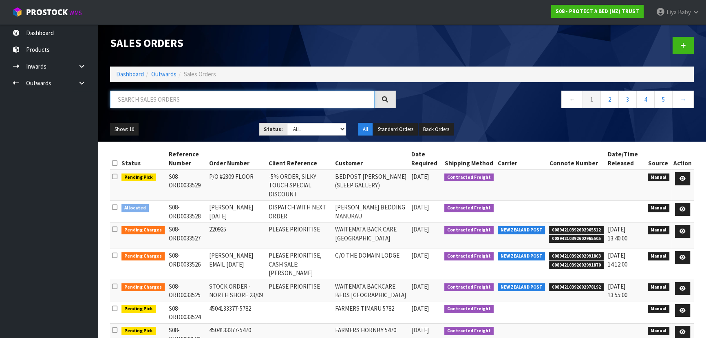
click at [223, 99] on input "text" at bounding box center [242, 99] width 265 height 18
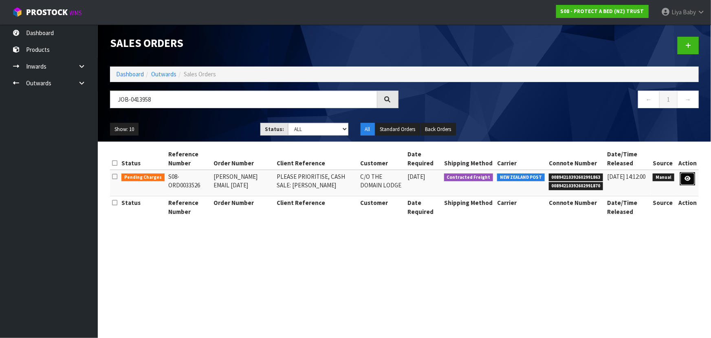
click at [690, 176] on icon at bounding box center [688, 178] width 6 height 5
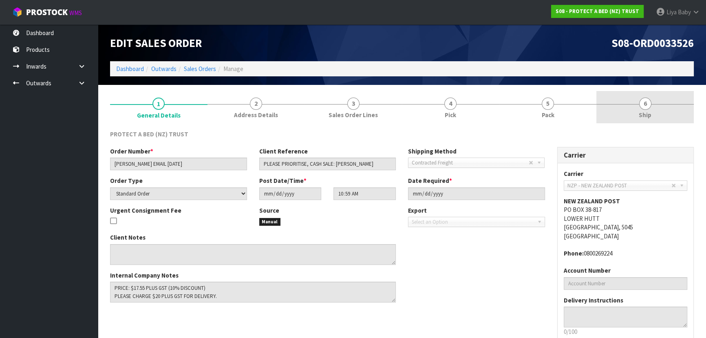
click at [637, 113] on link "6 Ship" at bounding box center [644, 107] width 97 height 32
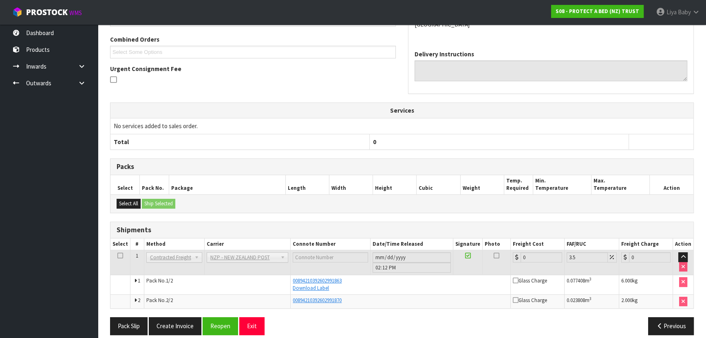
scroll to position [184, 0]
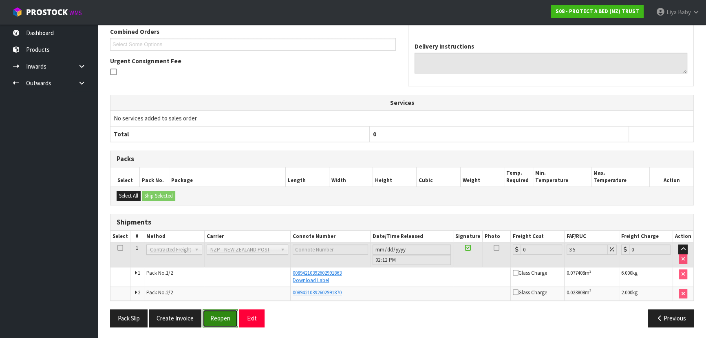
click at [209, 313] on button "Reopen" at bounding box center [220, 318] width 35 height 18
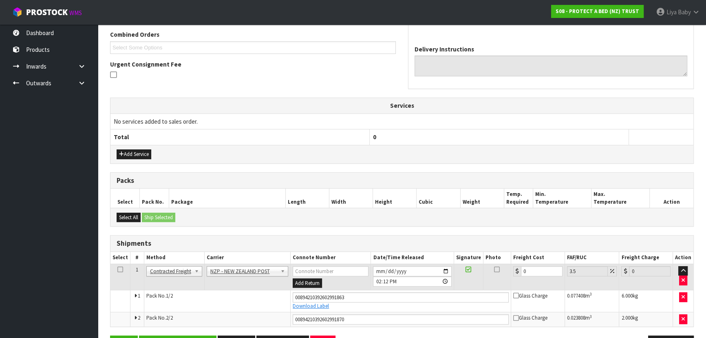
scroll to position [236, 0]
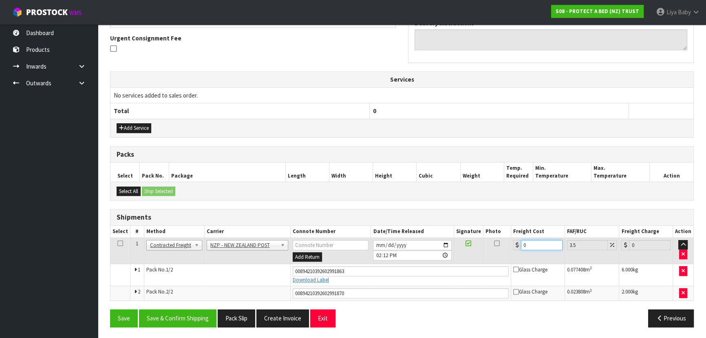
click at [534, 245] on input "0" at bounding box center [542, 245] width 42 height 10
click at [123, 241] on td at bounding box center [120, 250] width 20 height 26
click at [120, 243] on icon at bounding box center [120, 243] width 6 height 0
click at [194, 319] on button "Save & Confirm Shipping" at bounding box center [177, 318] width 77 height 18
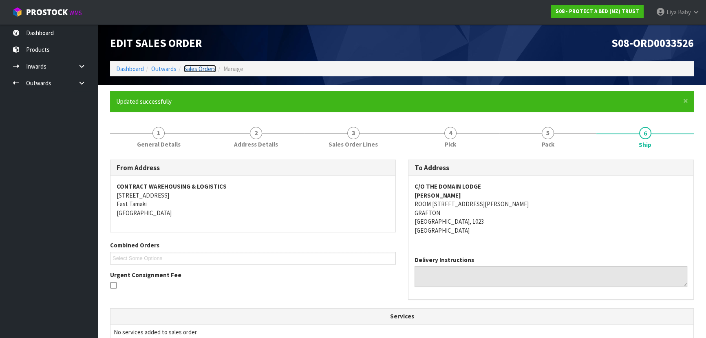
click at [208, 69] on link "Sales Orders" at bounding box center [200, 69] width 32 height 8
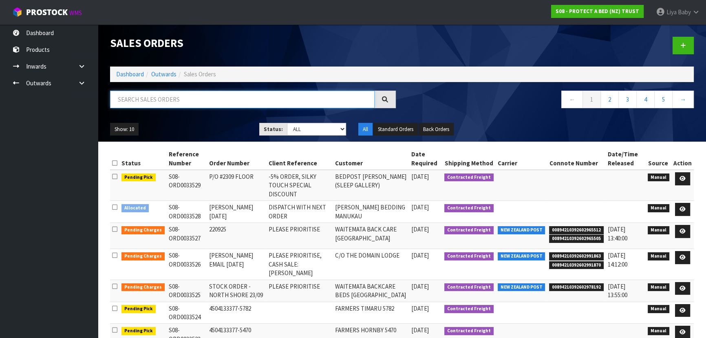
click at [136, 95] on input "text" at bounding box center [242, 99] width 265 height 18
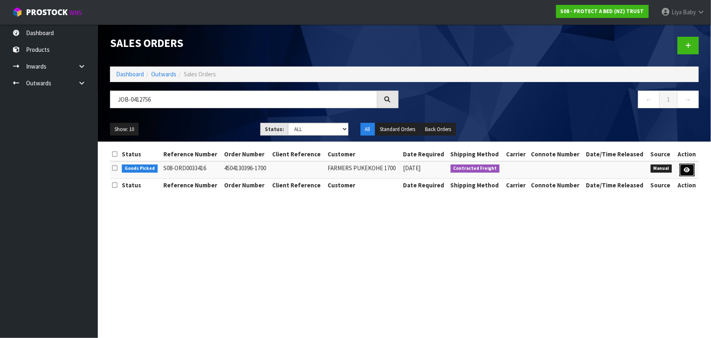
click at [685, 170] on icon at bounding box center [687, 169] width 6 height 5
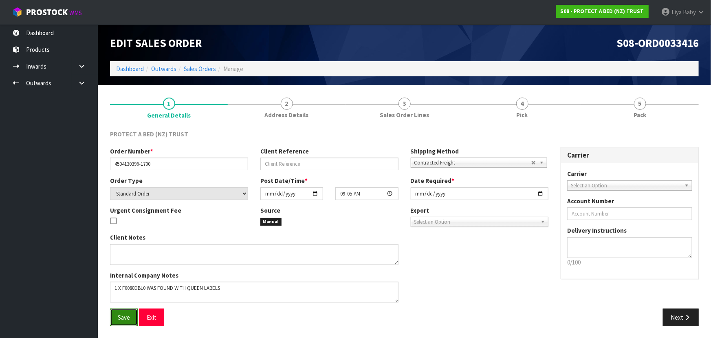
click at [128, 321] on button "Save" at bounding box center [124, 317] width 28 height 18
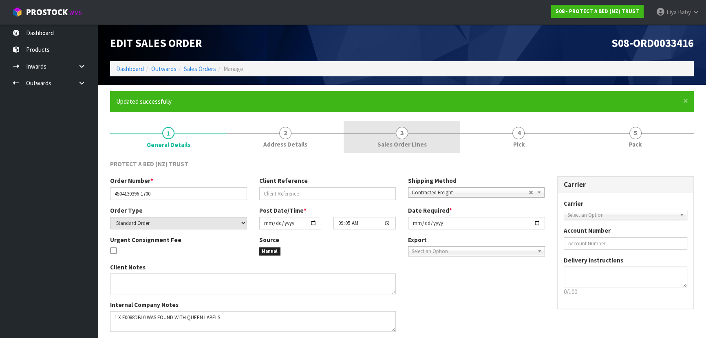
click at [424, 141] on span "Sales Order Lines" at bounding box center [401, 144] width 49 height 9
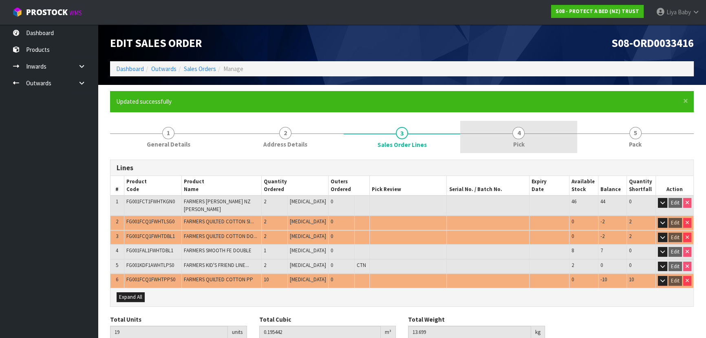
click at [519, 136] on span "4" at bounding box center [518, 133] width 12 height 12
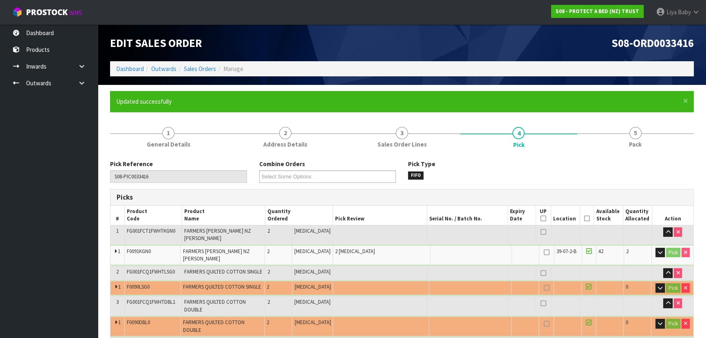
click at [584, 221] on span at bounding box center [587, 218] width 6 height 7
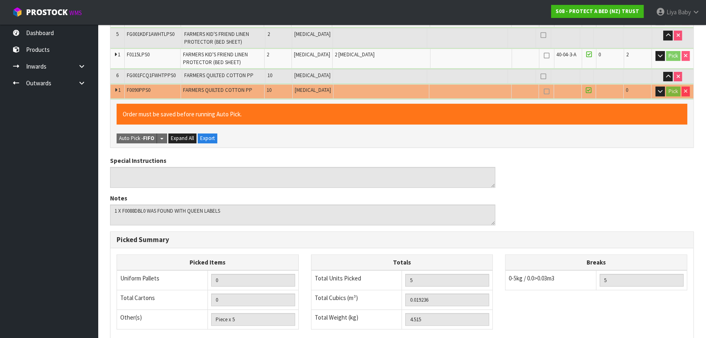
scroll to position [432, 0]
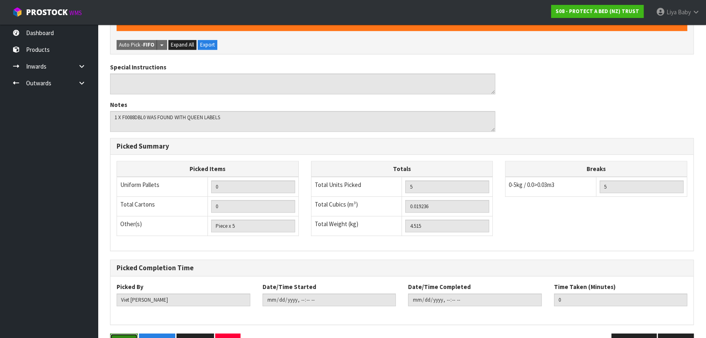
click at [125, 333] on button "Save" at bounding box center [124, 342] width 28 height 18
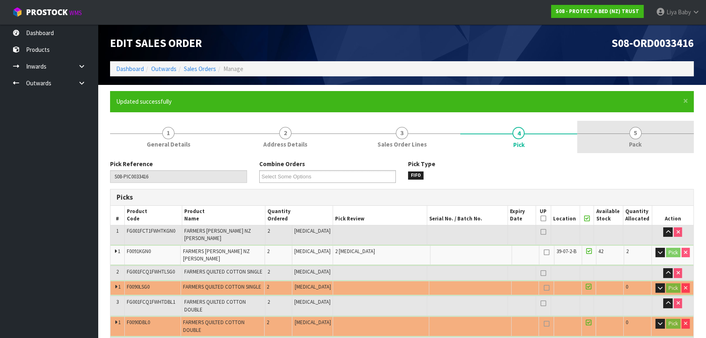
click at [664, 142] on link "5 Pack" at bounding box center [635, 137] width 117 height 32
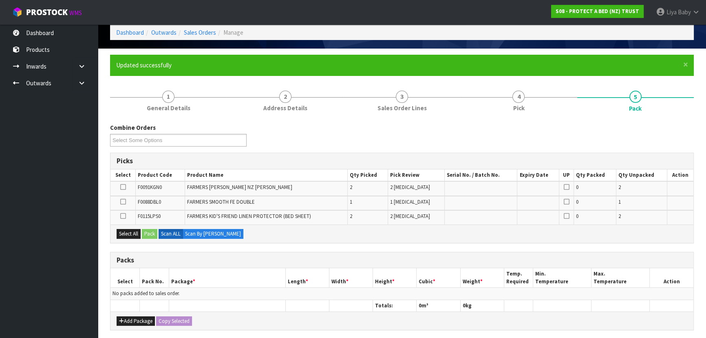
scroll to position [148, 0]
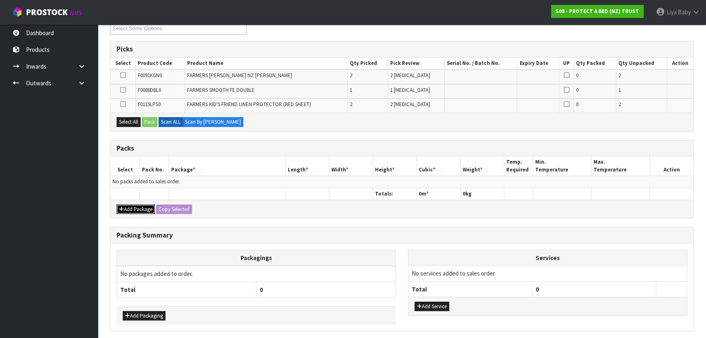
click at [145, 207] on button "Add Package" at bounding box center [136, 209] width 38 height 10
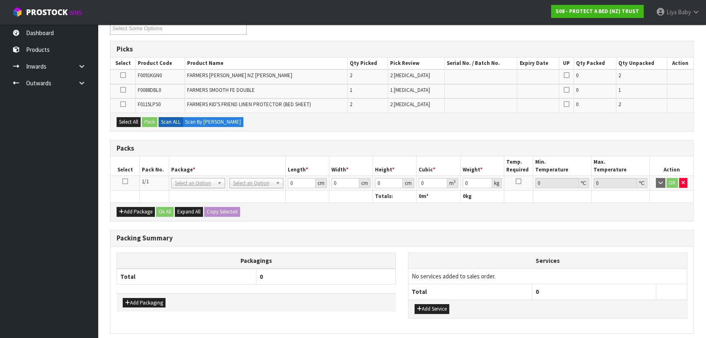
click at [125, 181] on icon at bounding box center [125, 181] width 6 height 0
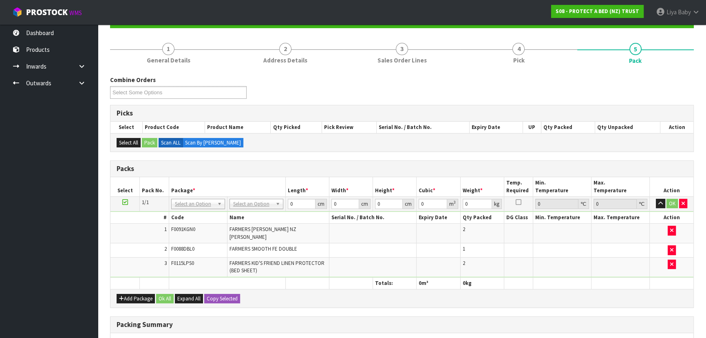
scroll to position [74, 0]
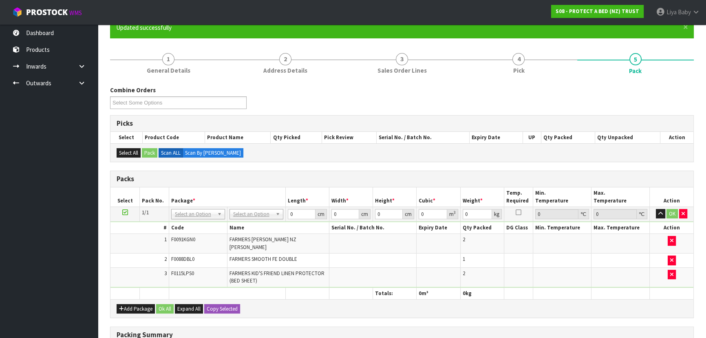
click at [4, 301] on ul "Dashboard Products Categories Serial Numbers Kitsets Packagings Inwards Purchas…" at bounding box center [49, 180] width 98 height 313
click at [267, 206] on td "No Packaging Cartons PLT GEN120 (1200 X 1000) PLT ONE WAY SKID CHEP HIRE PALLET…" at bounding box center [256, 213] width 58 height 15
click at [298, 216] on input "0" at bounding box center [301, 214] width 28 height 10
click at [670, 212] on button "OK" at bounding box center [672, 214] width 11 height 10
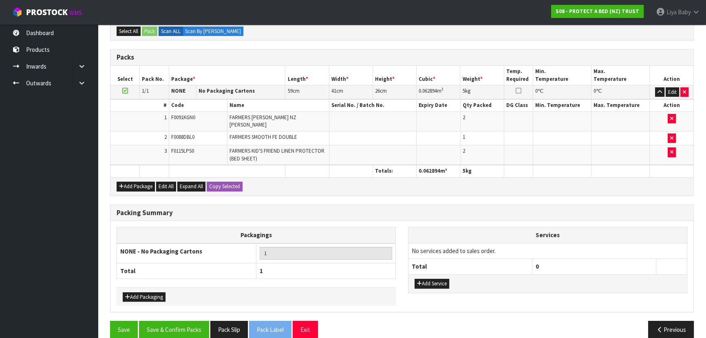
scroll to position [200, 0]
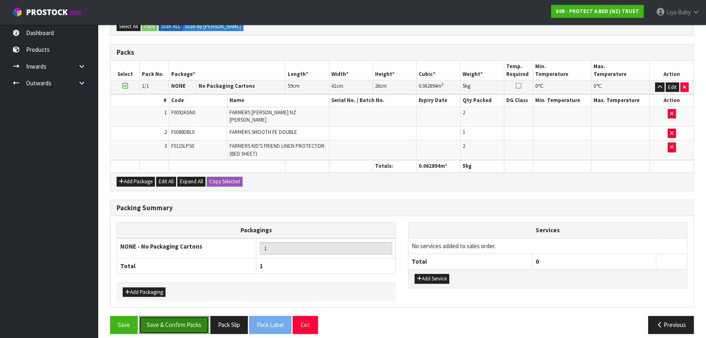
click at [164, 316] on button "Save & Confirm Packs" at bounding box center [174, 325] width 70 height 18
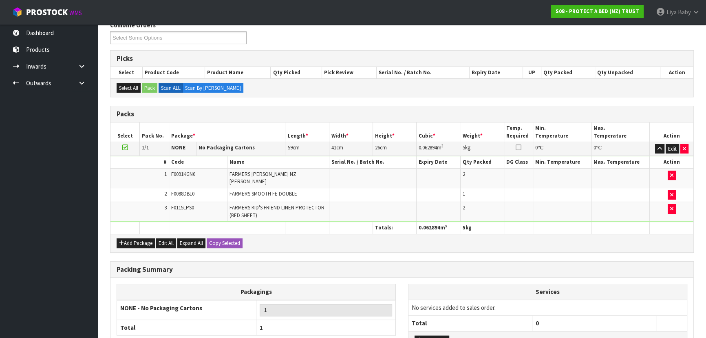
scroll to position [122, 0]
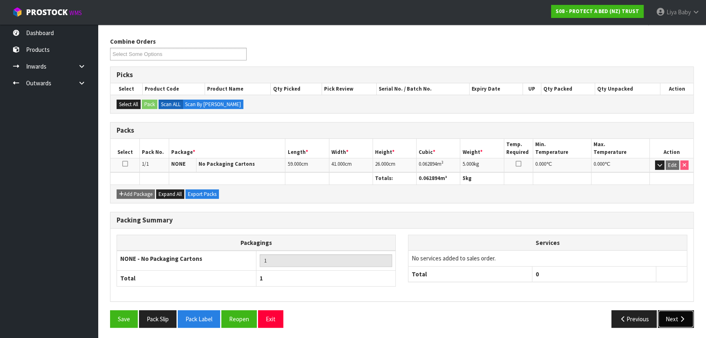
click at [669, 318] on button "Next" at bounding box center [676, 319] width 36 height 18
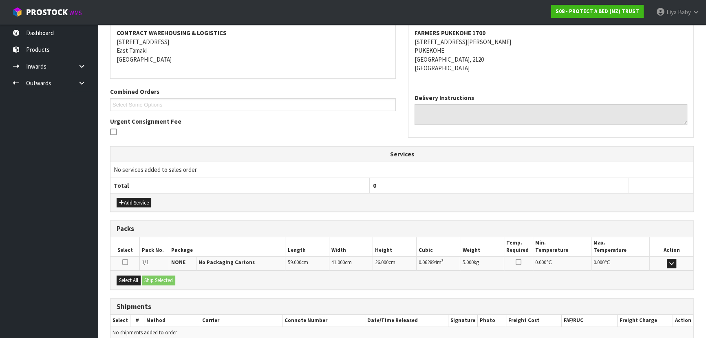
scroll to position [191, 0]
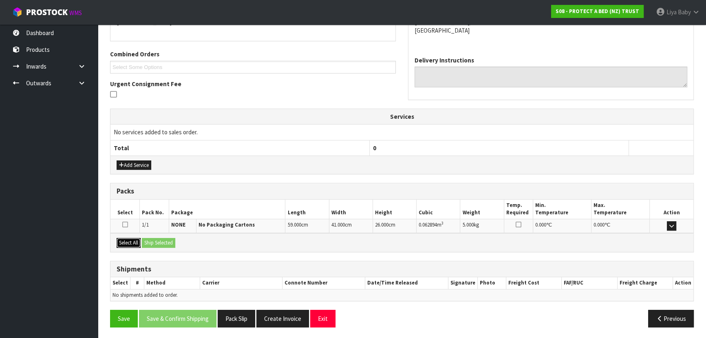
drag, startPoint x: 127, startPoint y: 240, endPoint x: 135, endPoint y: 243, distance: 8.6
click at [127, 239] on button "Select All" at bounding box center [129, 243] width 24 height 10
click at [153, 240] on button "Ship Selected" at bounding box center [158, 243] width 33 height 10
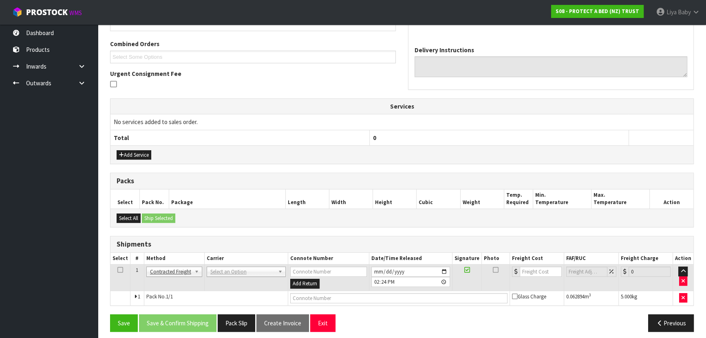
scroll to position [205, 0]
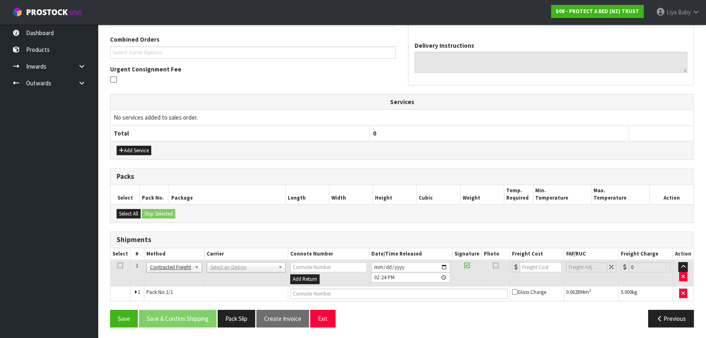
click at [119, 265] on icon at bounding box center [120, 265] width 6 height 0
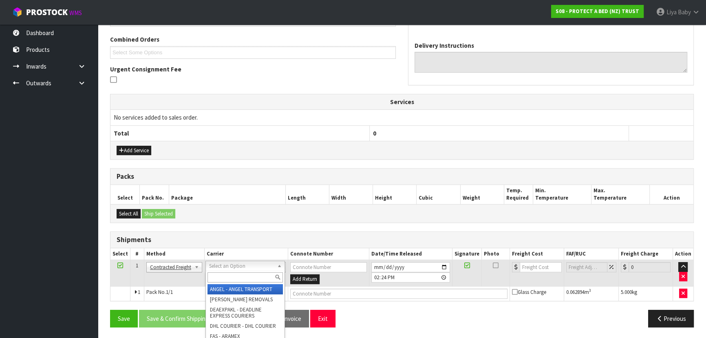
click at [240, 278] on input "text" at bounding box center [244, 277] width 75 height 10
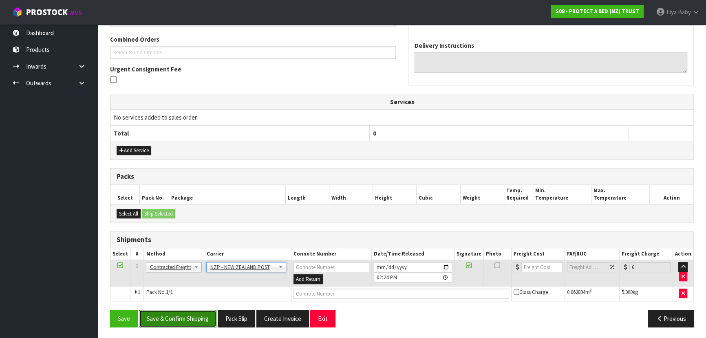
click at [183, 316] on button "Save & Confirm Shipping" at bounding box center [177, 318] width 77 height 18
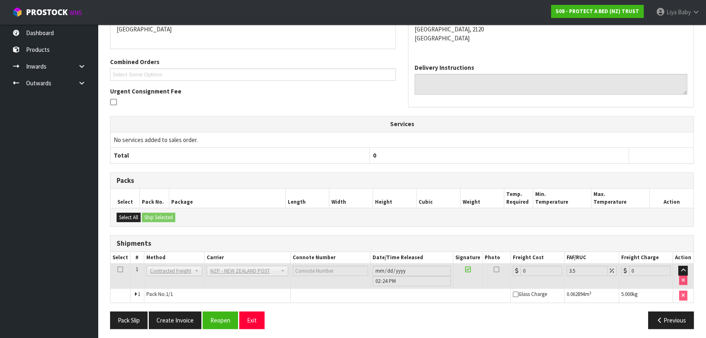
scroll to position [194, 0]
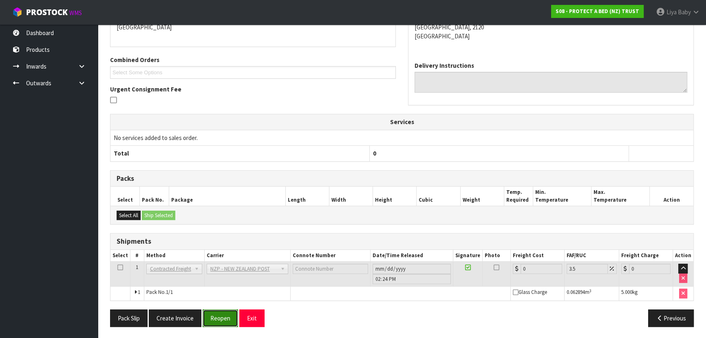
click at [227, 310] on button "Reopen" at bounding box center [220, 318] width 35 height 18
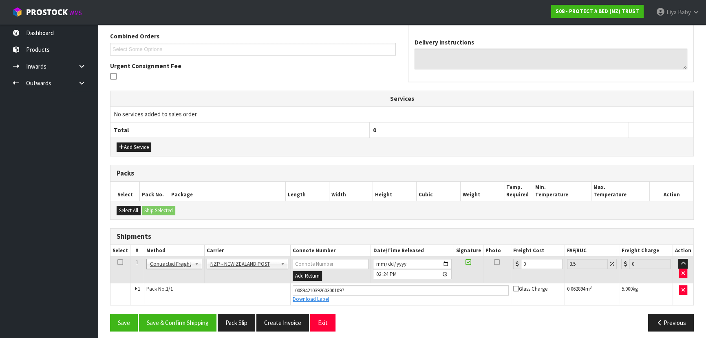
scroll to position [213, 0]
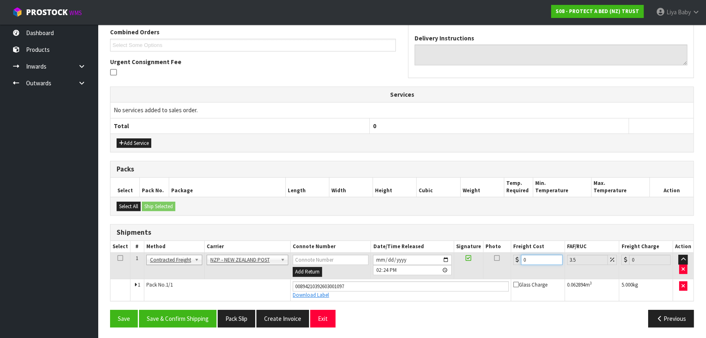
click at [537, 254] on input "0" at bounding box center [542, 259] width 42 height 10
click at [119, 258] on icon at bounding box center [120, 258] width 6 height 0
click at [198, 317] on button "Save & Confirm Shipping" at bounding box center [177, 318] width 77 height 18
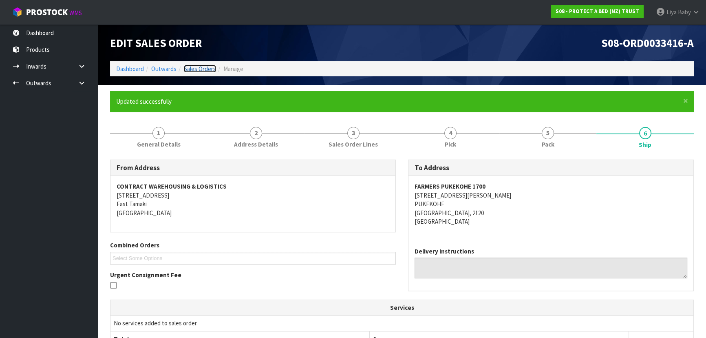
click at [199, 69] on link "Sales Orders" at bounding box center [200, 69] width 32 height 8
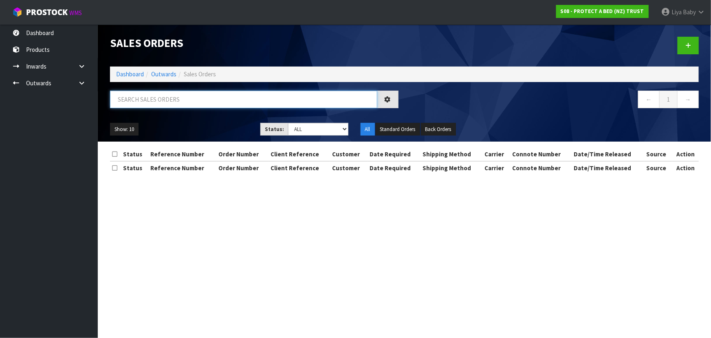
click at [197, 102] on input "text" at bounding box center [243, 99] width 267 height 18
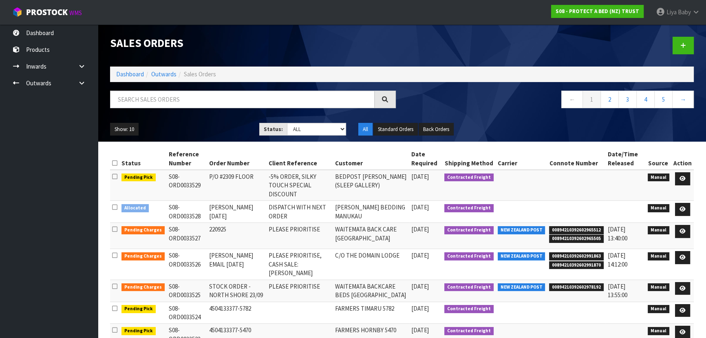
drag, startPoint x: 0, startPoint y: 143, endPoint x: 125, endPoint y: 232, distance: 153.2
click at [0, 143] on ul "Dashboard Products Categories Serial Numbers Kitsets Packagings Inwards Purchas…" at bounding box center [49, 180] width 98 height 313
click at [687, 9] on span "Baby" at bounding box center [684, 12] width 13 height 8
click at [663, 31] on link "Logout" at bounding box center [673, 32] width 64 height 11
